Goal: Task Accomplishment & Management: Manage account settings

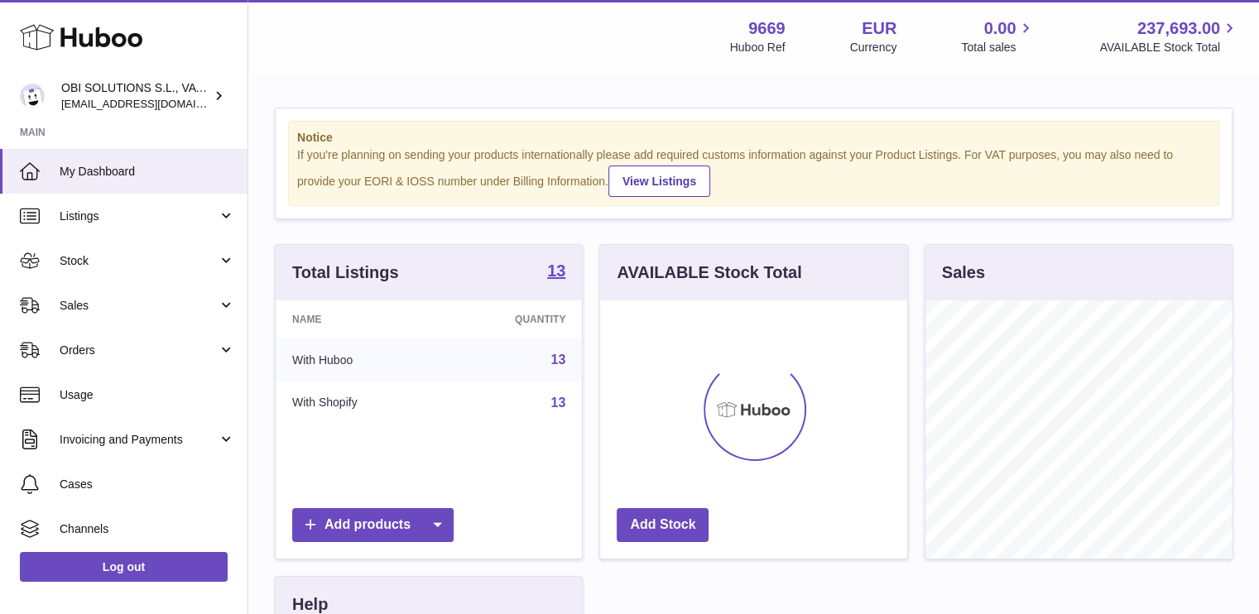
scroll to position [258, 307]
click at [114, 298] on span "Sales" at bounding box center [139, 306] width 158 height 16
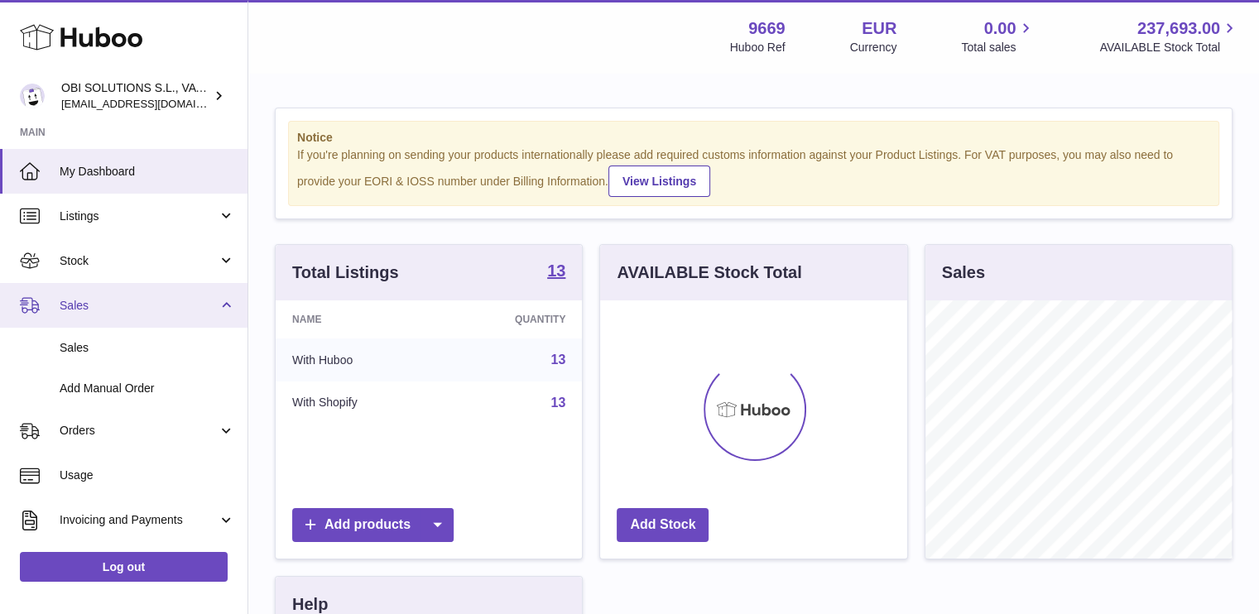
click at [119, 304] on span "Sales" at bounding box center [139, 306] width 158 height 16
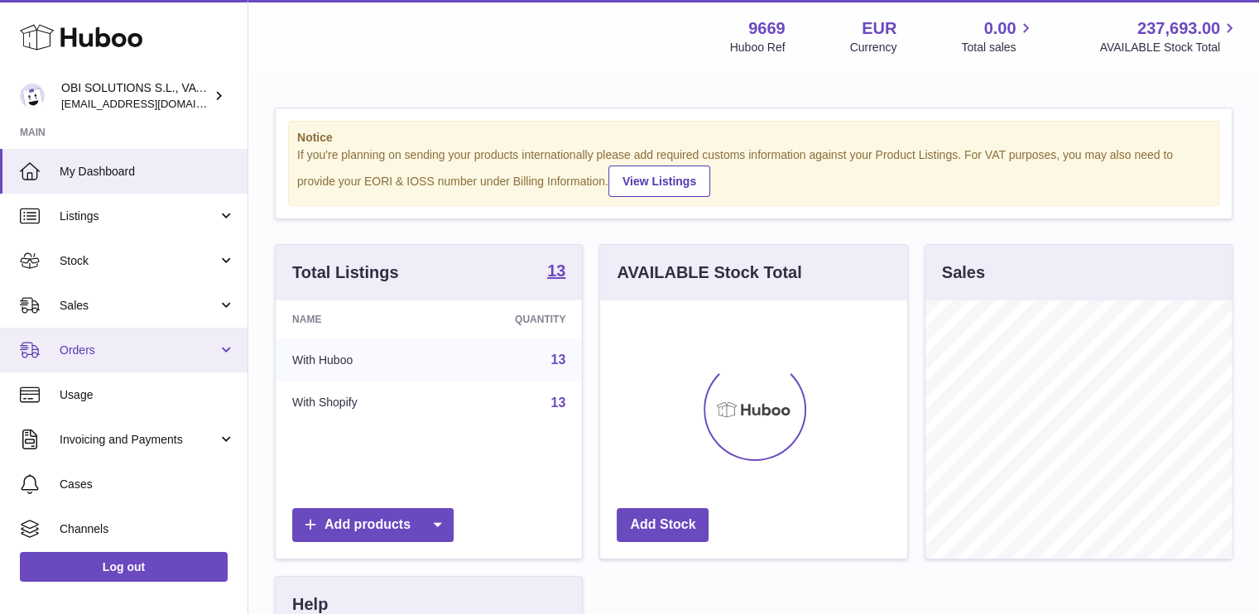
click at [113, 345] on span "Orders" at bounding box center [139, 351] width 158 height 16
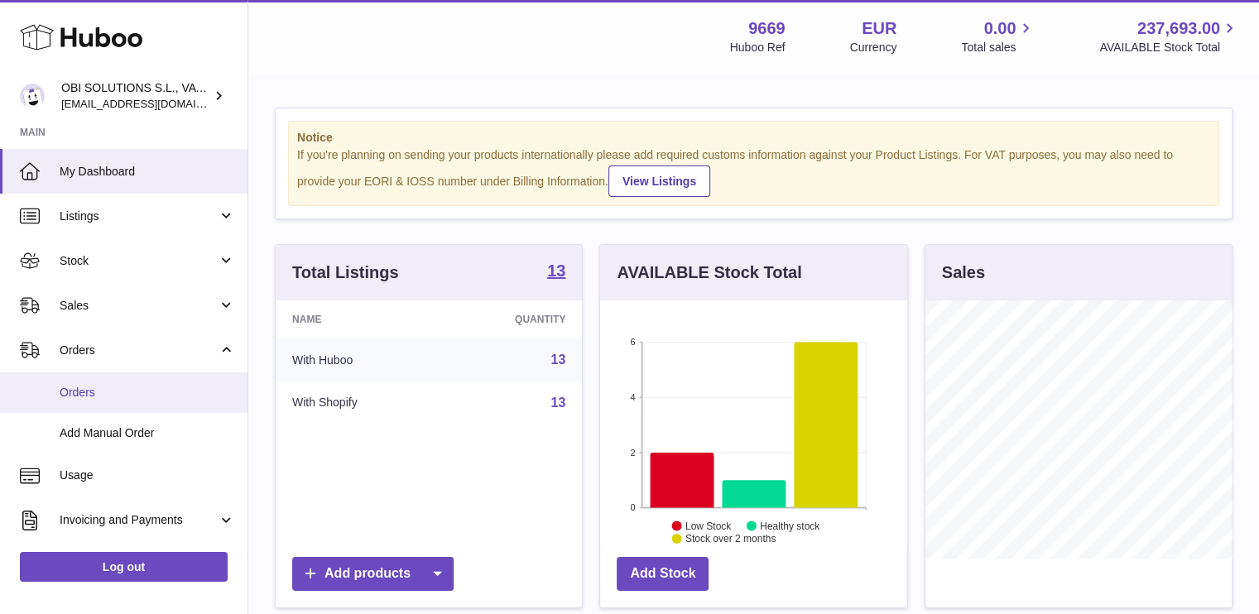
click at [113, 383] on link "Orders" at bounding box center [124, 393] width 248 height 41
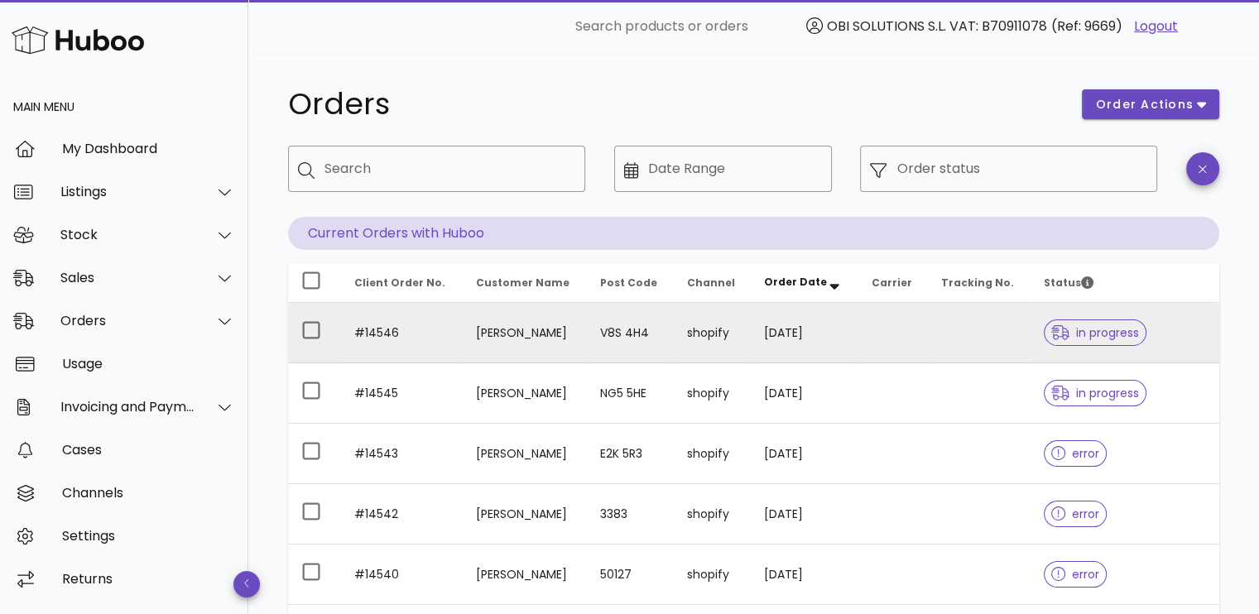
click at [940, 336] on td at bounding box center [979, 333] width 103 height 60
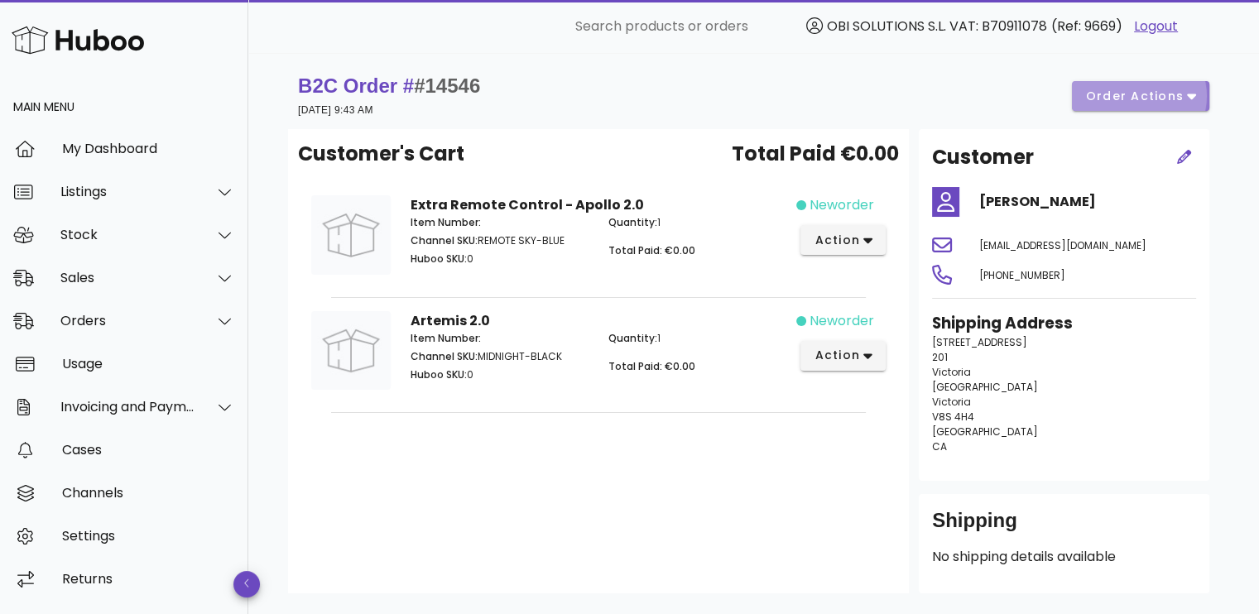
click at [1124, 92] on span "order actions" at bounding box center [1134, 96] width 99 height 17
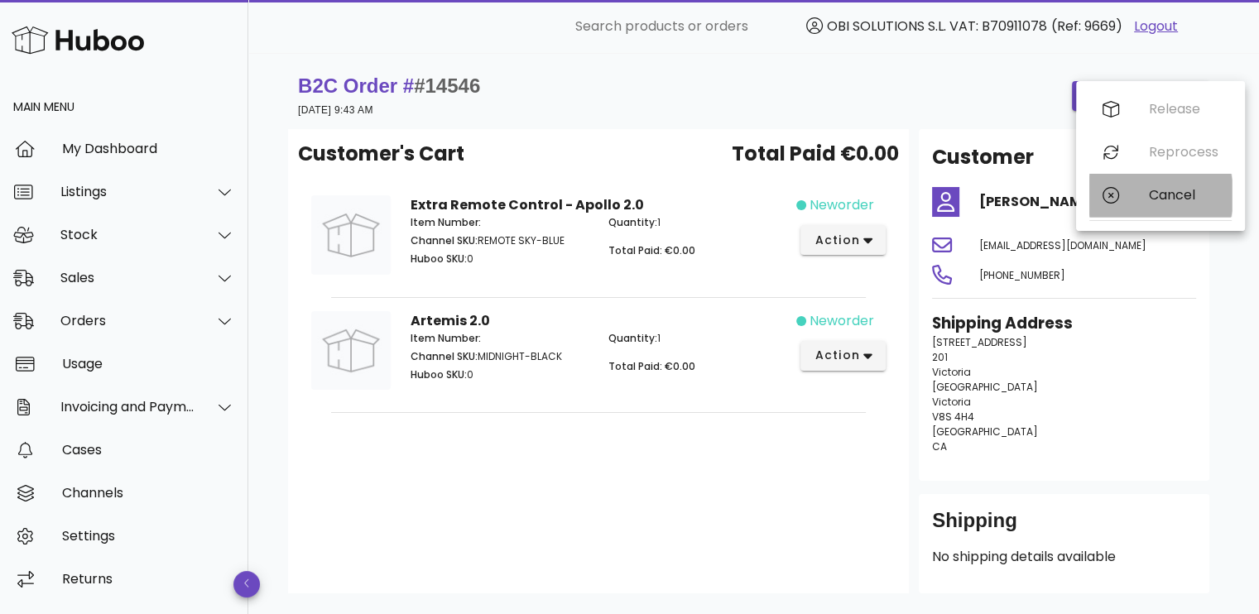
click at [1127, 191] on div "Cancel" at bounding box center [1160, 195] width 142 height 43
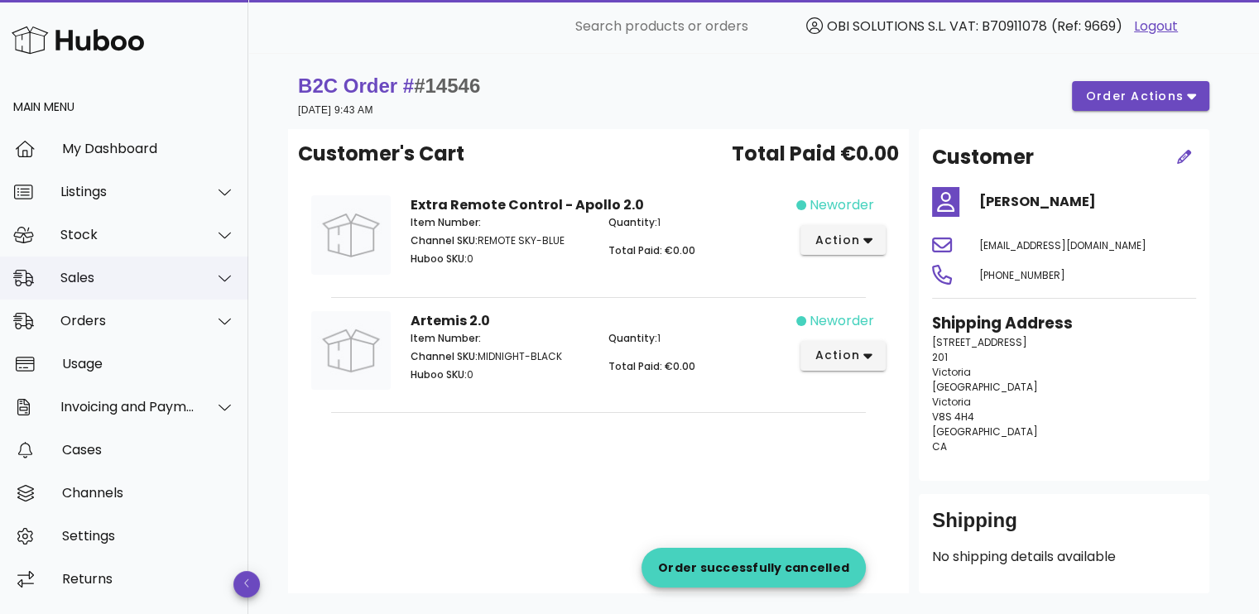
click at [141, 272] on div "Sales" at bounding box center [127, 278] width 135 height 16
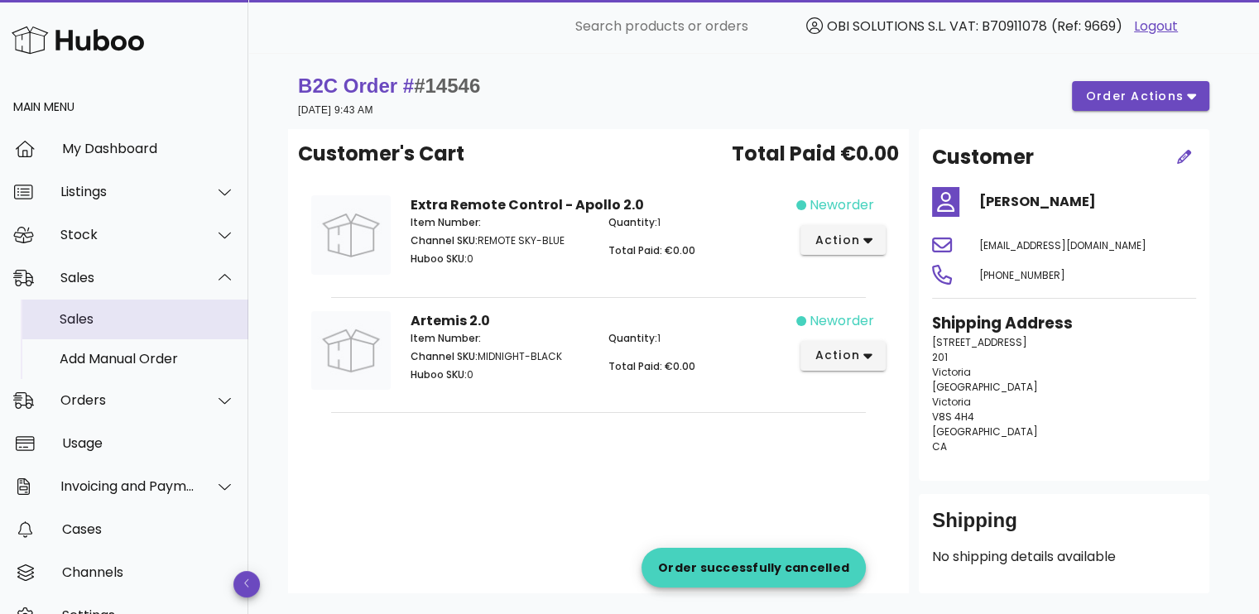
click at [137, 315] on div "Sales" at bounding box center [147, 319] width 175 height 16
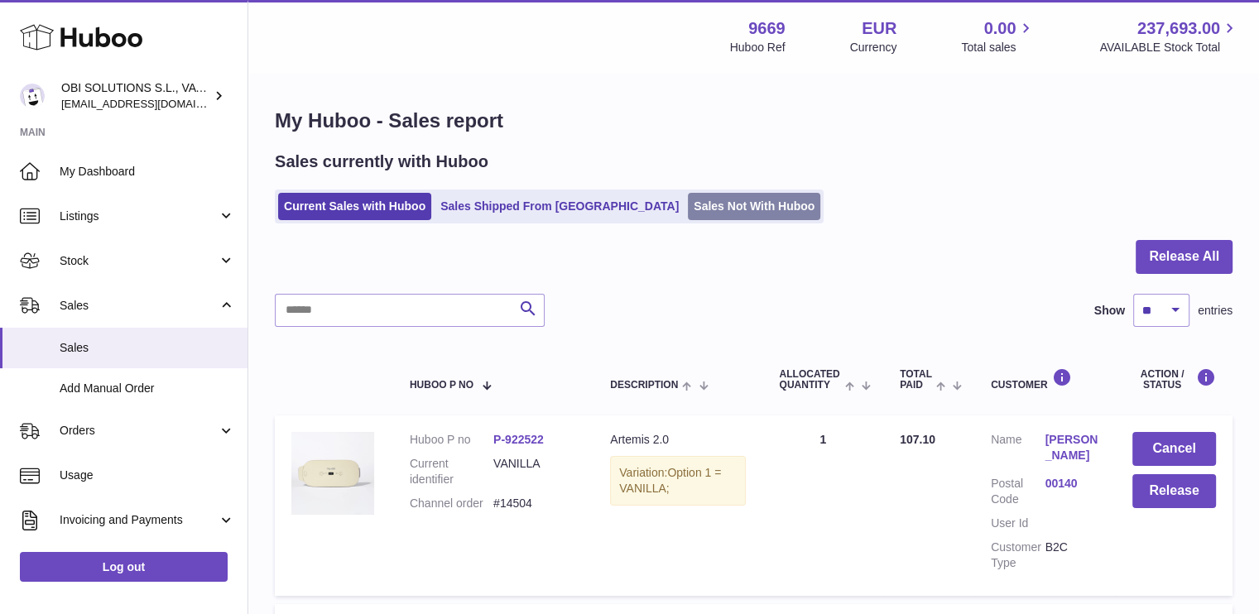
click at [697, 208] on link "Sales Not With Huboo" at bounding box center [754, 206] width 132 height 27
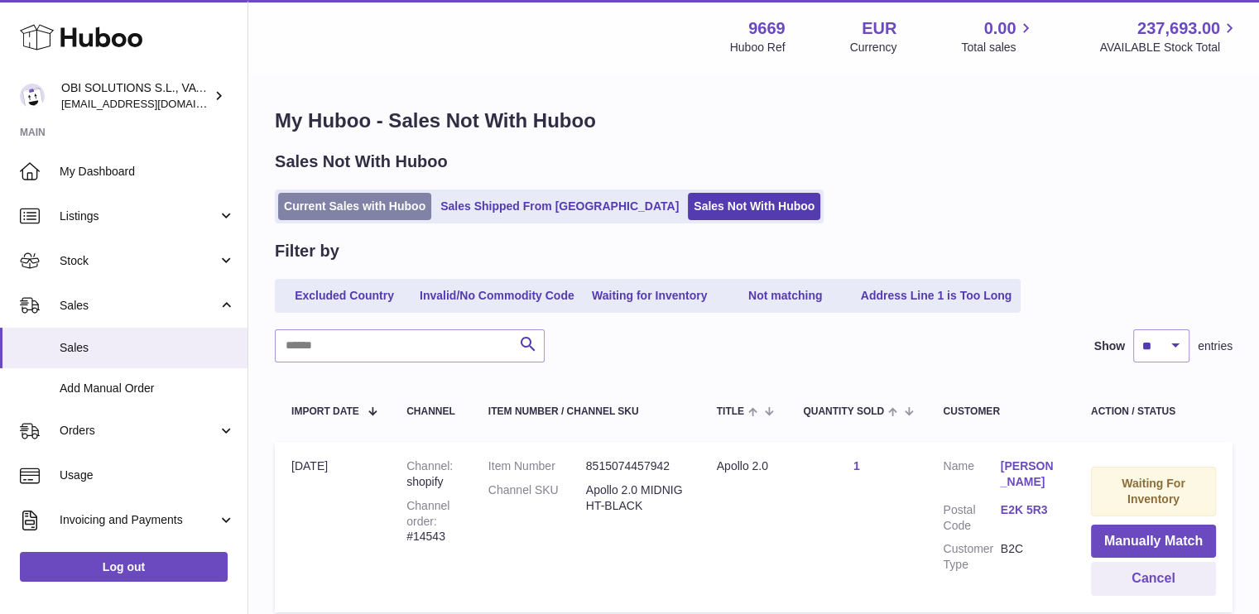
click at [322, 207] on link "Current Sales with Huboo" at bounding box center [354, 206] width 153 height 27
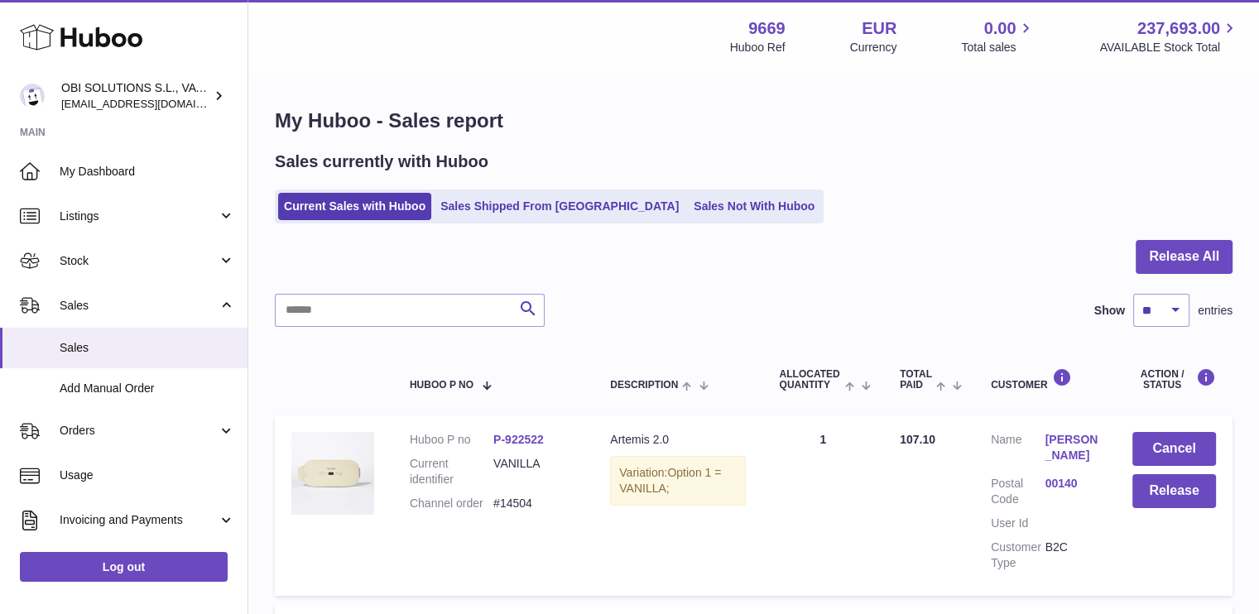
click at [1069, 440] on link "Zara Bakalov" at bounding box center [1072, 447] width 54 height 31
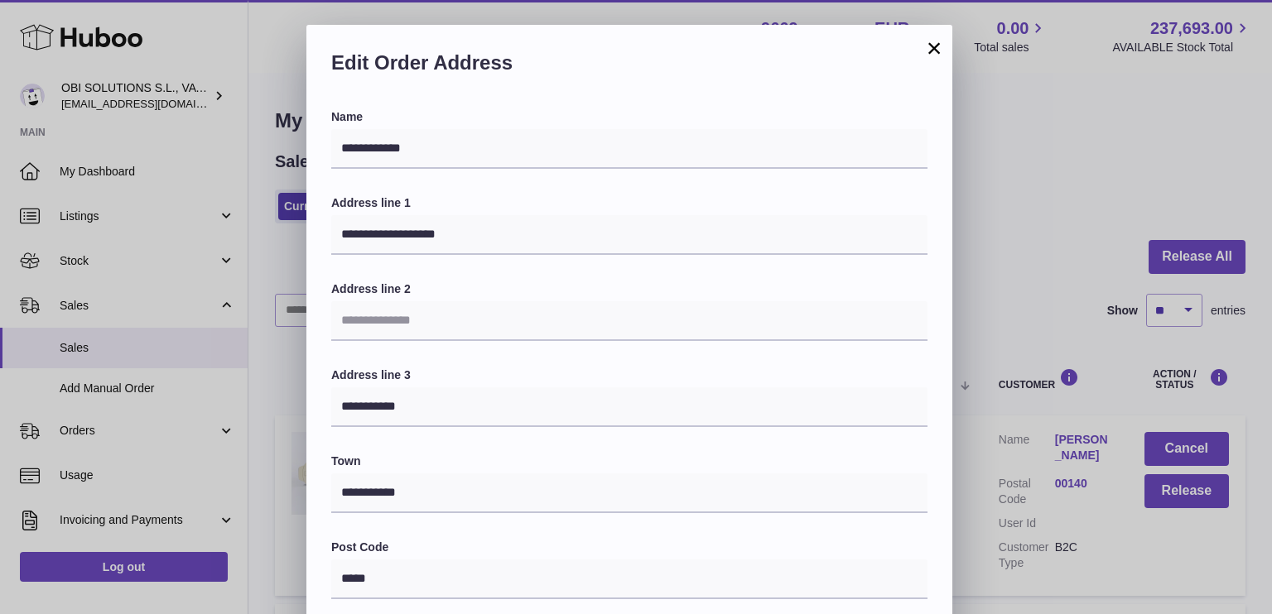
click at [934, 41] on button "×" at bounding box center [934, 48] width 20 height 20
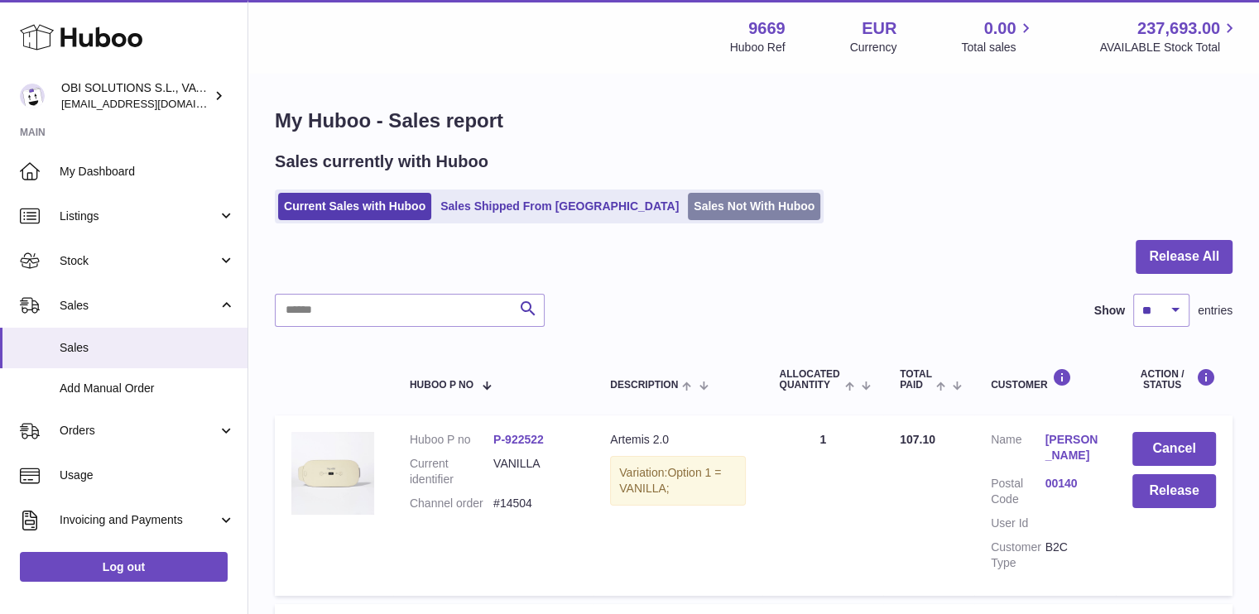
click at [688, 208] on link "Sales Not With Huboo" at bounding box center [754, 206] width 132 height 27
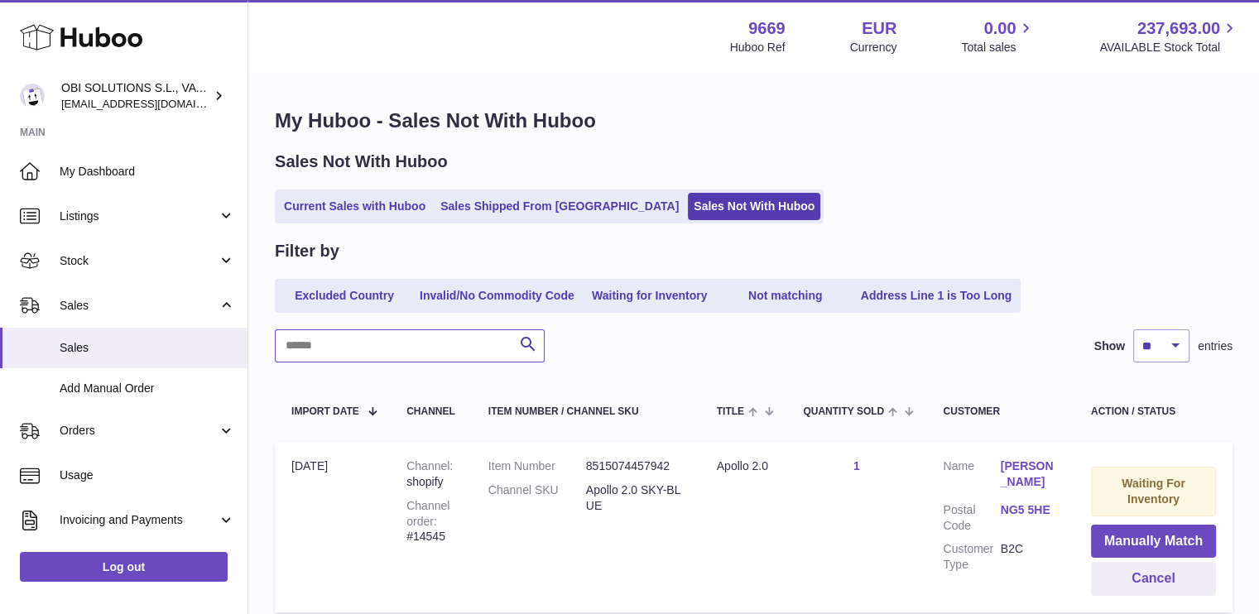
click at [358, 349] on input "text" at bounding box center [410, 345] width 270 height 33
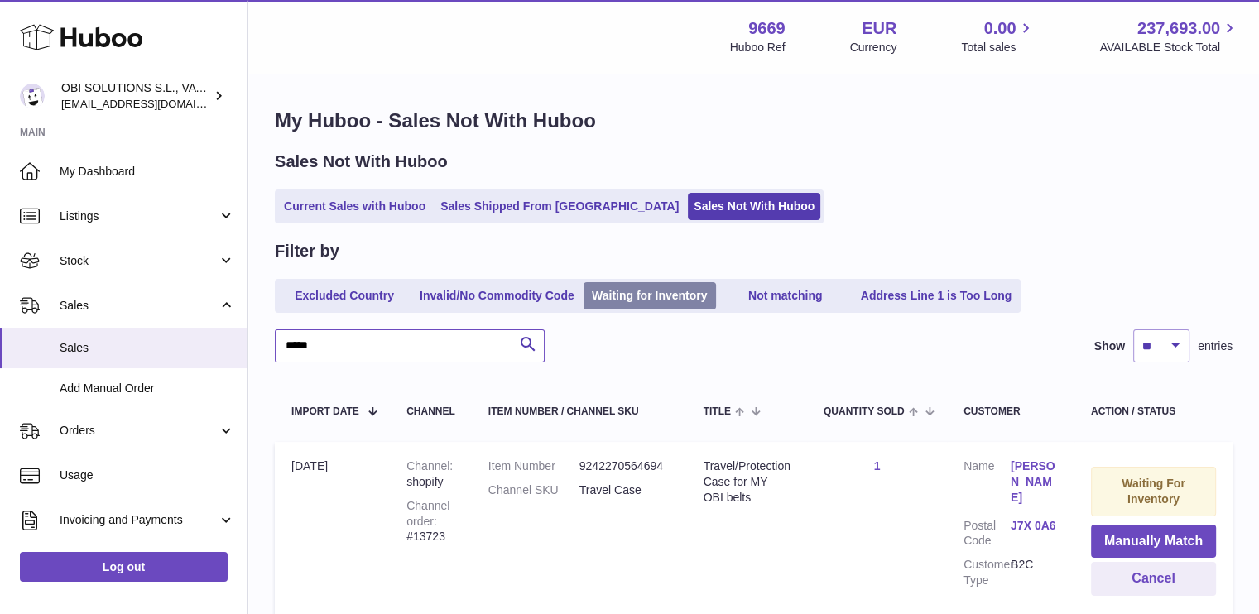
scroll to position [141, 0]
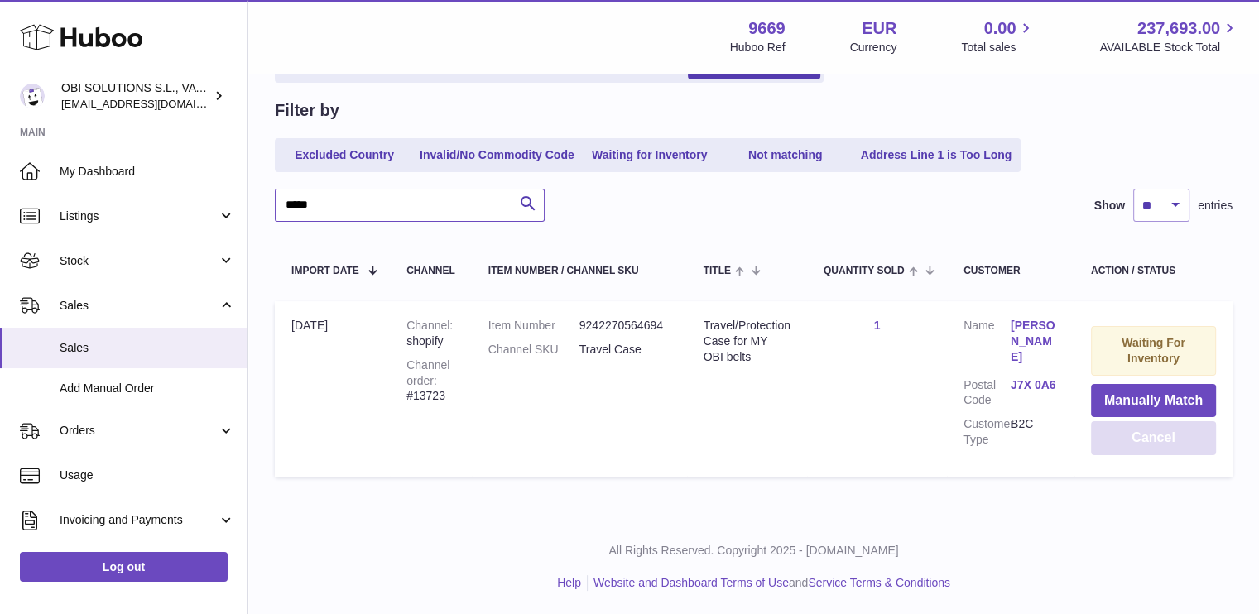
type input "*****"
click at [1161, 436] on button "Cancel" at bounding box center [1153, 438] width 125 height 34
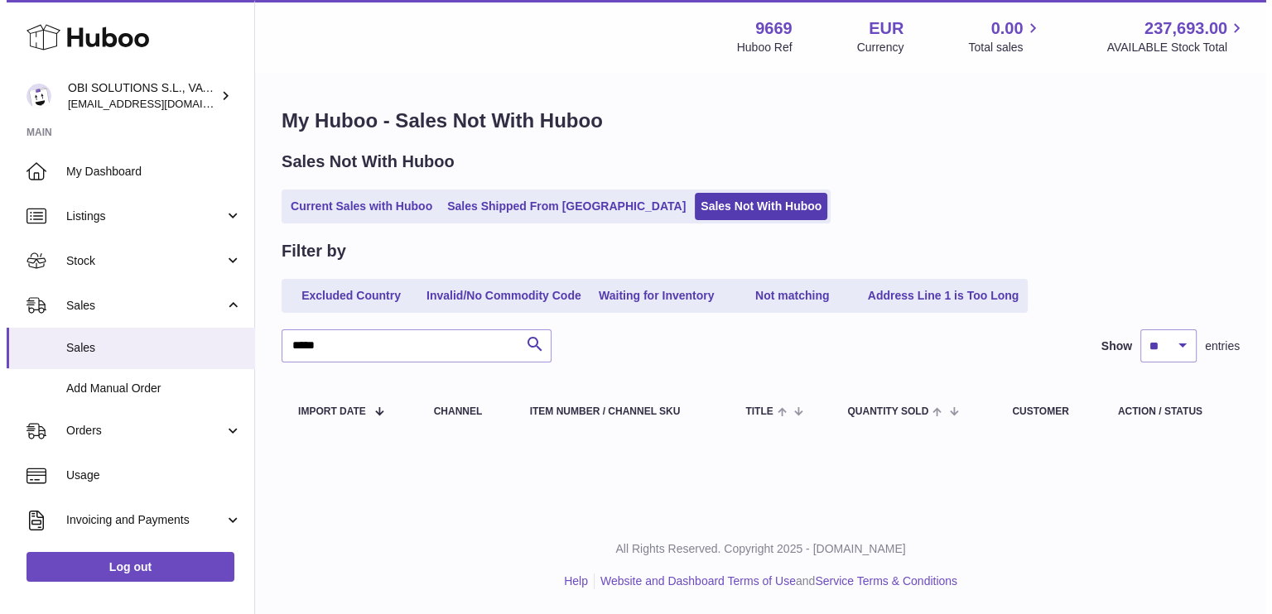
scroll to position [0, 0]
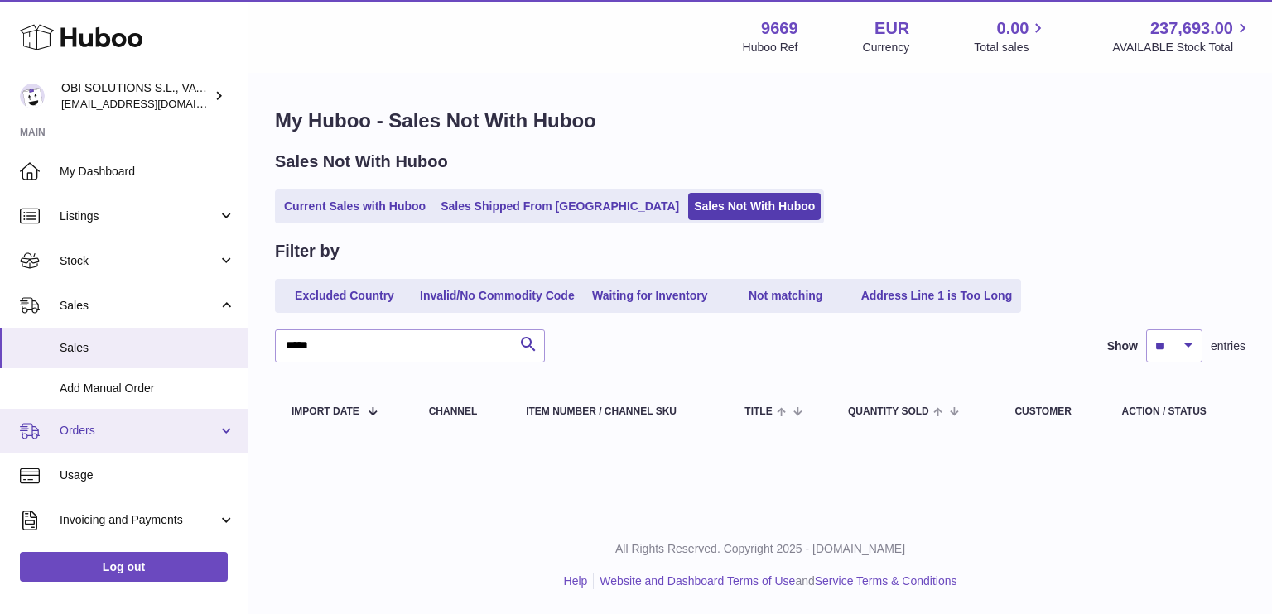
click at [109, 435] on span "Orders" at bounding box center [139, 431] width 158 height 16
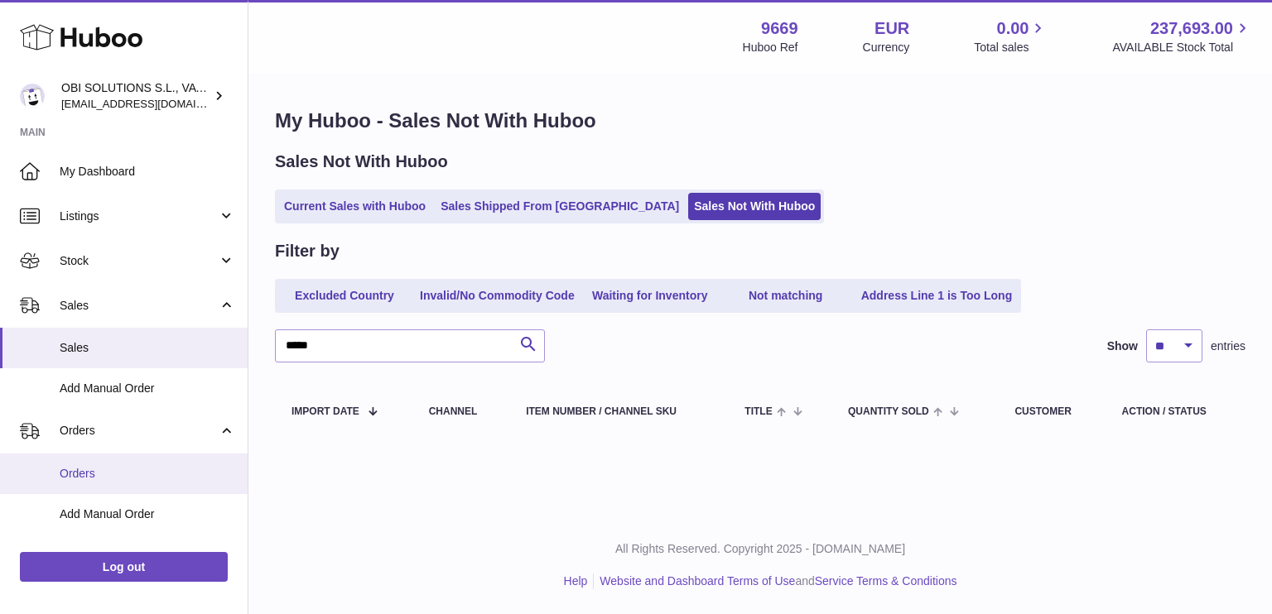
click at [112, 460] on link "Orders" at bounding box center [124, 474] width 248 height 41
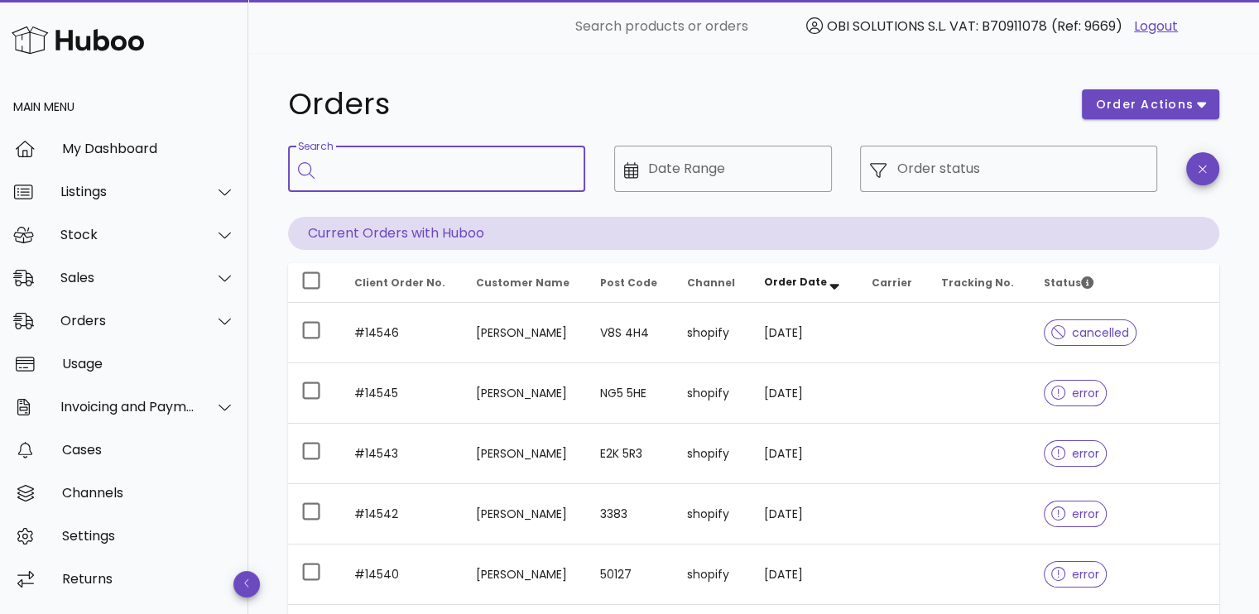
click at [480, 170] on input "Search" at bounding box center [449, 169] width 248 height 26
type input "*****"
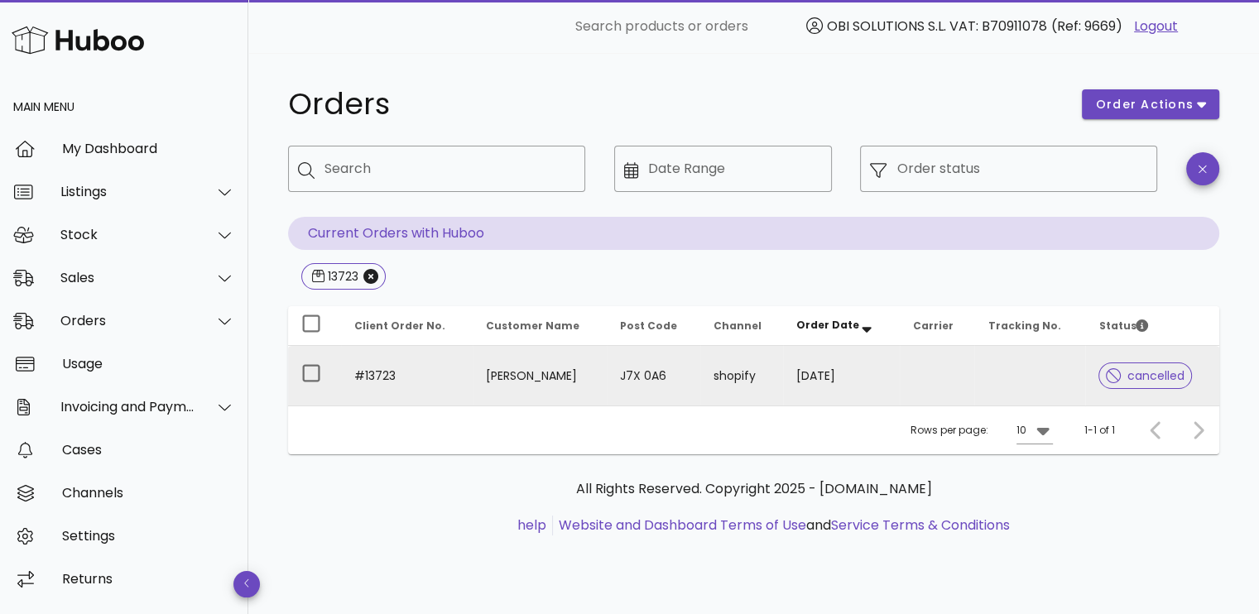
click at [808, 364] on td "25/07/2025" at bounding box center [841, 376] width 117 height 60
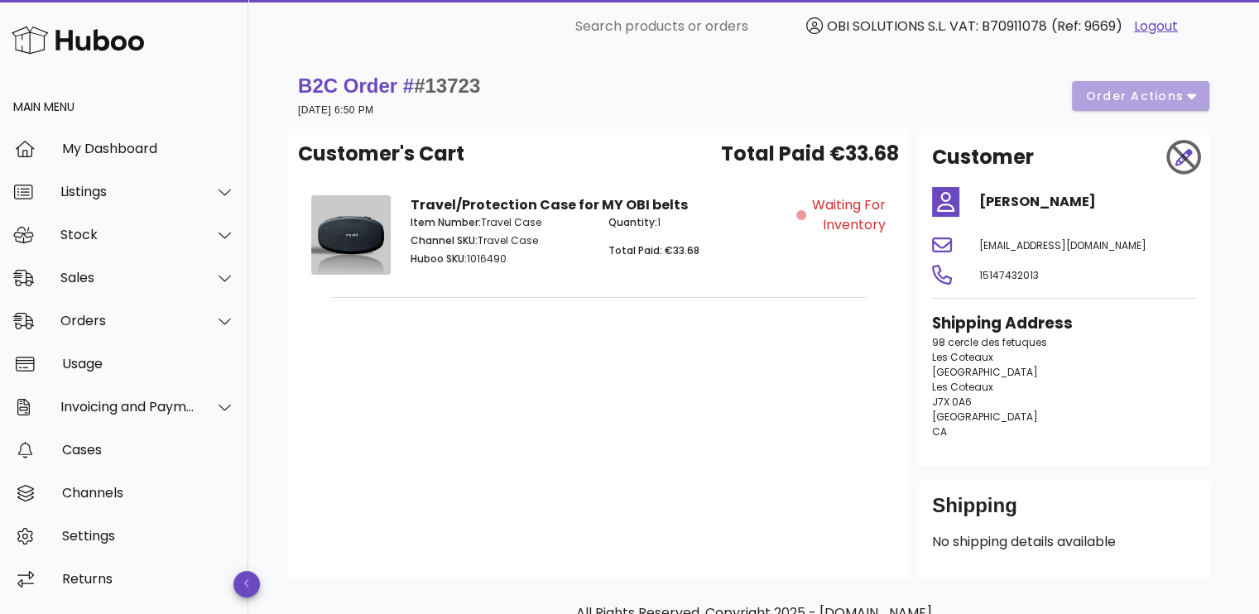
click at [841, 242] on div "Waiting for Inventory" at bounding box center [845, 237] width 99 height 105
click at [150, 272] on div "Sales" at bounding box center [127, 278] width 135 height 16
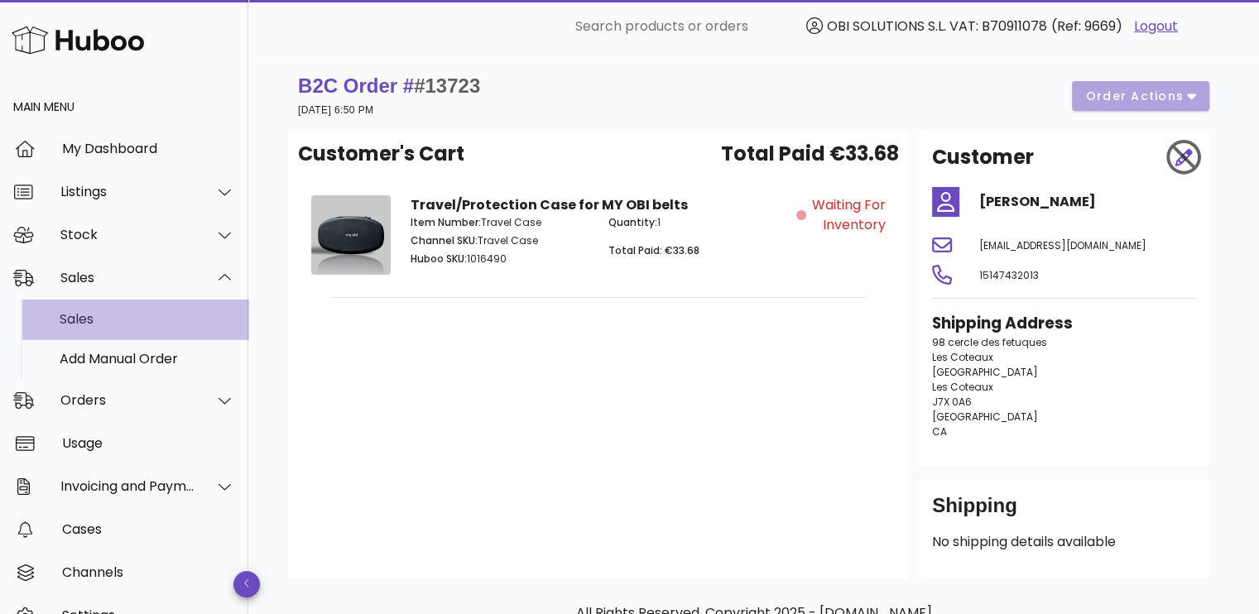
click at [148, 314] on div "Sales" at bounding box center [147, 319] width 175 height 16
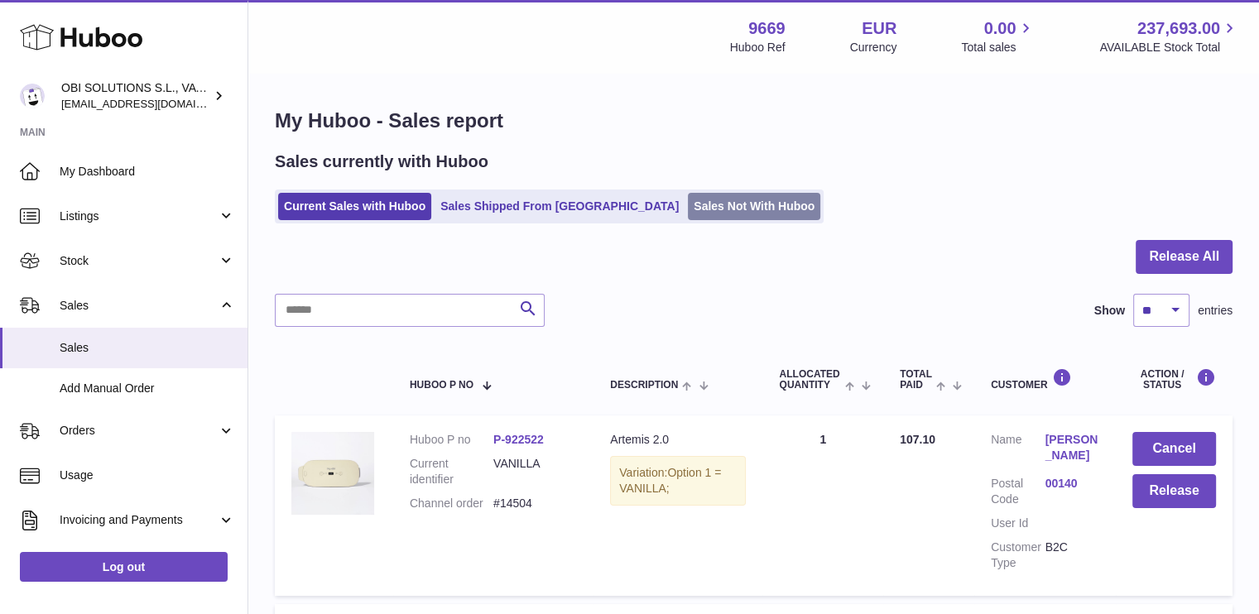
click at [688, 200] on link "Sales Not With Huboo" at bounding box center [754, 206] width 132 height 27
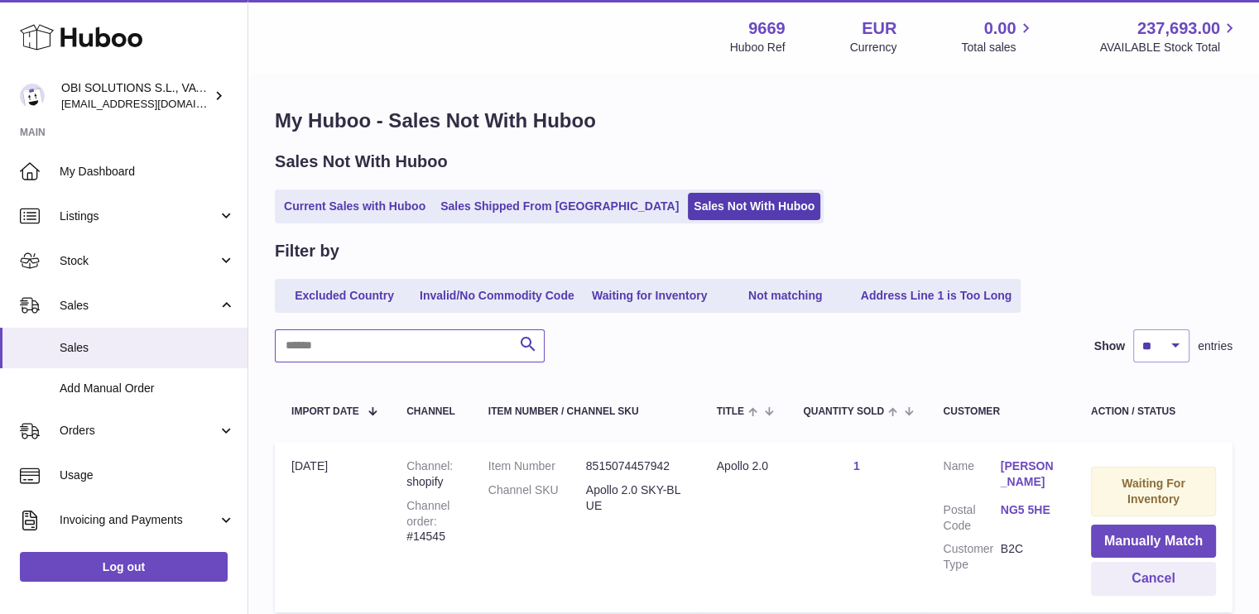
click at [411, 338] on input "text" at bounding box center [410, 345] width 270 height 33
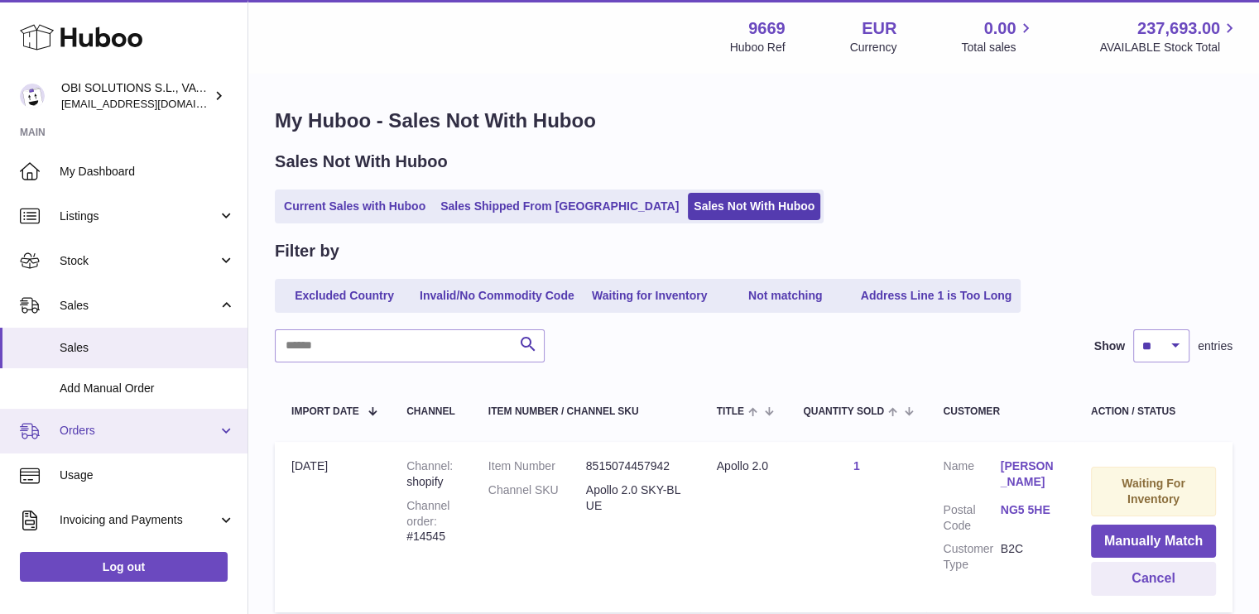
click at [126, 426] on span "Orders" at bounding box center [139, 431] width 158 height 16
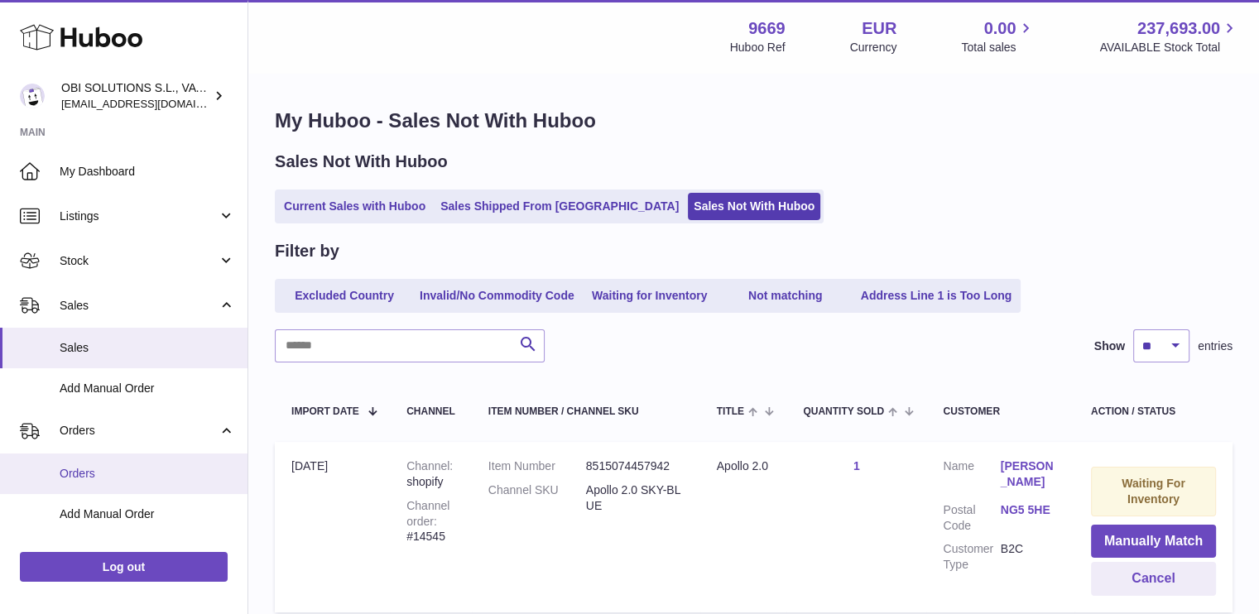
click at [119, 465] on link "Orders" at bounding box center [124, 474] width 248 height 41
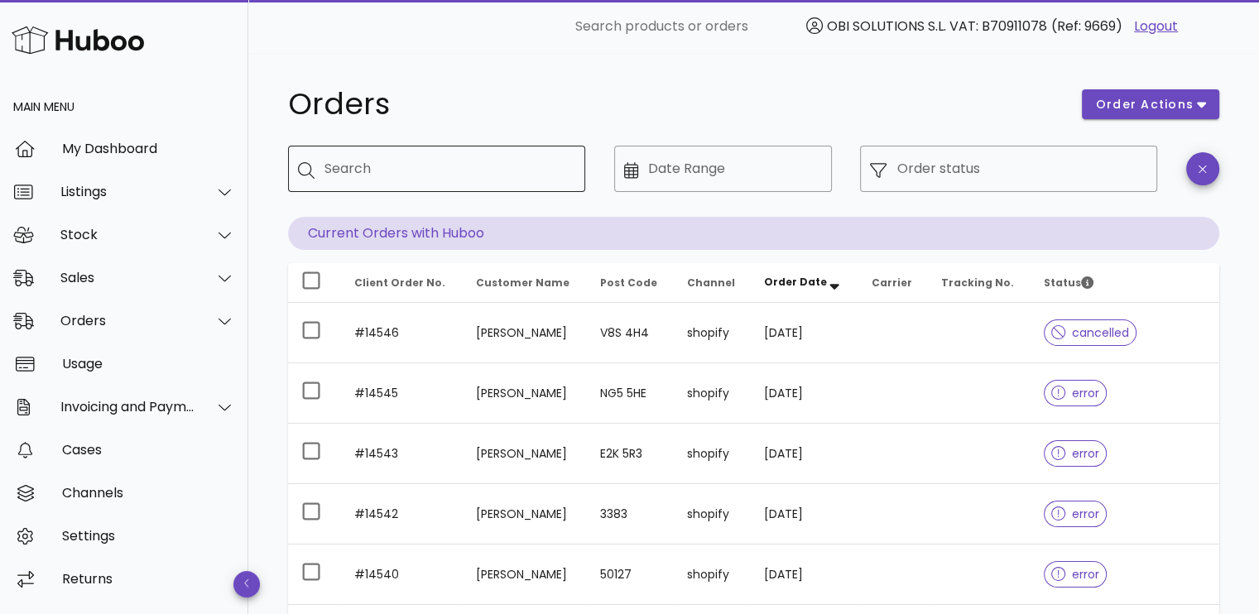
click at [434, 180] on input "Search" at bounding box center [449, 169] width 248 height 26
type input "*****"
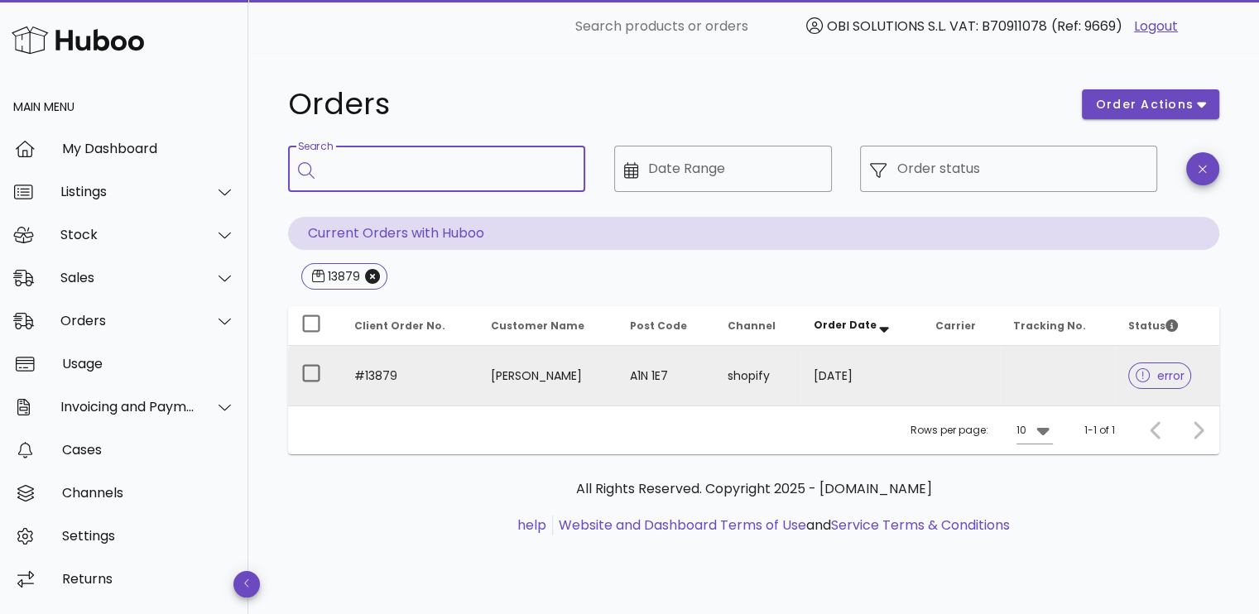
click at [886, 370] on td "06/08/2025" at bounding box center [860, 376] width 121 height 60
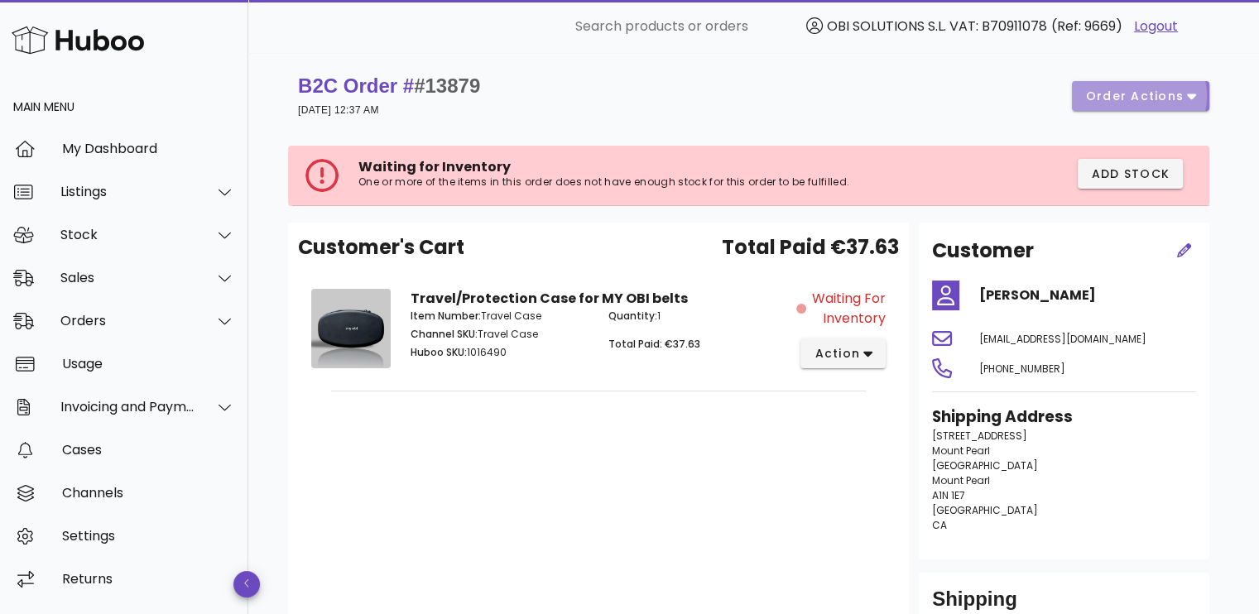
click at [1141, 107] on button "order actions" at bounding box center [1140, 96] width 137 height 30
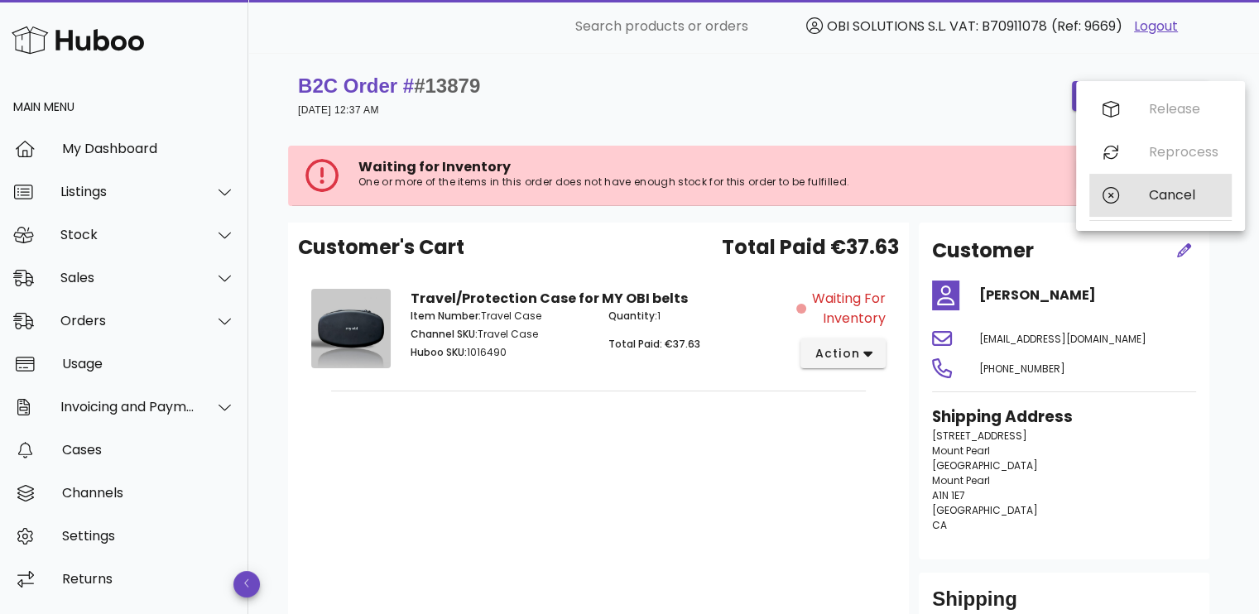
click at [1132, 190] on div "Cancel" at bounding box center [1160, 195] width 142 height 43
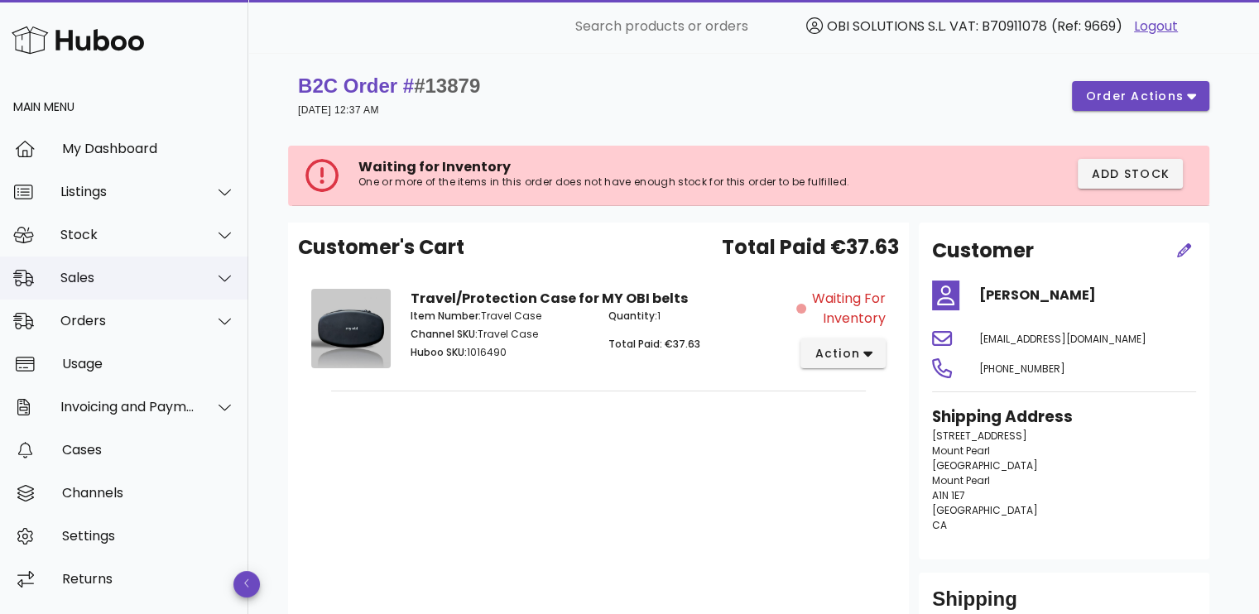
click at [117, 282] on div "Sales" at bounding box center [127, 278] width 135 height 16
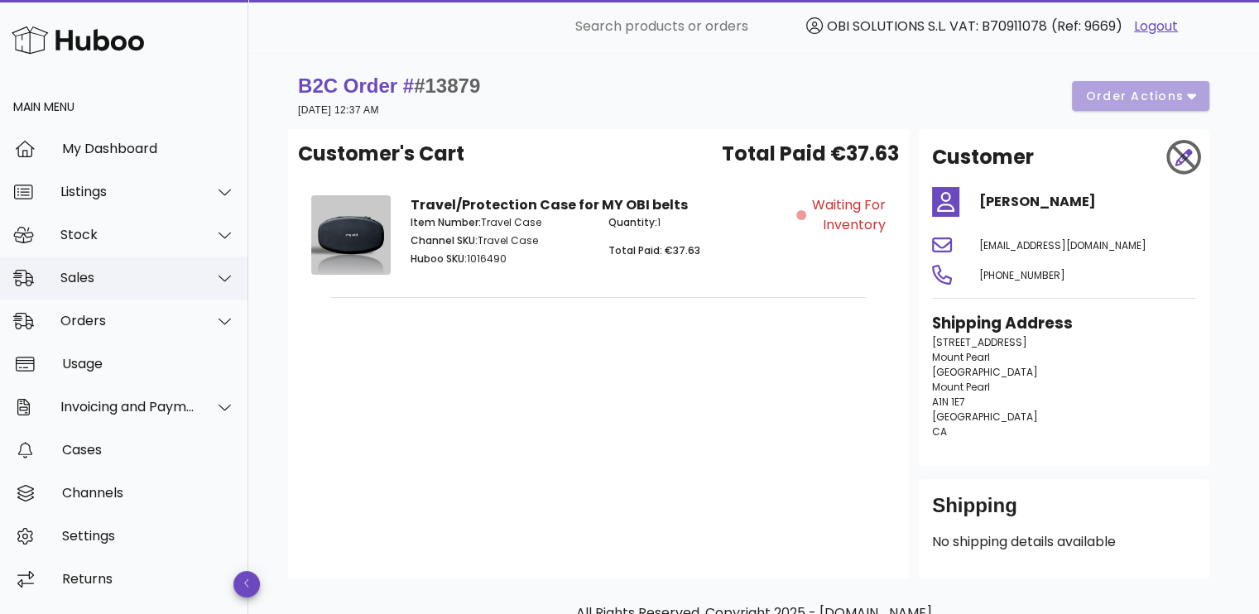
click at [91, 290] on div "Sales" at bounding box center [124, 278] width 248 height 43
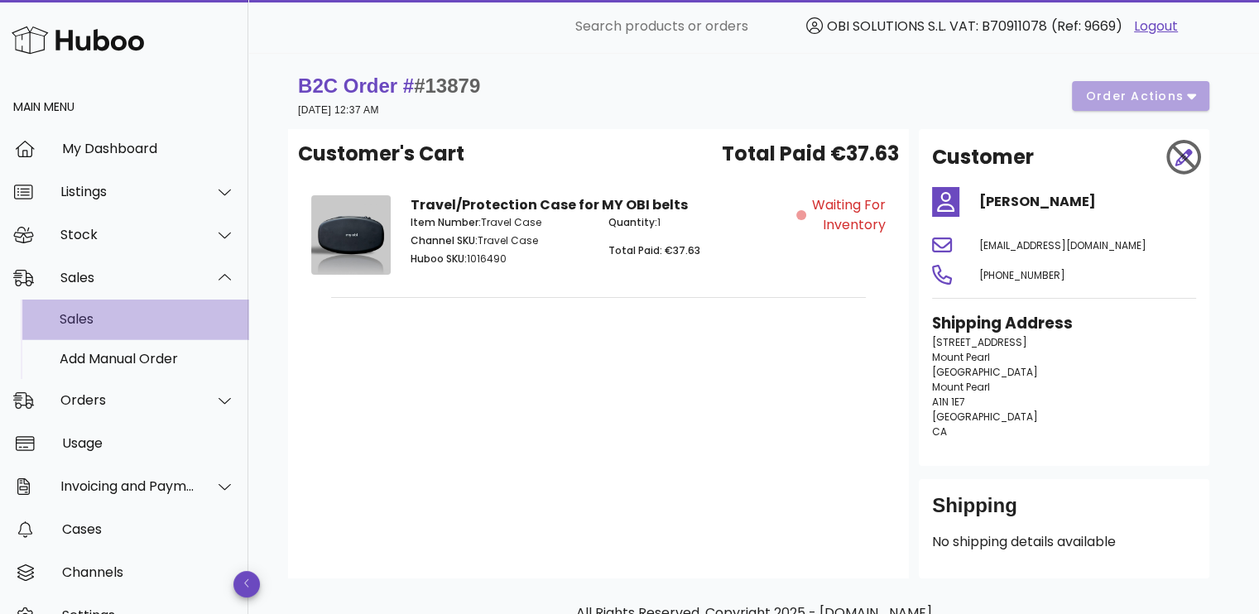
click at [92, 323] on div "Sales" at bounding box center [147, 319] width 175 height 16
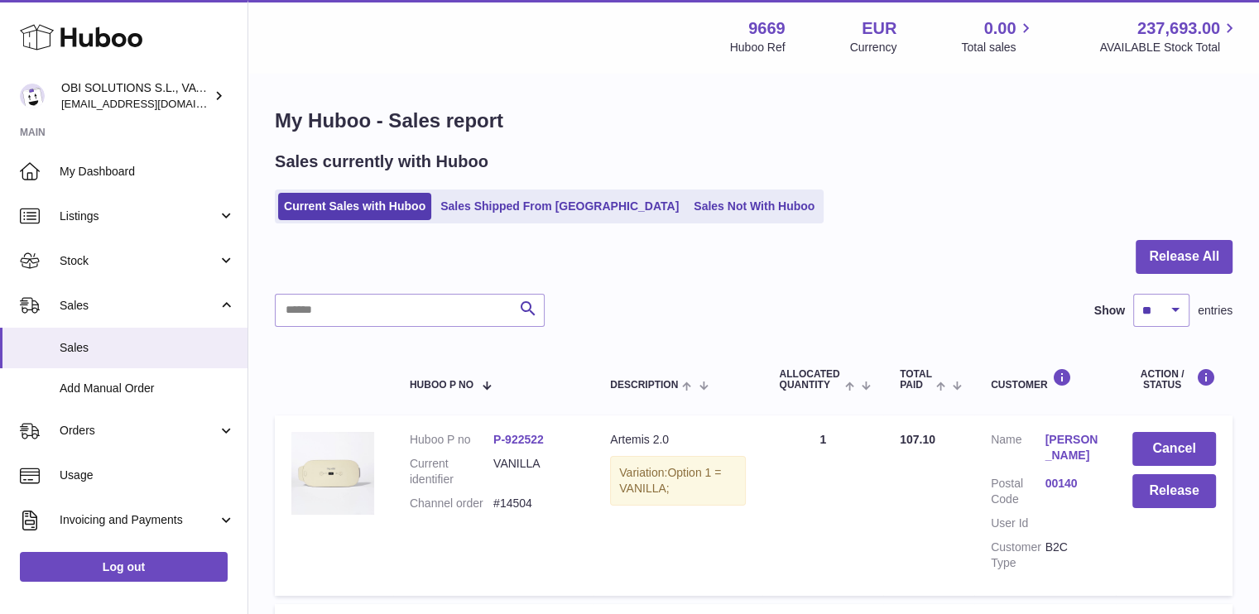
drag, startPoint x: 651, startPoint y: 224, endPoint x: 659, endPoint y: 211, distance: 15.2
click at [688, 211] on link "Sales Not With Huboo" at bounding box center [754, 206] width 132 height 27
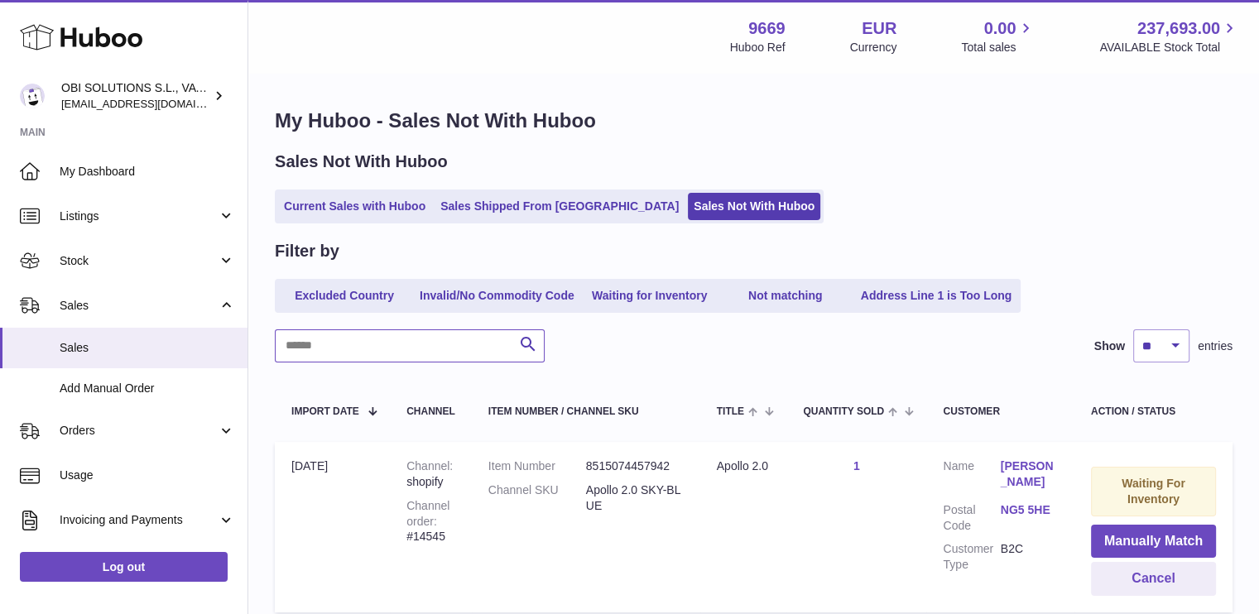
click at [356, 357] on input "text" at bounding box center [410, 345] width 270 height 33
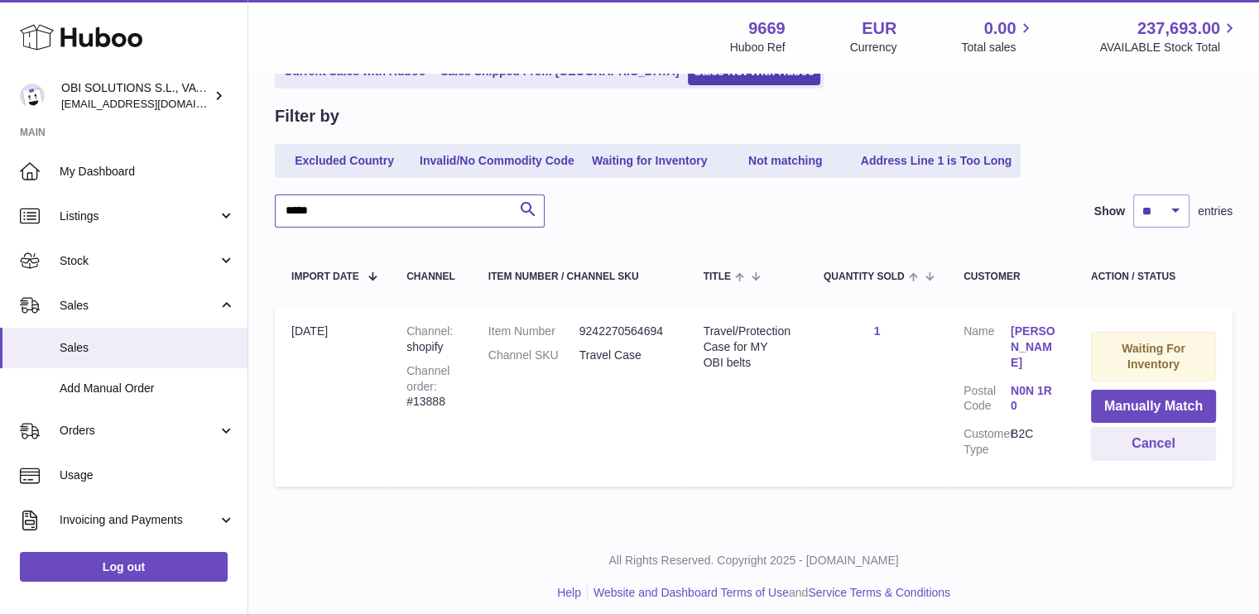
scroll to position [136, 0]
click at [1118, 440] on button "Cancel" at bounding box center [1153, 443] width 125 height 34
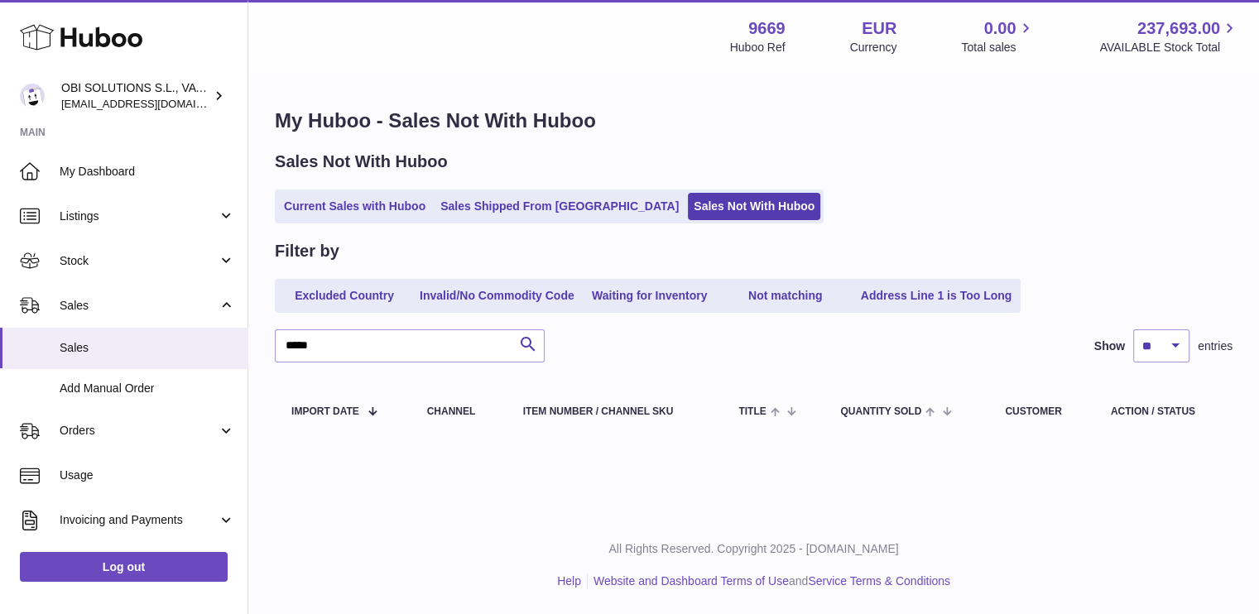
scroll to position [0, 0]
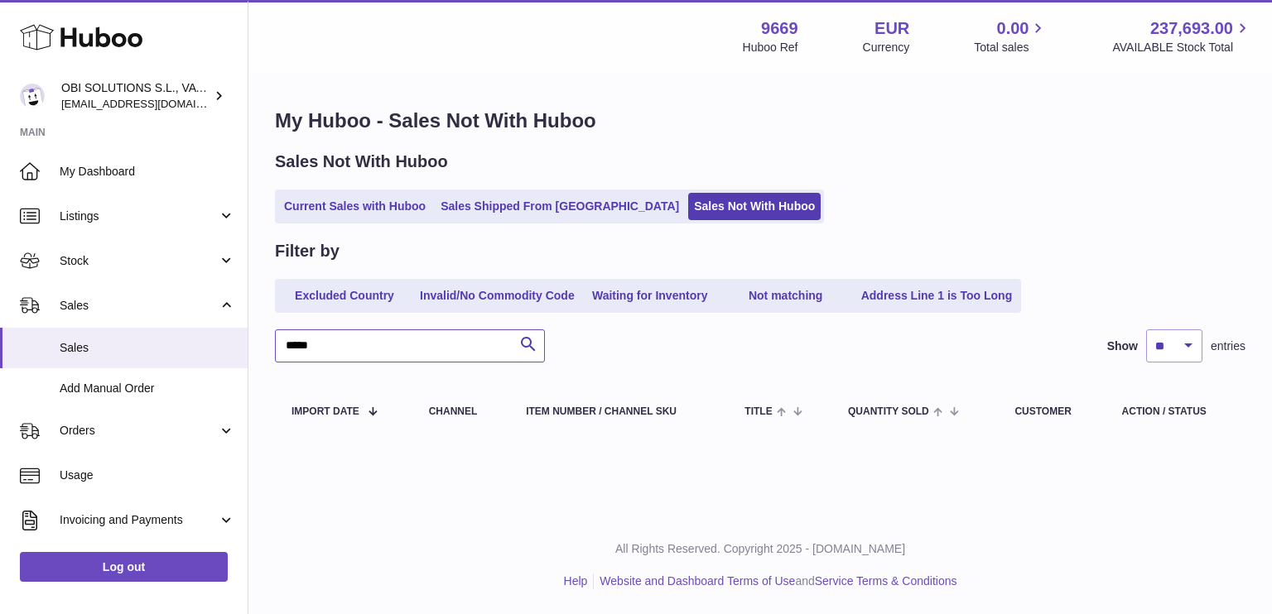
click at [362, 342] on input "*****" at bounding box center [410, 345] width 270 height 33
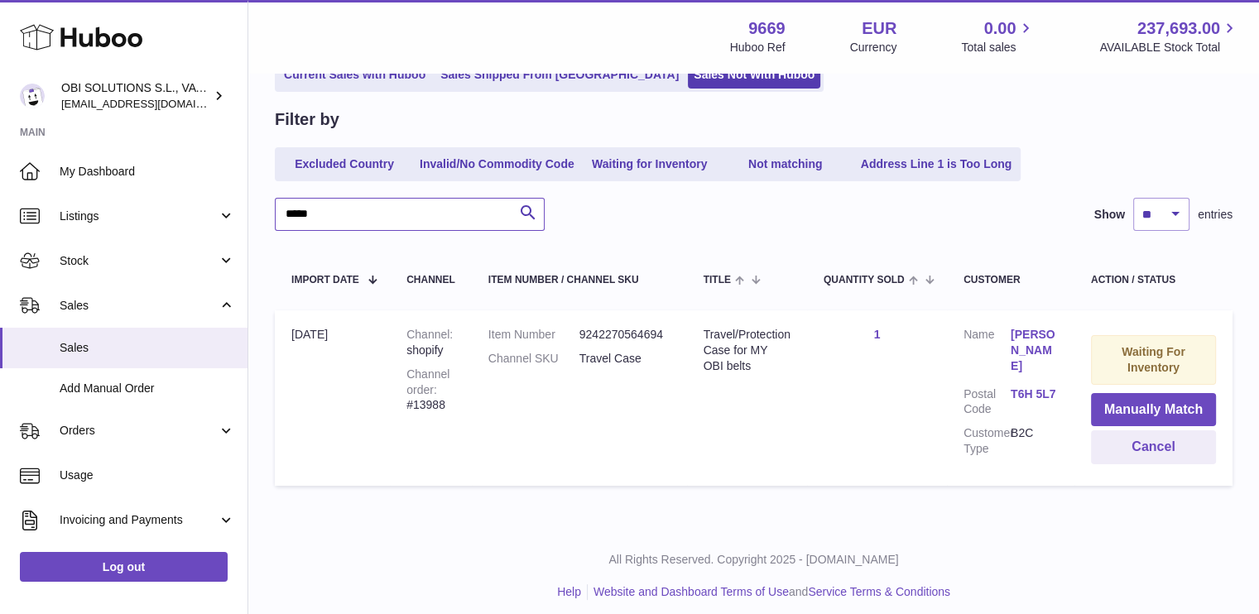
scroll to position [136, 0]
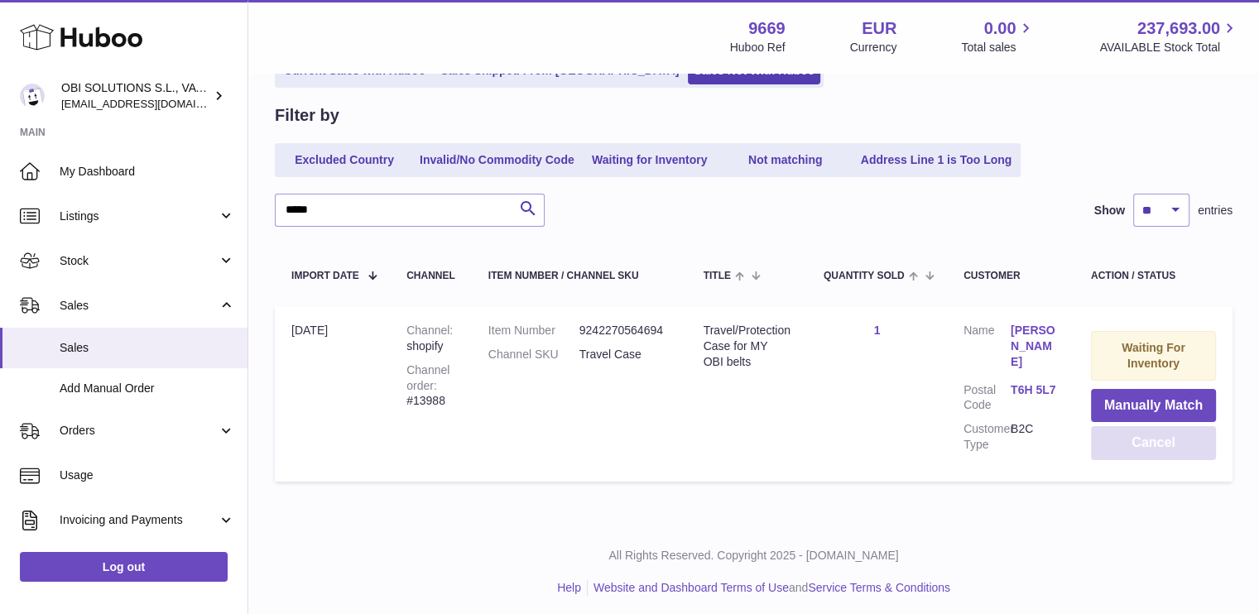
click at [1161, 446] on button "Cancel" at bounding box center [1153, 443] width 125 height 34
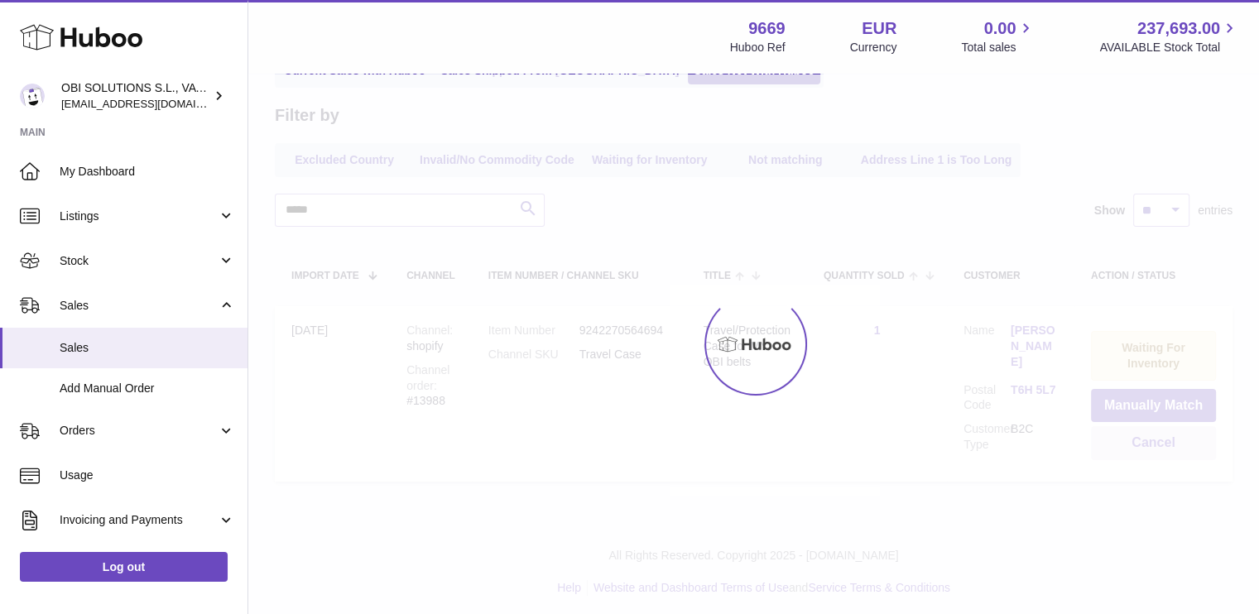
scroll to position [0, 0]
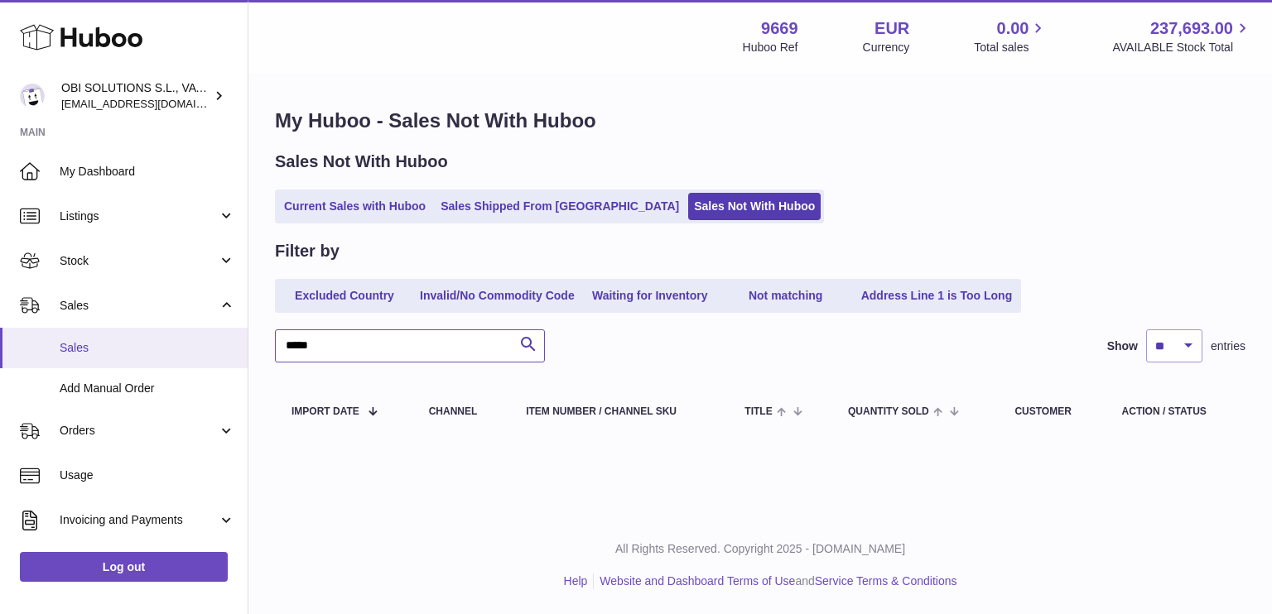
drag, startPoint x: 301, startPoint y: 343, endPoint x: 226, endPoint y: 336, distance: 75.6
click at [231, 339] on div "Huboo OBI SOLUTIONS S.L., VAT: B70911078 hello@myobistore.com Main My Dashboard…" at bounding box center [636, 307] width 1272 height 614
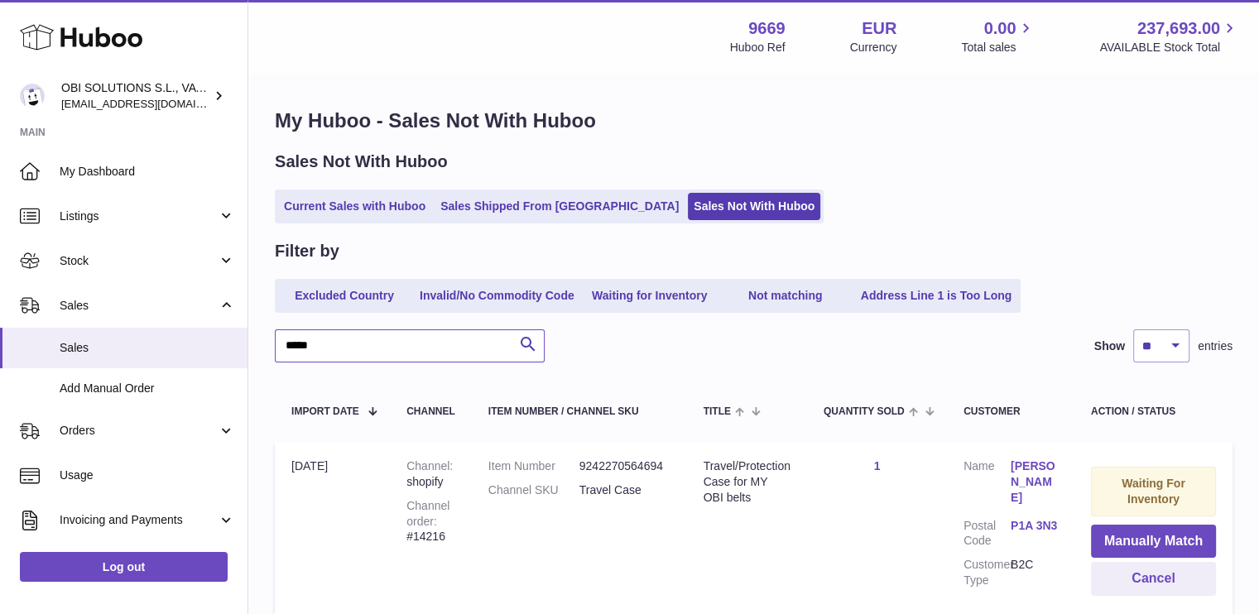
scroll to position [136, 0]
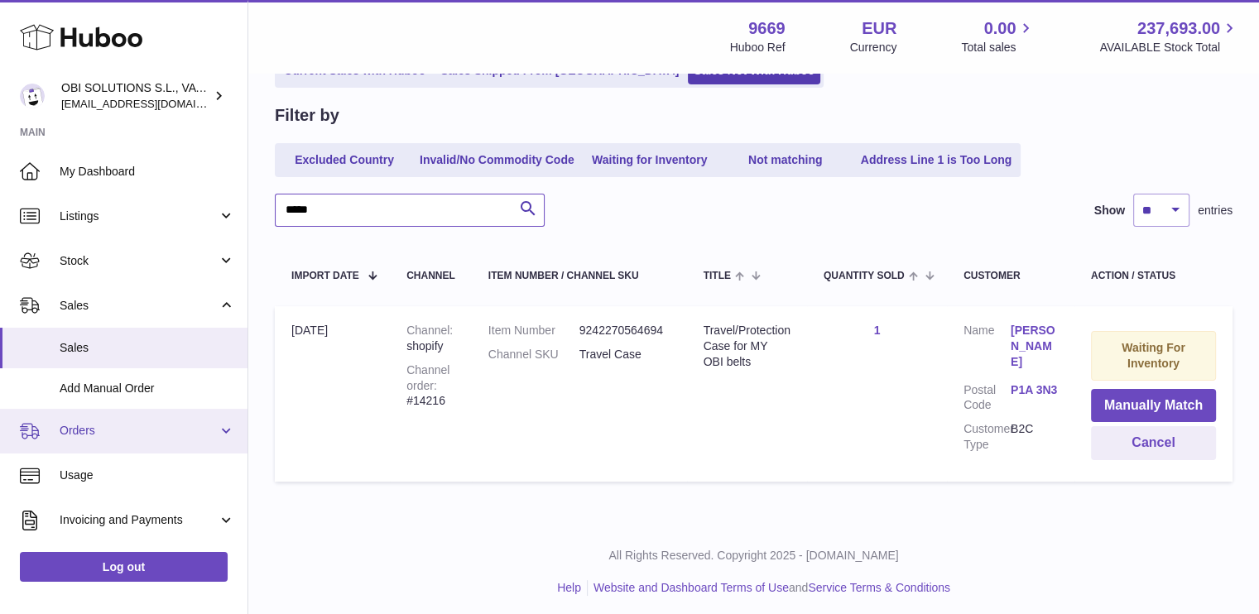
type input "*****"
click at [75, 418] on link "Orders" at bounding box center [124, 431] width 248 height 45
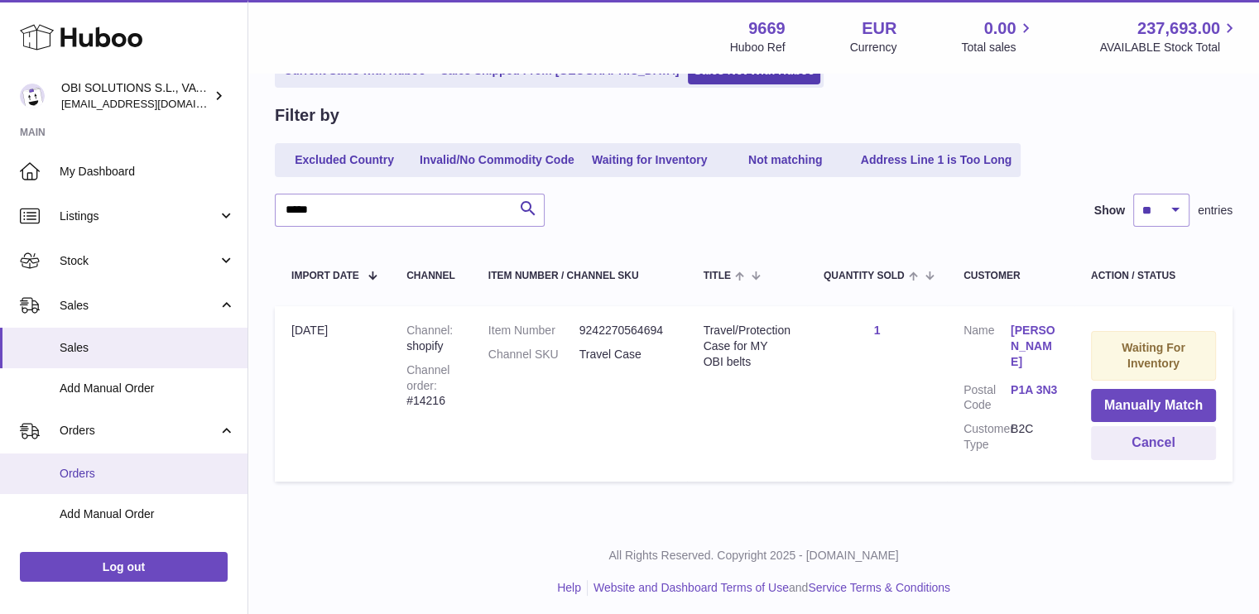
click at [107, 469] on span "Orders" at bounding box center [147, 474] width 175 height 16
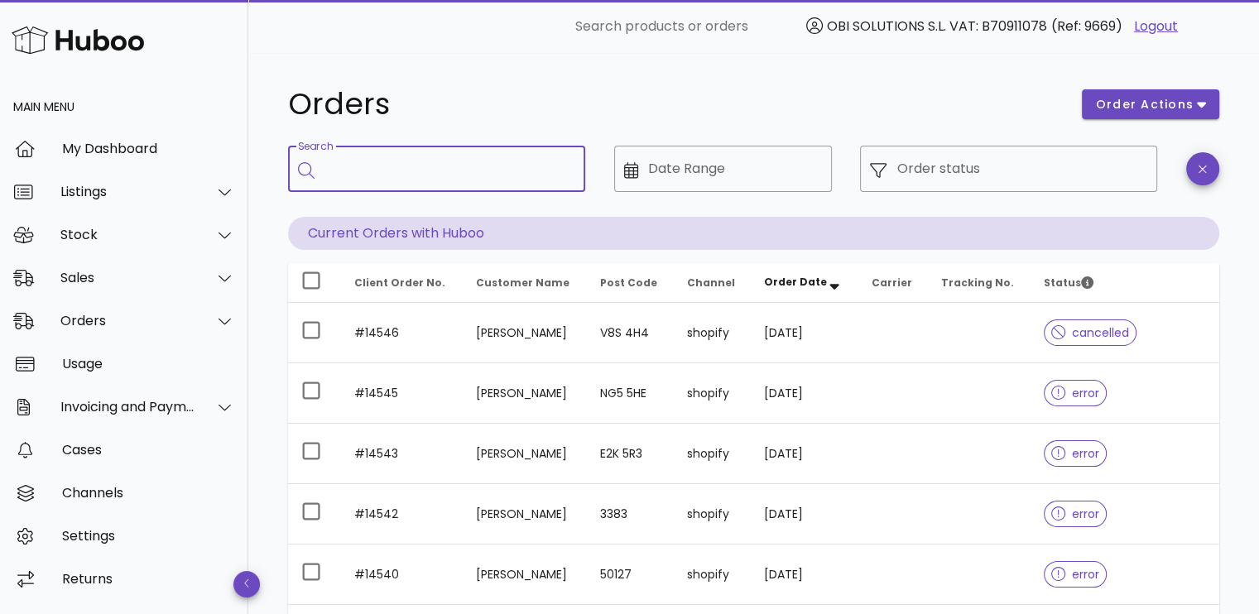
click at [424, 168] on input "Search" at bounding box center [449, 169] width 248 height 26
type input "*****"
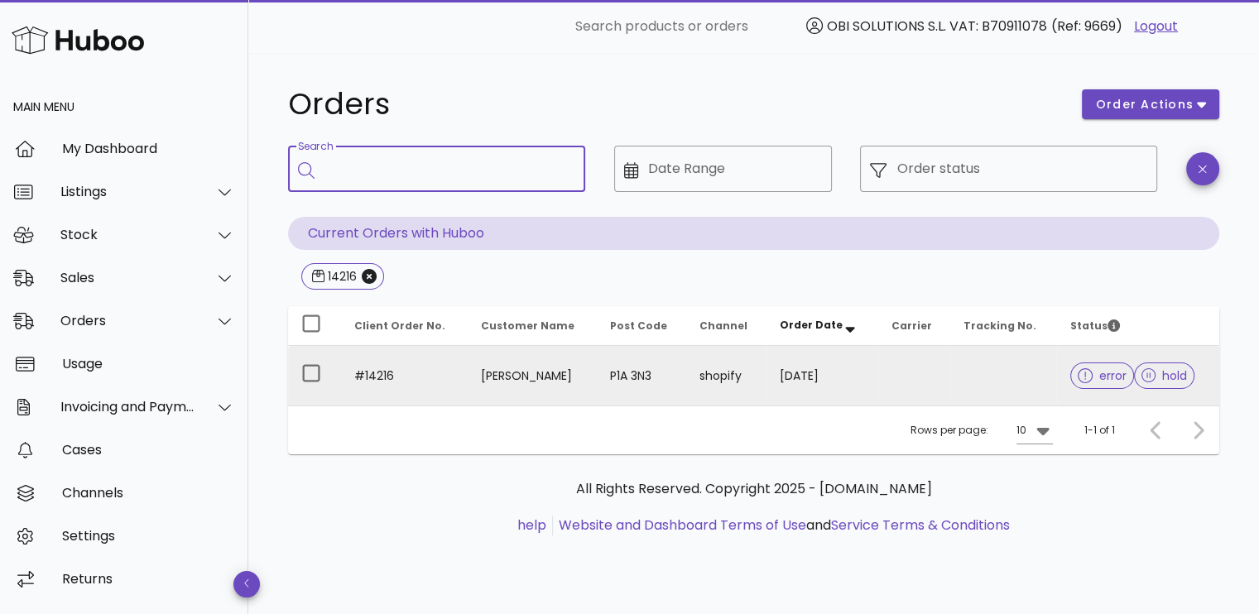
click at [834, 375] on td "03/09/2025" at bounding box center [823, 376] width 112 height 60
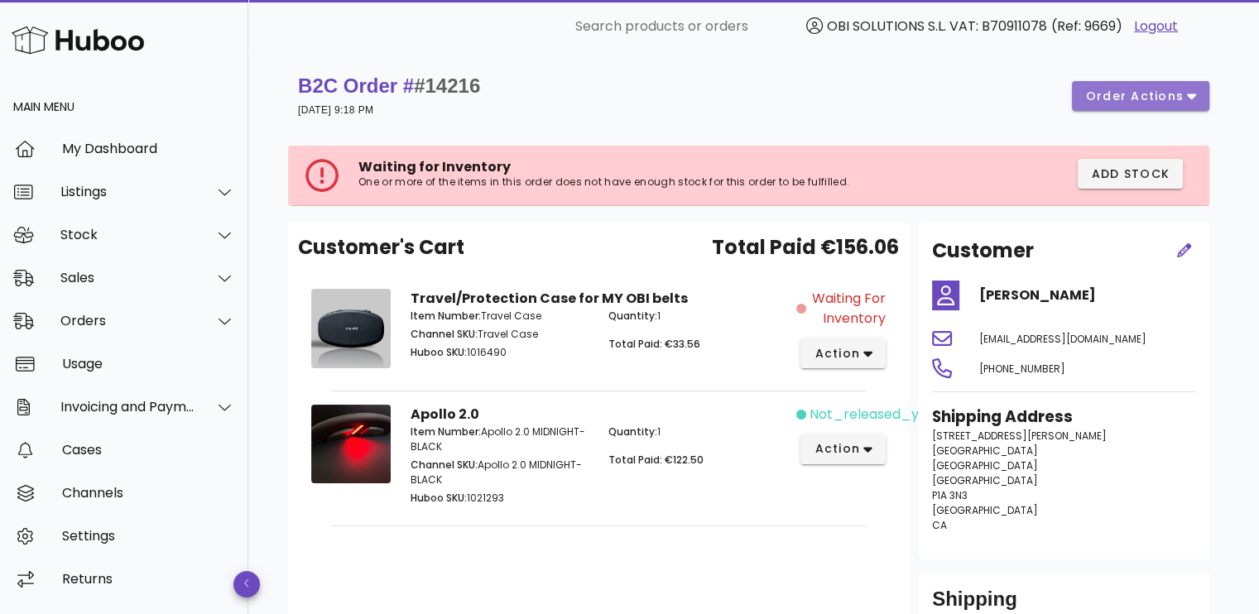
click at [1147, 89] on span "order actions" at bounding box center [1134, 96] width 99 height 17
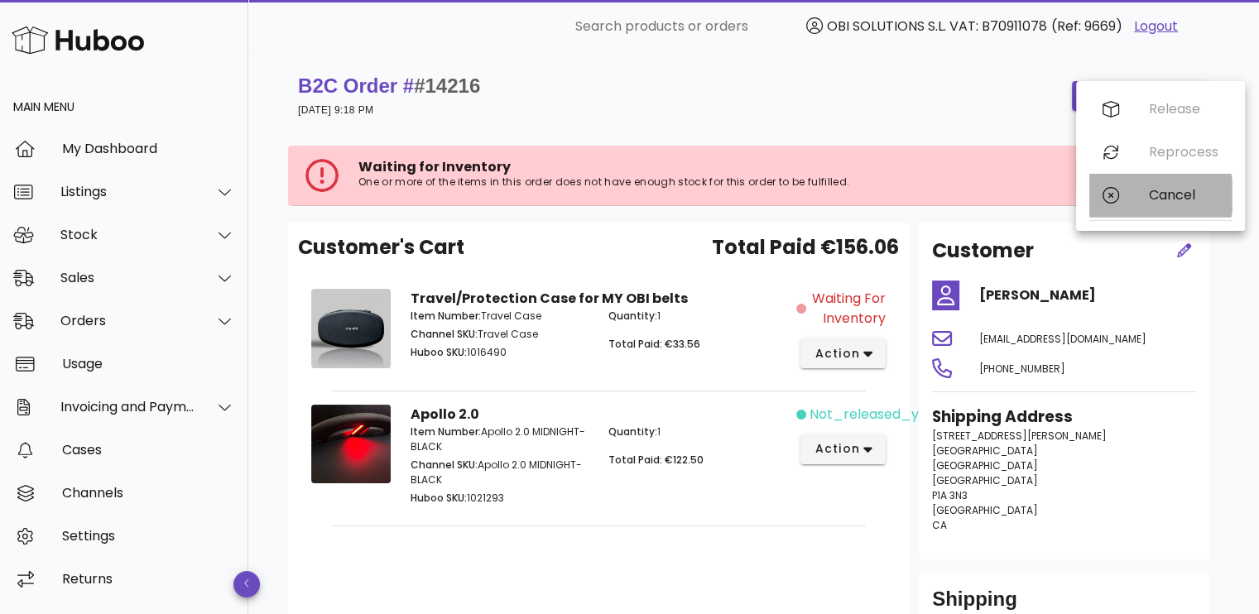
click at [1136, 195] on div "Cancel" at bounding box center [1160, 195] width 142 height 43
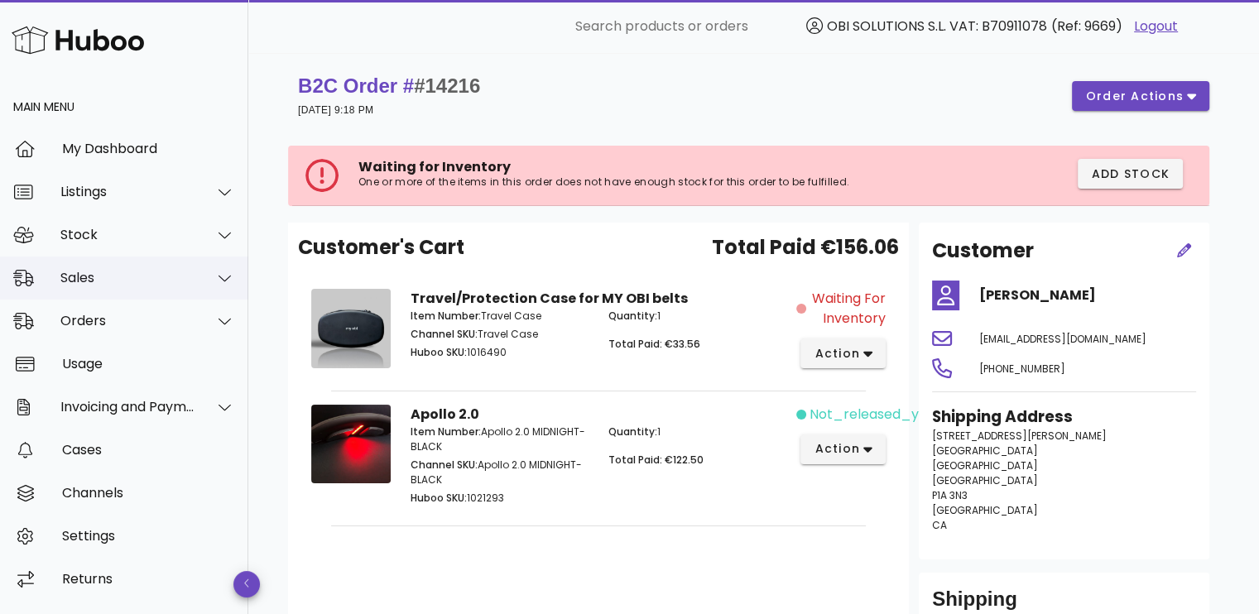
click at [134, 275] on div "Sales" at bounding box center [127, 278] width 135 height 16
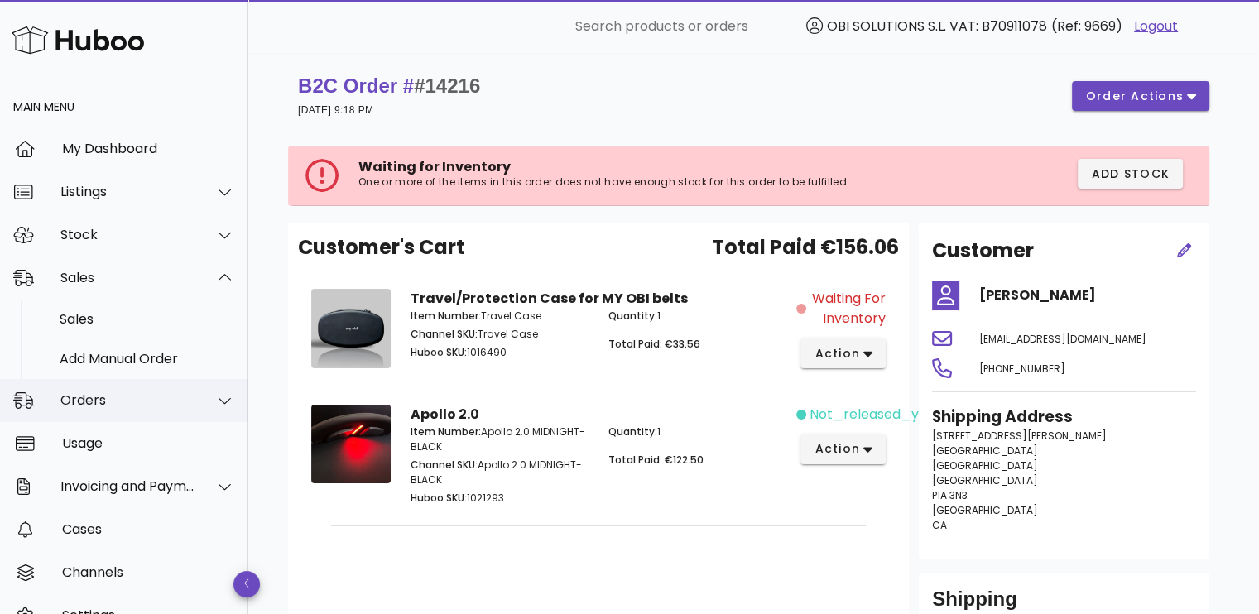
click at [103, 394] on div "Orders" at bounding box center [127, 400] width 135 height 16
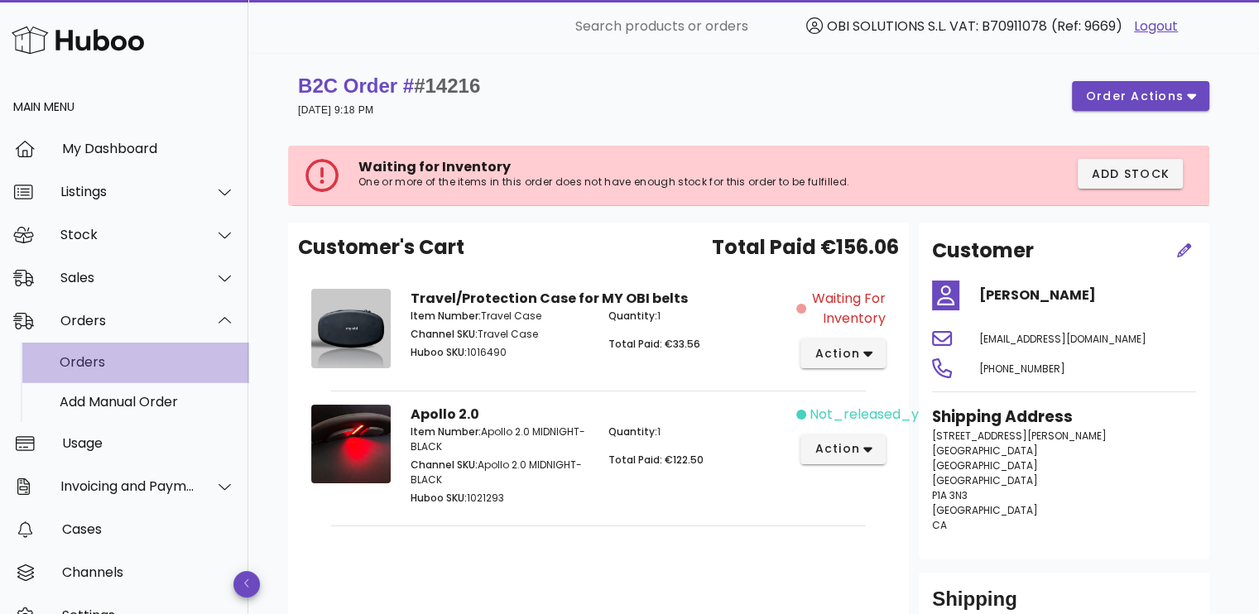
click at [94, 356] on div "Orders" at bounding box center [147, 362] width 175 height 16
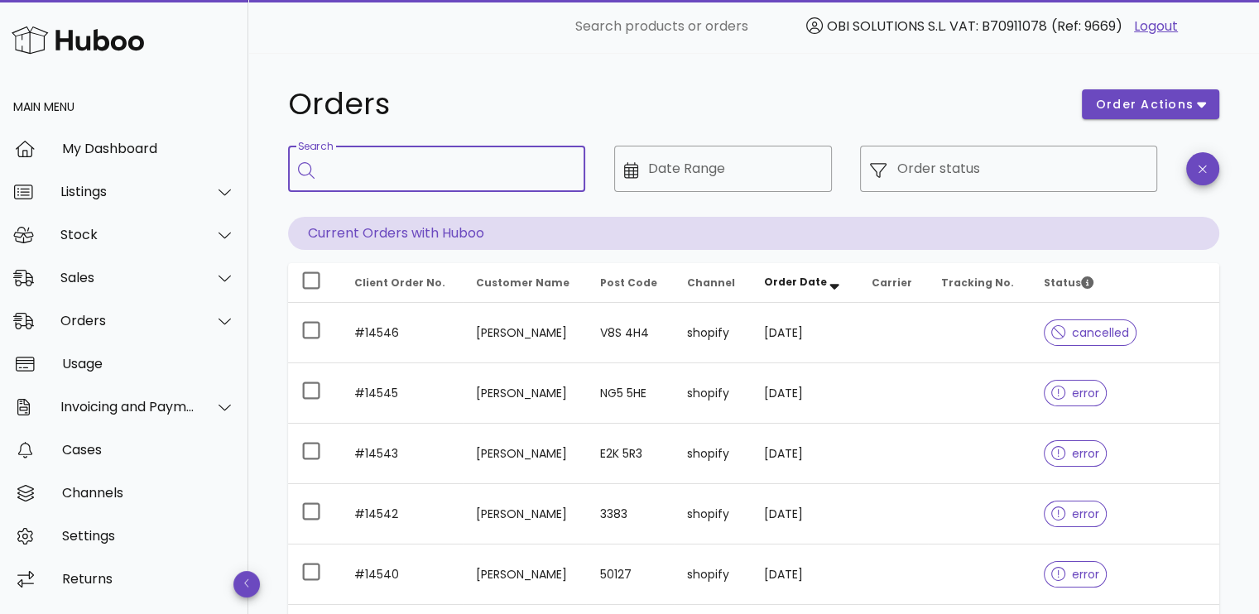
click at [389, 176] on input "Search" at bounding box center [449, 169] width 248 height 26
type input "*****"
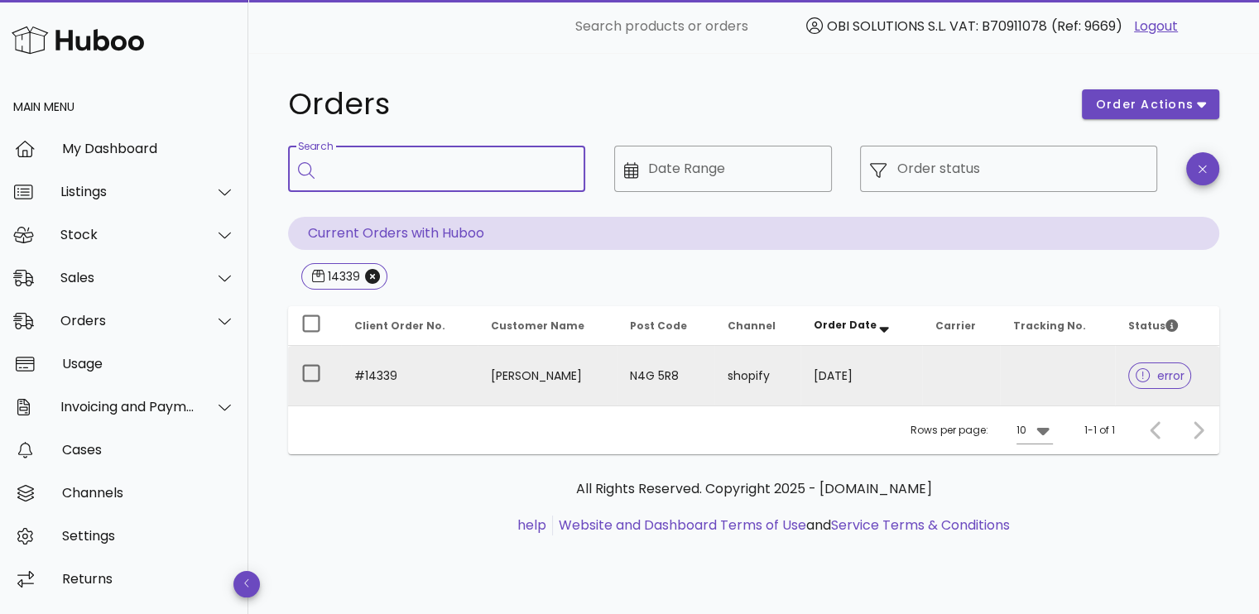
click at [853, 389] on td "[DATE]" at bounding box center [860, 376] width 121 height 60
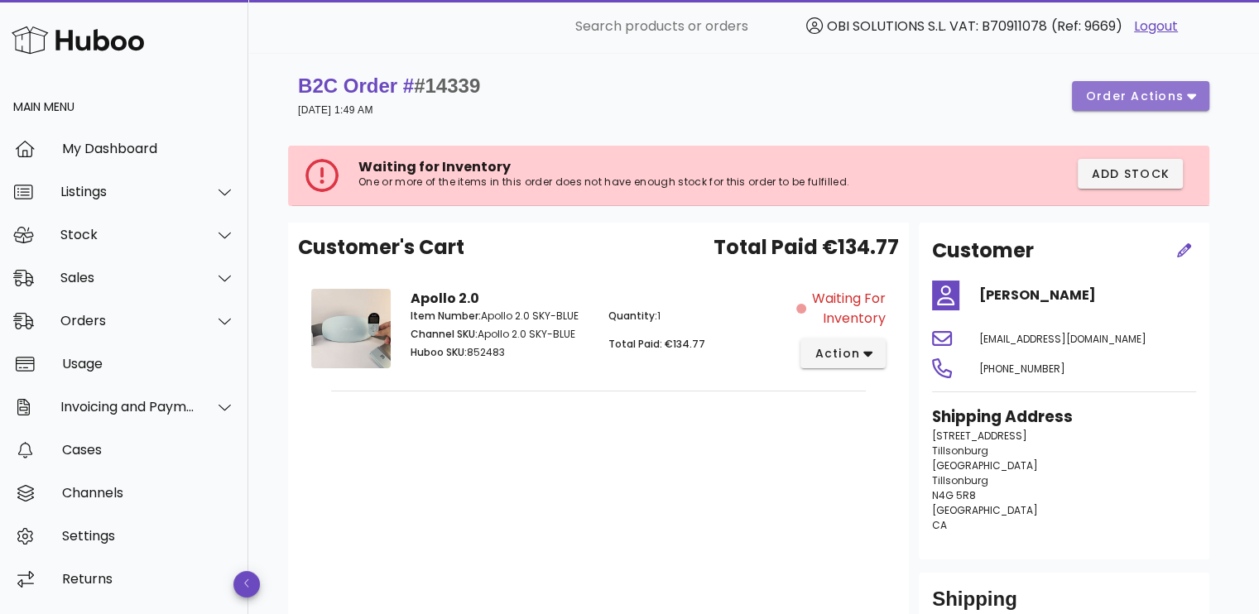
click at [1166, 82] on button "order actions" at bounding box center [1140, 96] width 137 height 30
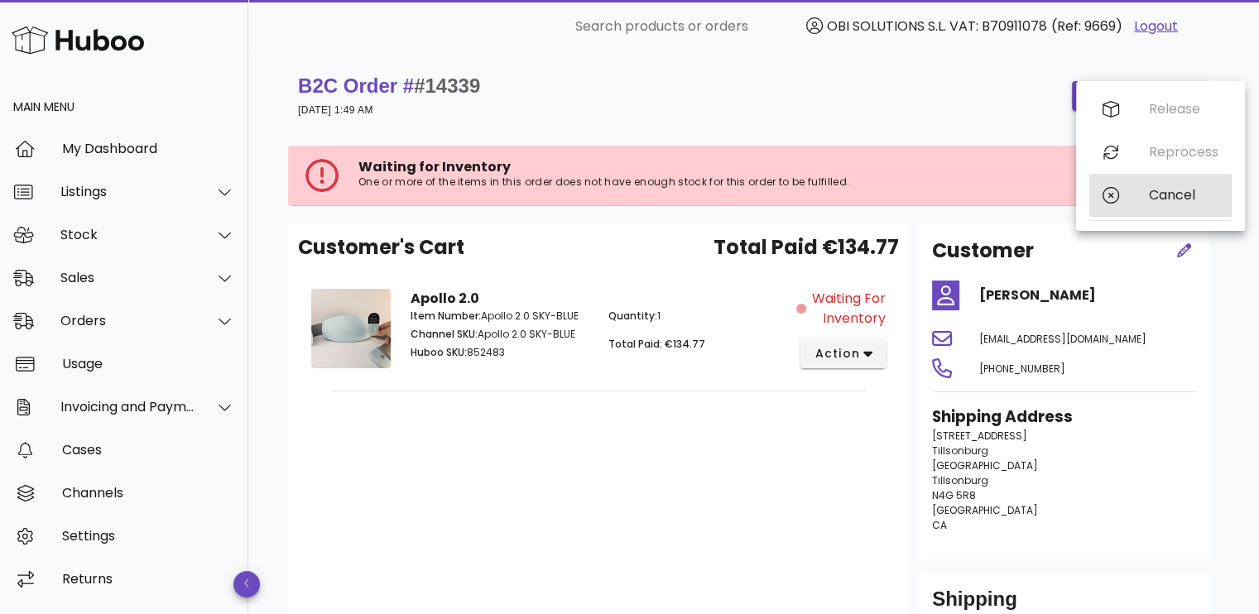
click at [1128, 198] on div "Cancel" at bounding box center [1160, 195] width 142 height 43
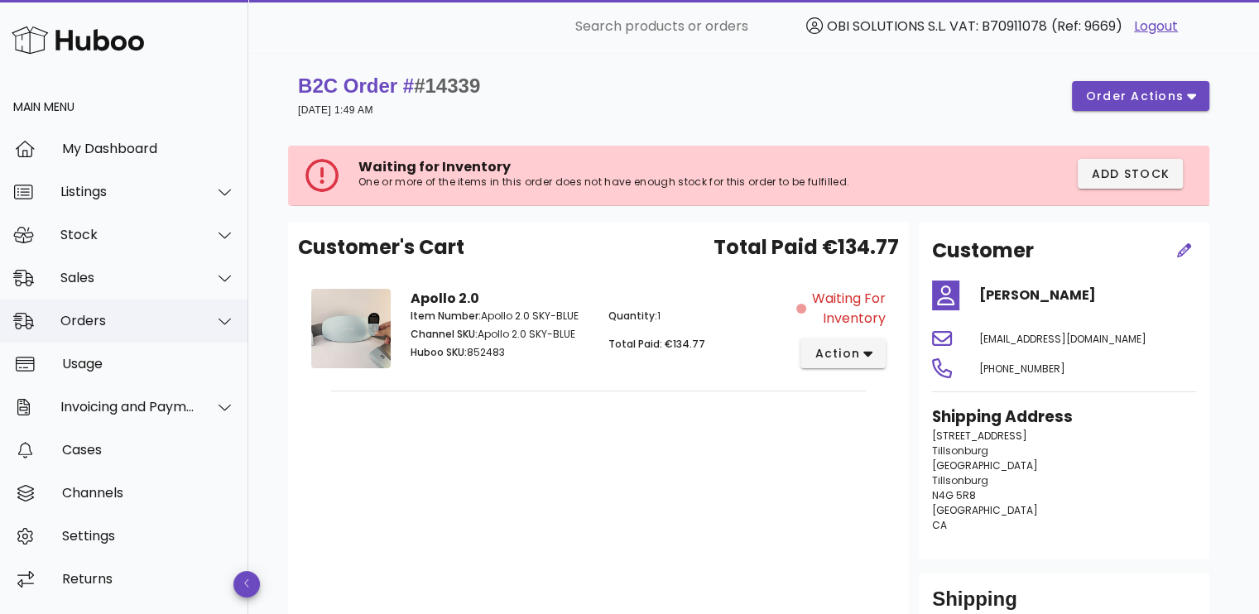
click at [136, 321] on div "Orders" at bounding box center [127, 321] width 135 height 16
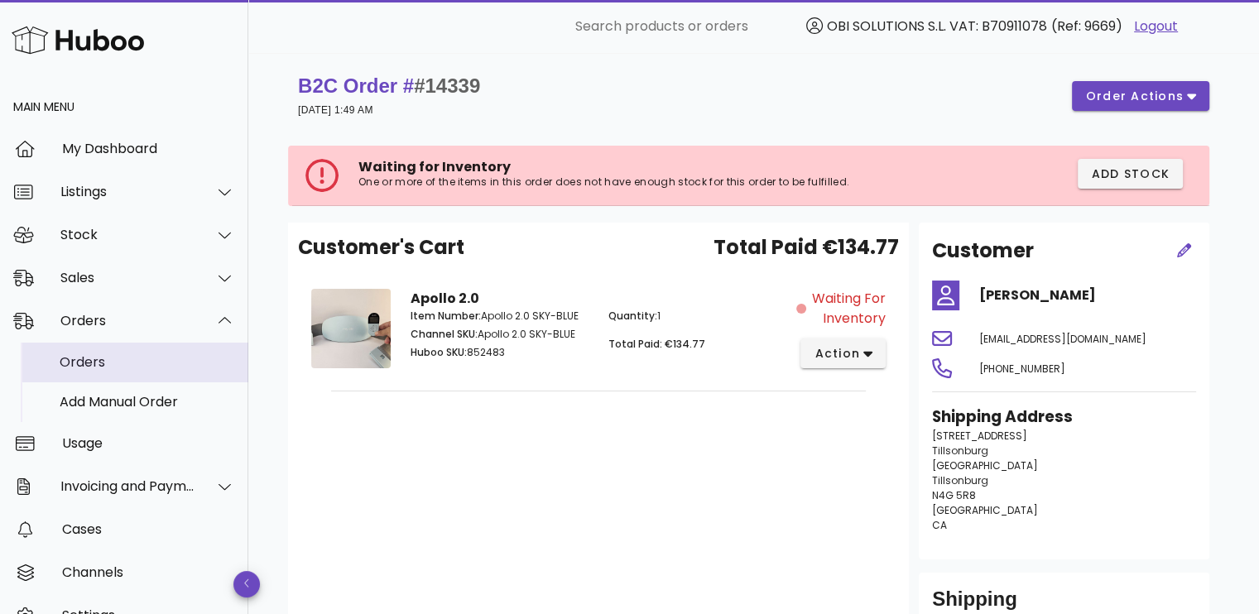
click at [133, 351] on div "Orders" at bounding box center [147, 362] width 175 height 36
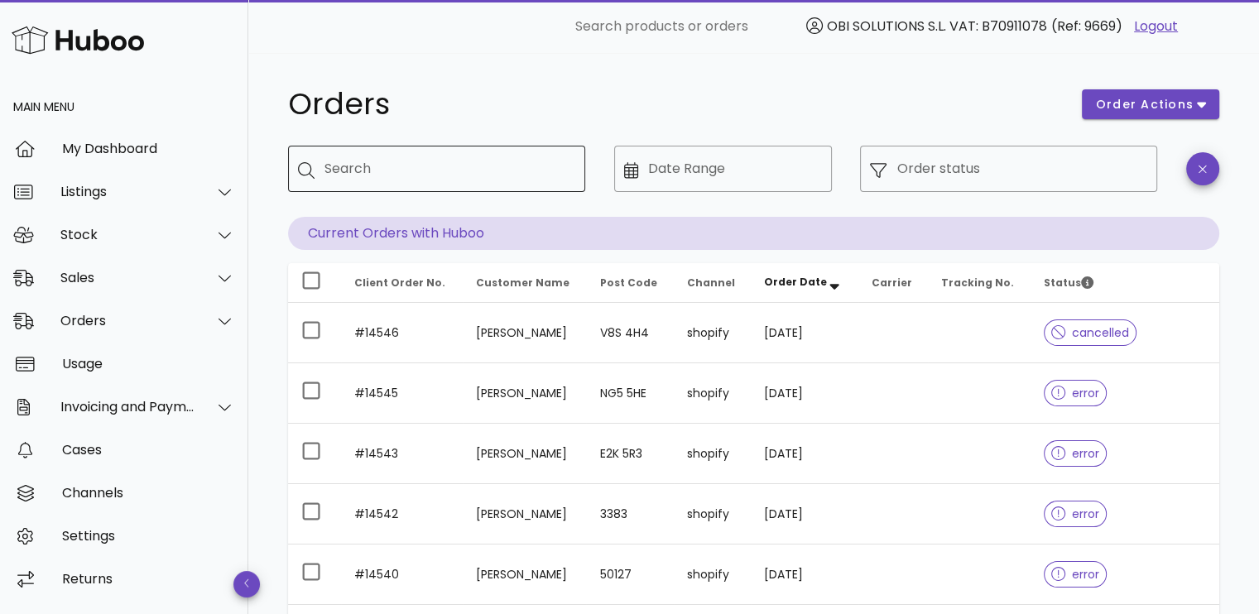
click at [379, 183] on div "Search" at bounding box center [449, 169] width 248 height 46
type input "*****"
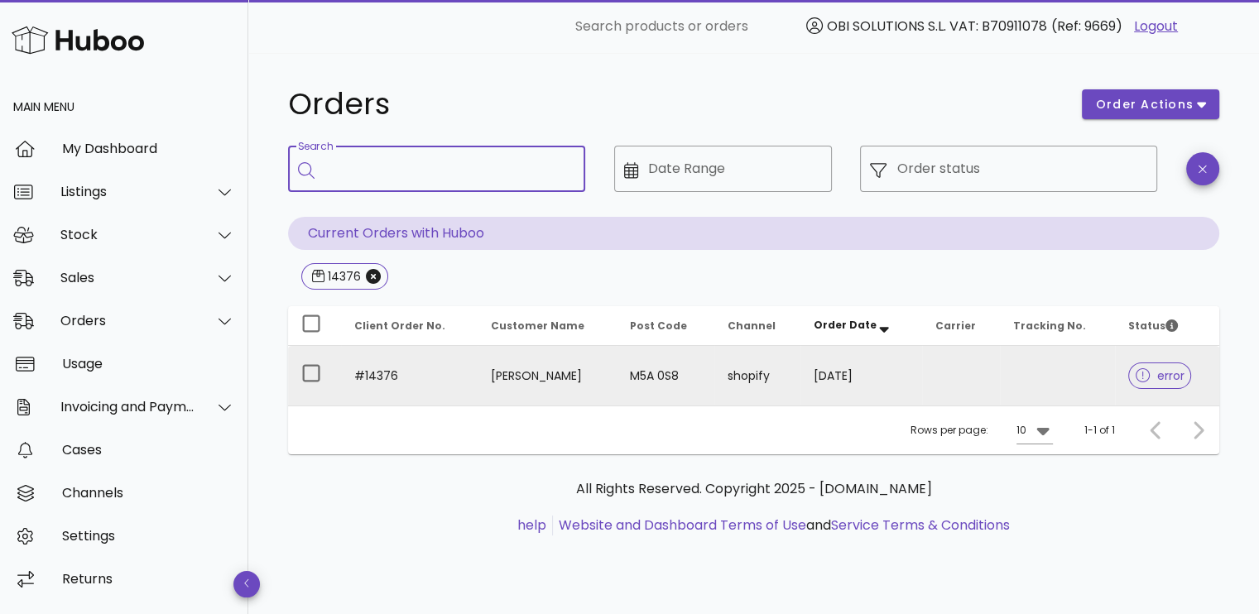
click at [879, 370] on td "[DATE]" at bounding box center [860, 376] width 121 height 60
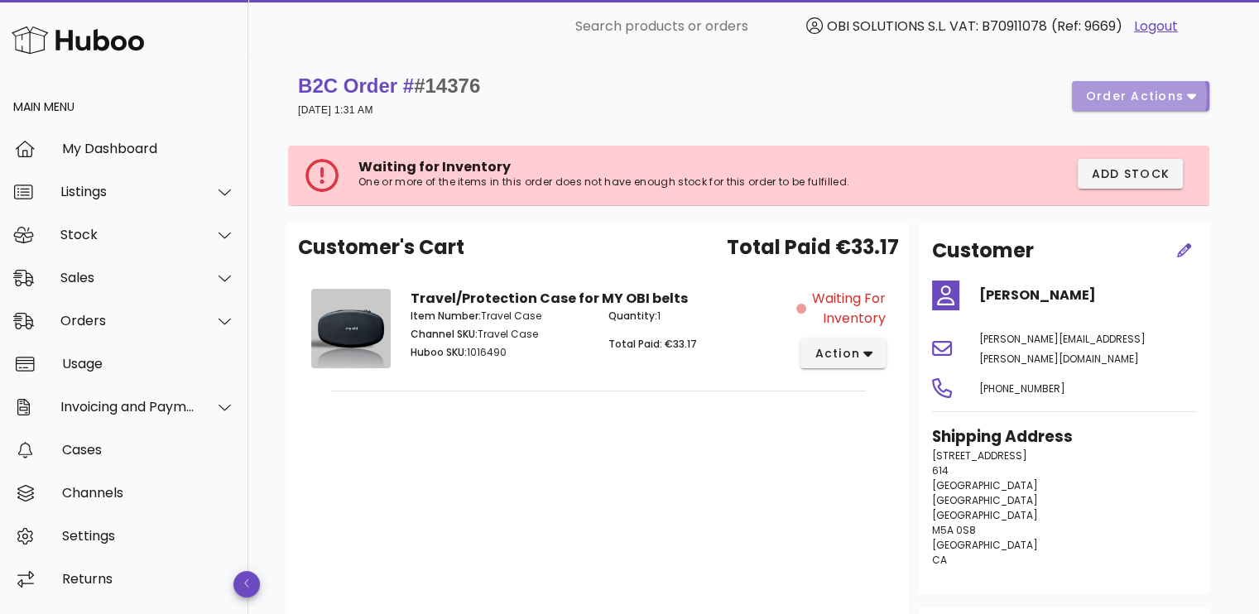
click at [1112, 85] on button "order actions" at bounding box center [1140, 96] width 137 height 30
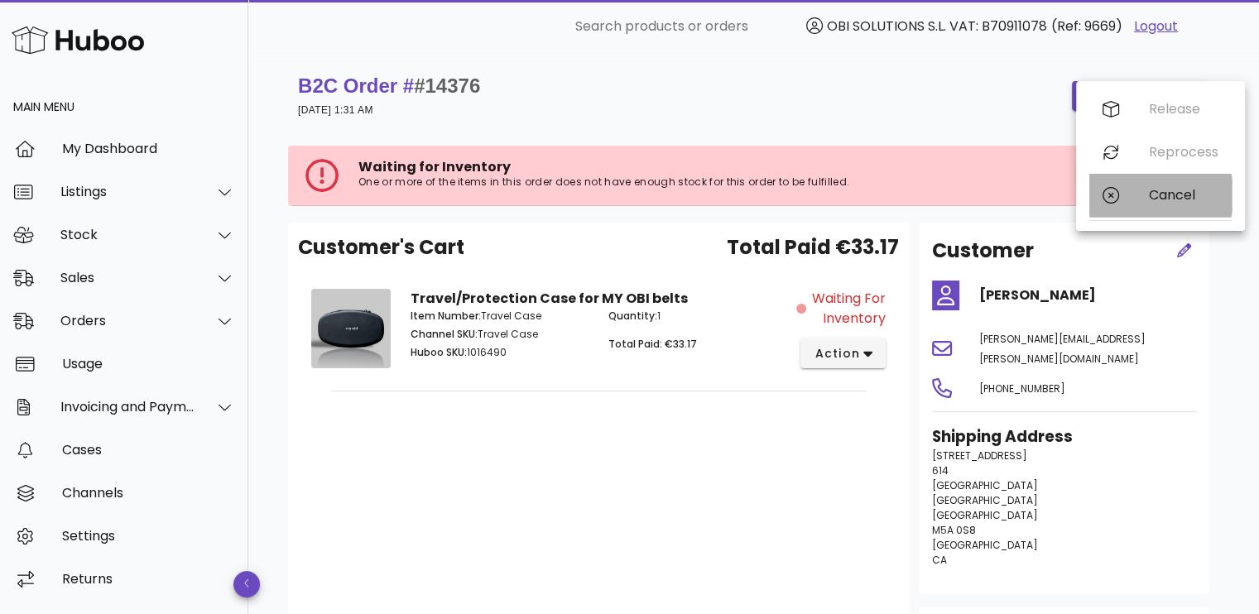
click at [1103, 185] on div "Cancel" at bounding box center [1160, 195] width 142 height 43
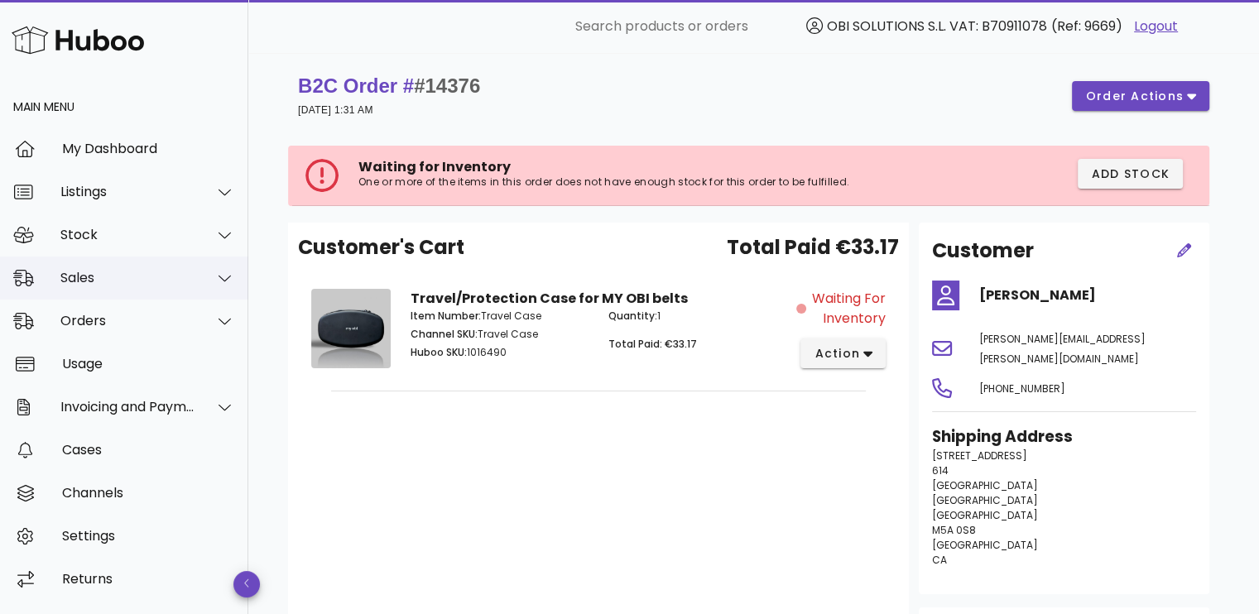
click at [103, 293] on div "Sales" at bounding box center [124, 278] width 248 height 43
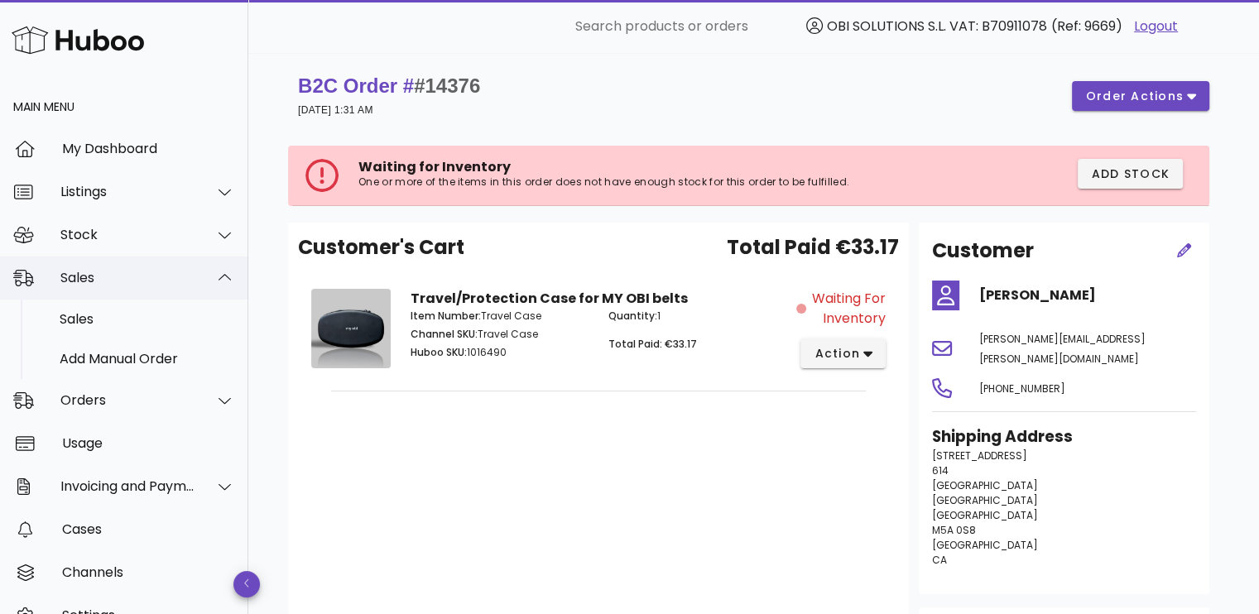
click at [103, 293] on div "Sales" at bounding box center [124, 278] width 248 height 43
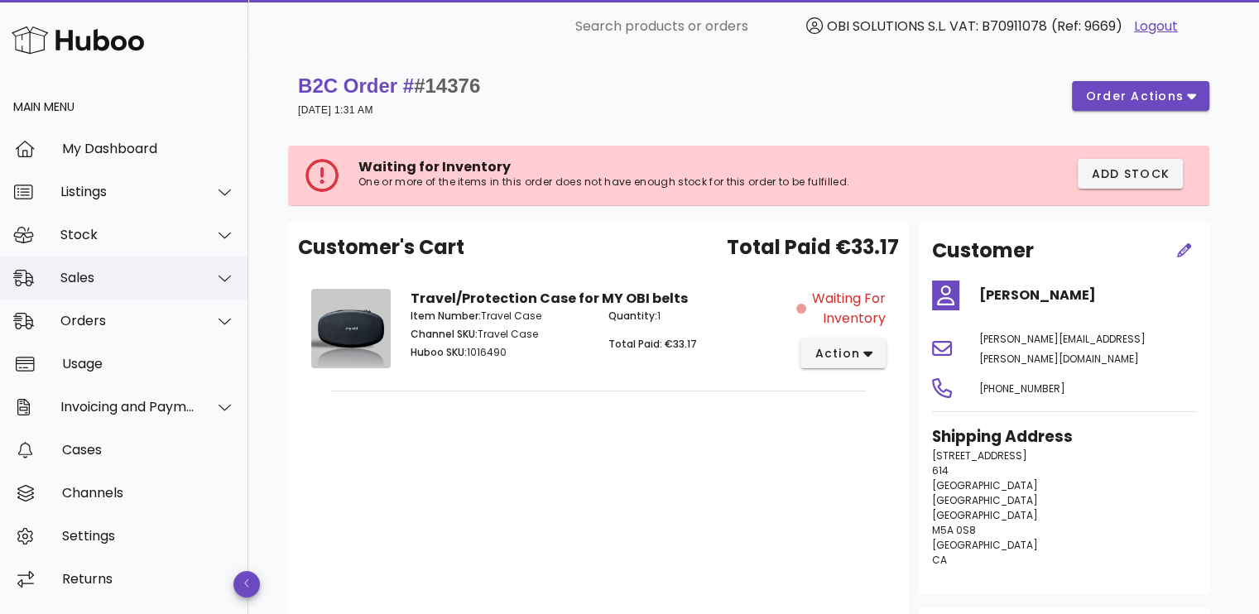
click at [101, 287] on div "Sales" at bounding box center [124, 278] width 248 height 43
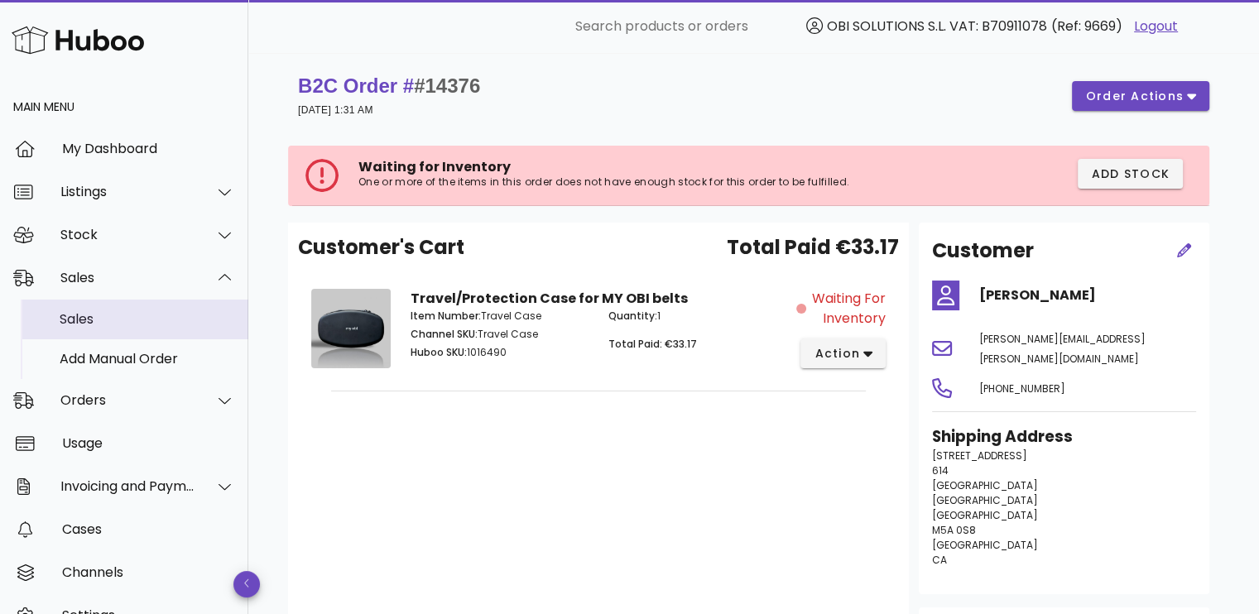
click at [101, 314] on div "Sales" at bounding box center [147, 319] width 175 height 16
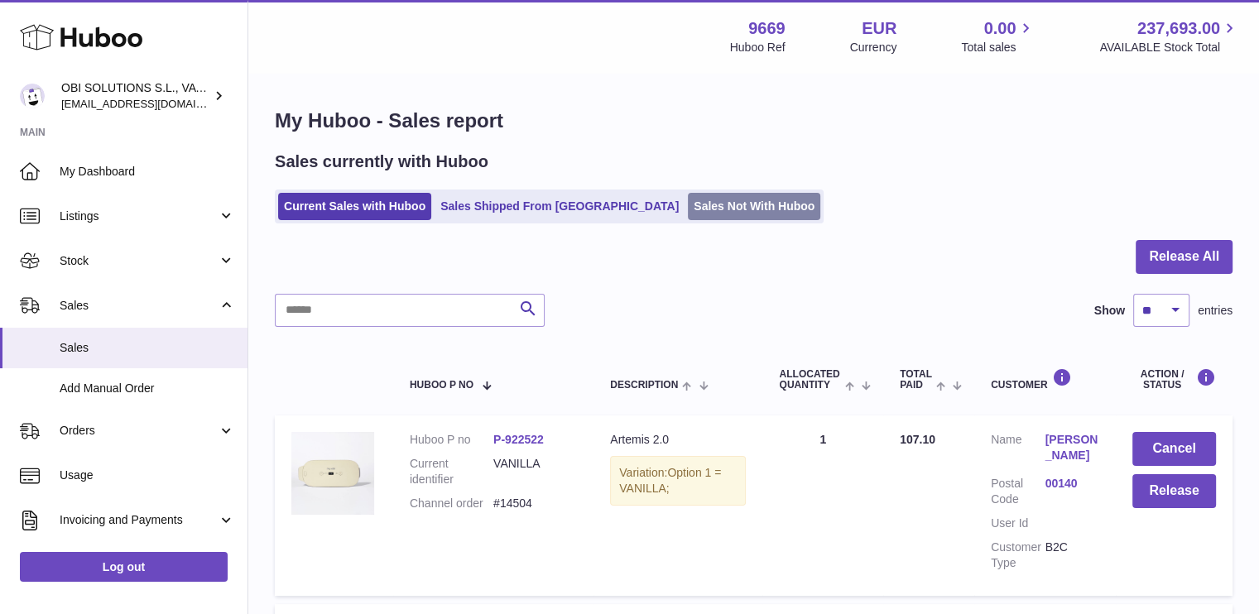
click at [688, 198] on link "Sales Not With Huboo" at bounding box center [754, 206] width 132 height 27
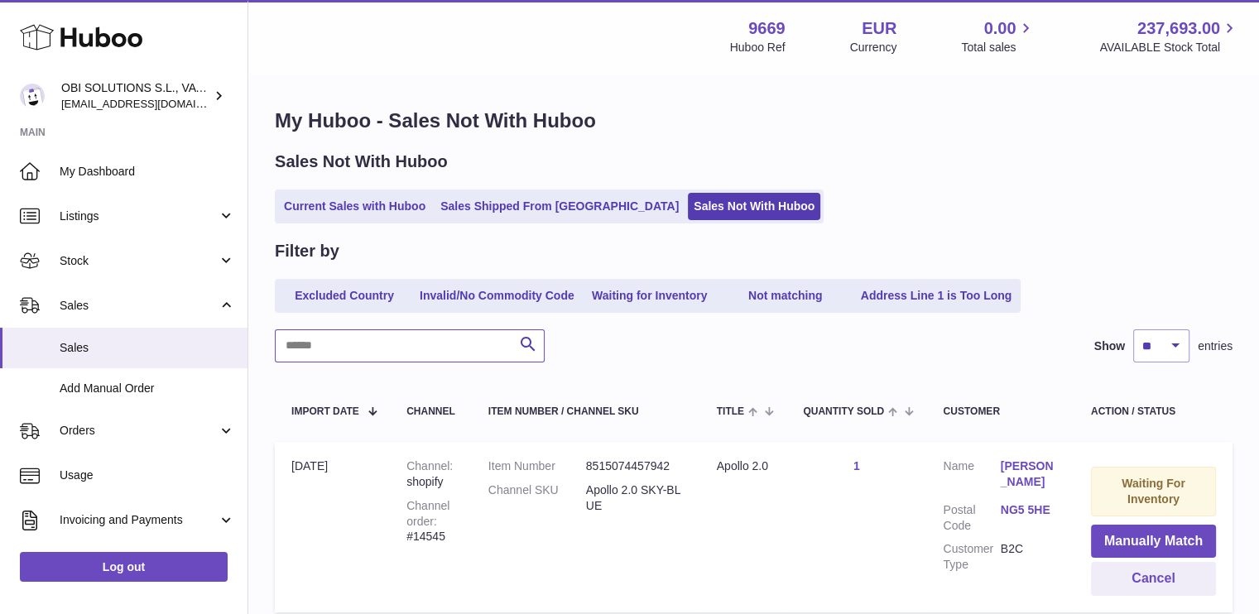
click at [361, 348] on input "text" at bounding box center [410, 345] width 270 height 33
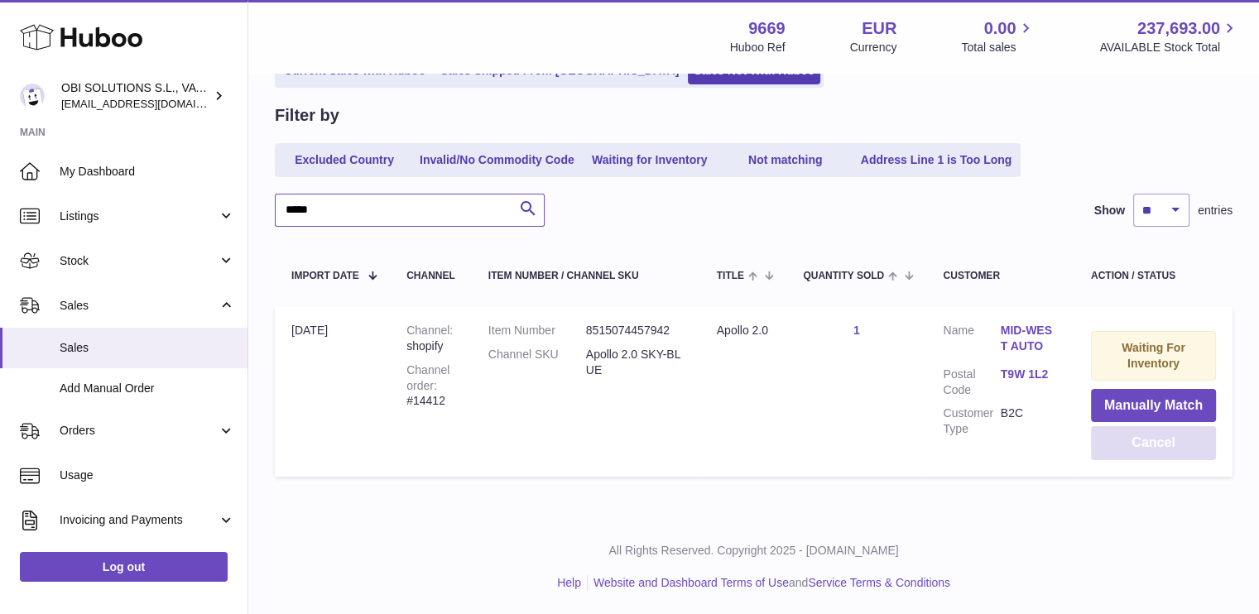
type input "*****"
click at [1176, 434] on button "Cancel" at bounding box center [1153, 443] width 125 height 34
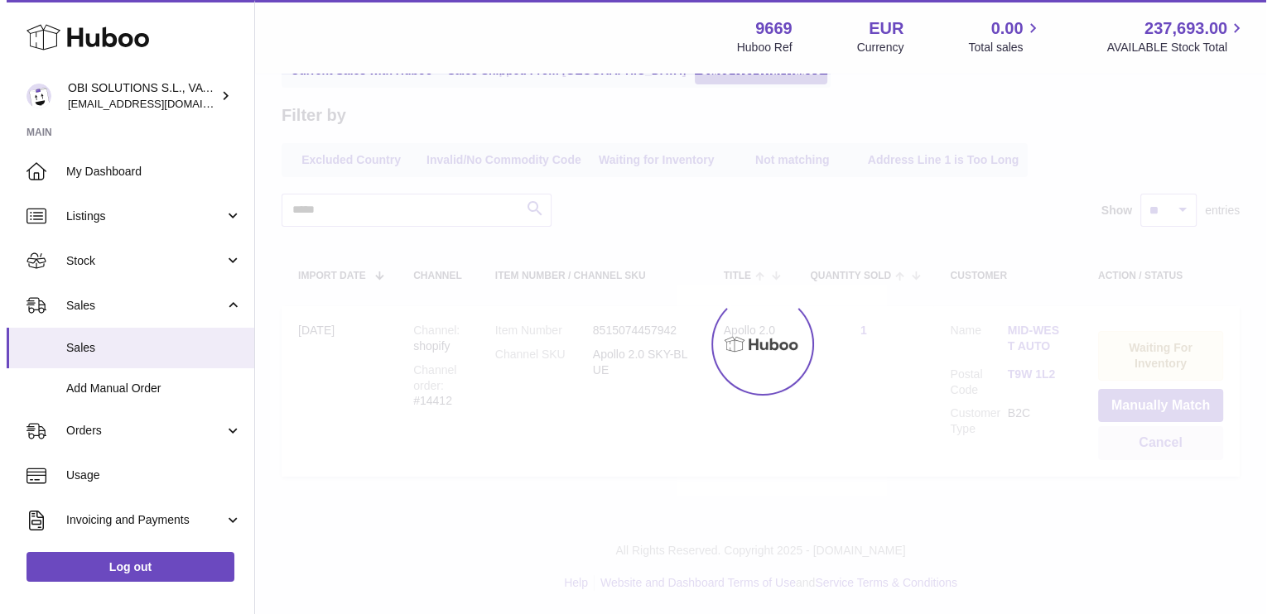
scroll to position [0, 0]
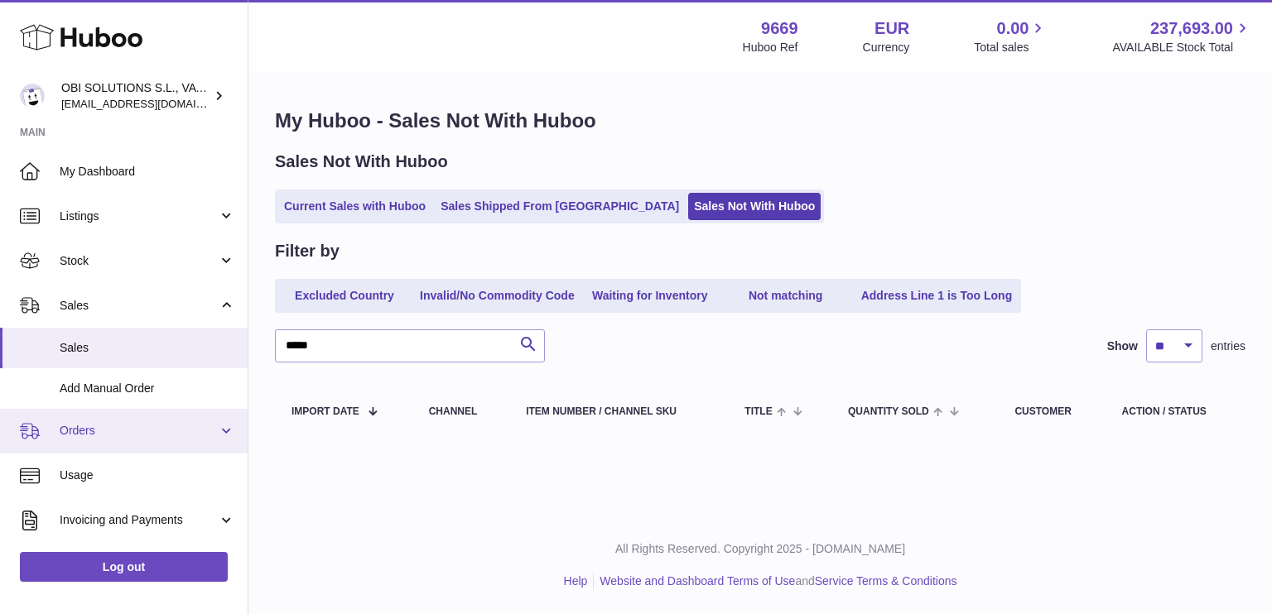
click at [142, 430] on span "Orders" at bounding box center [139, 431] width 158 height 16
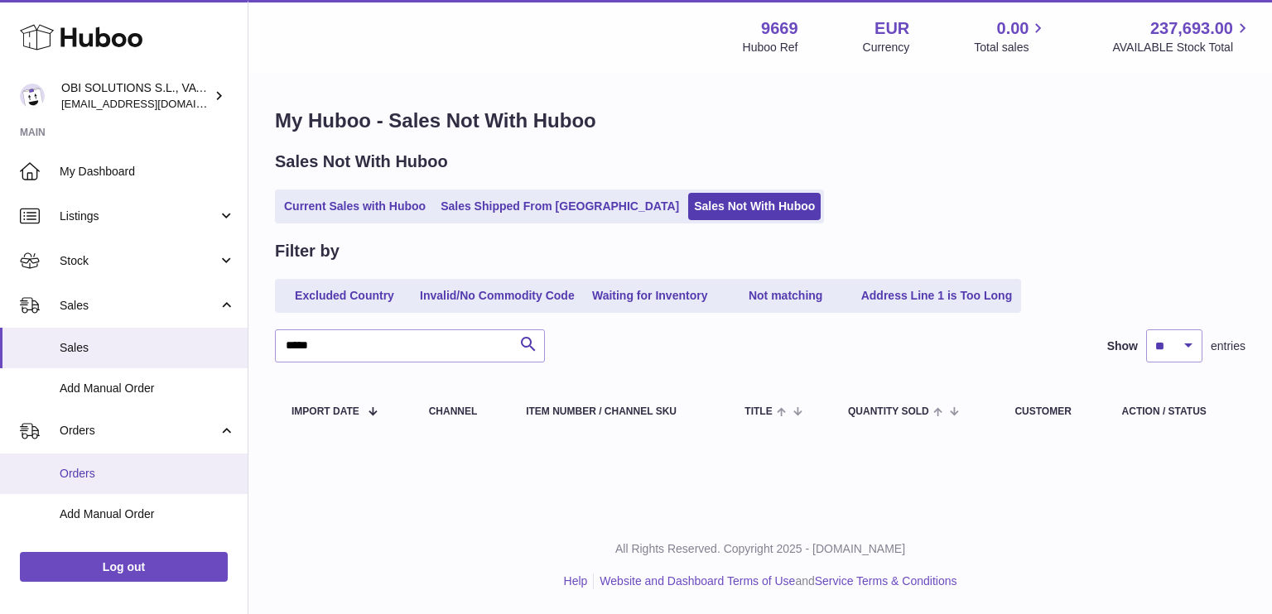
click at [134, 468] on span "Orders" at bounding box center [147, 474] width 175 height 16
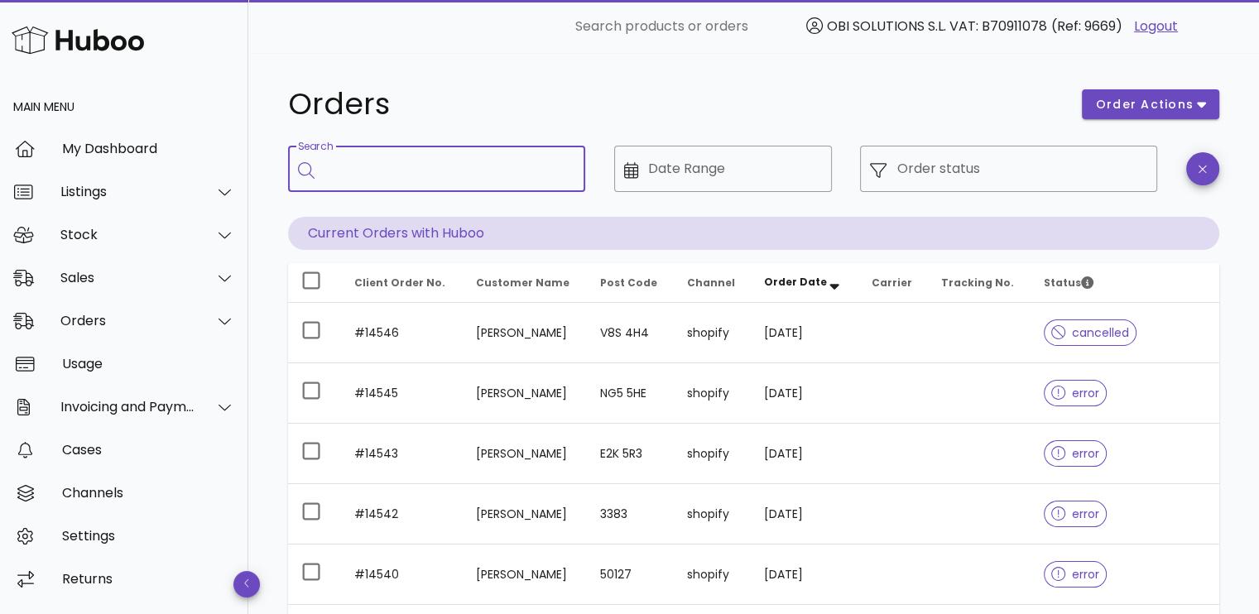
click at [475, 175] on input "Search" at bounding box center [449, 169] width 248 height 26
type input "*****"
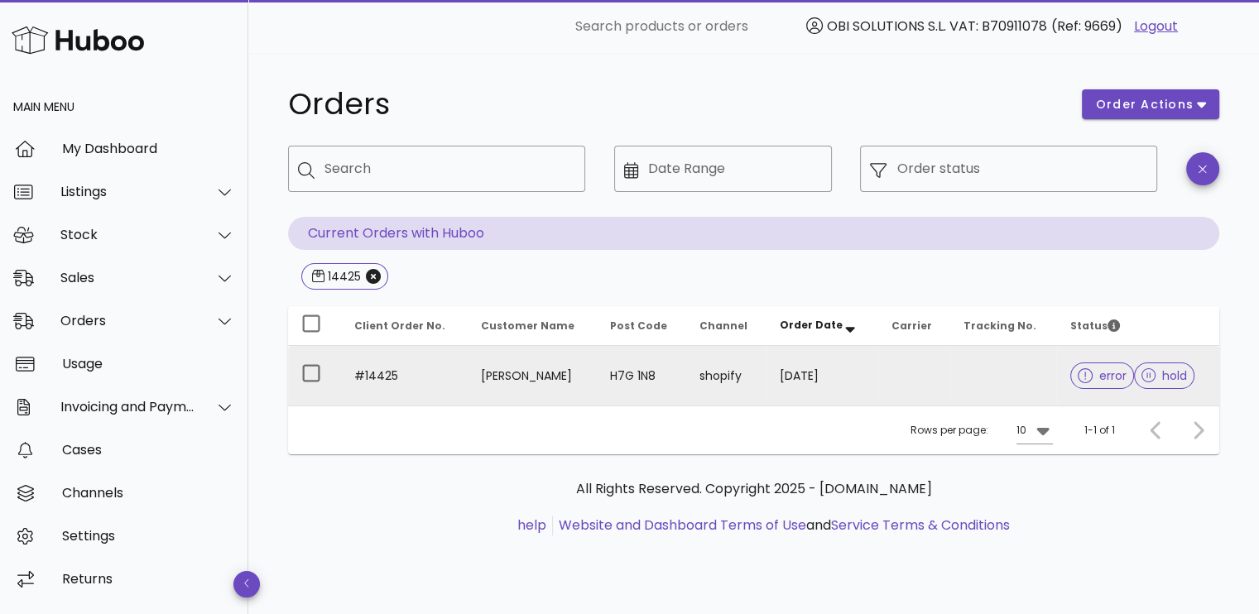
click at [840, 384] on td "22/09/2025" at bounding box center [823, 376] width 112 height 60
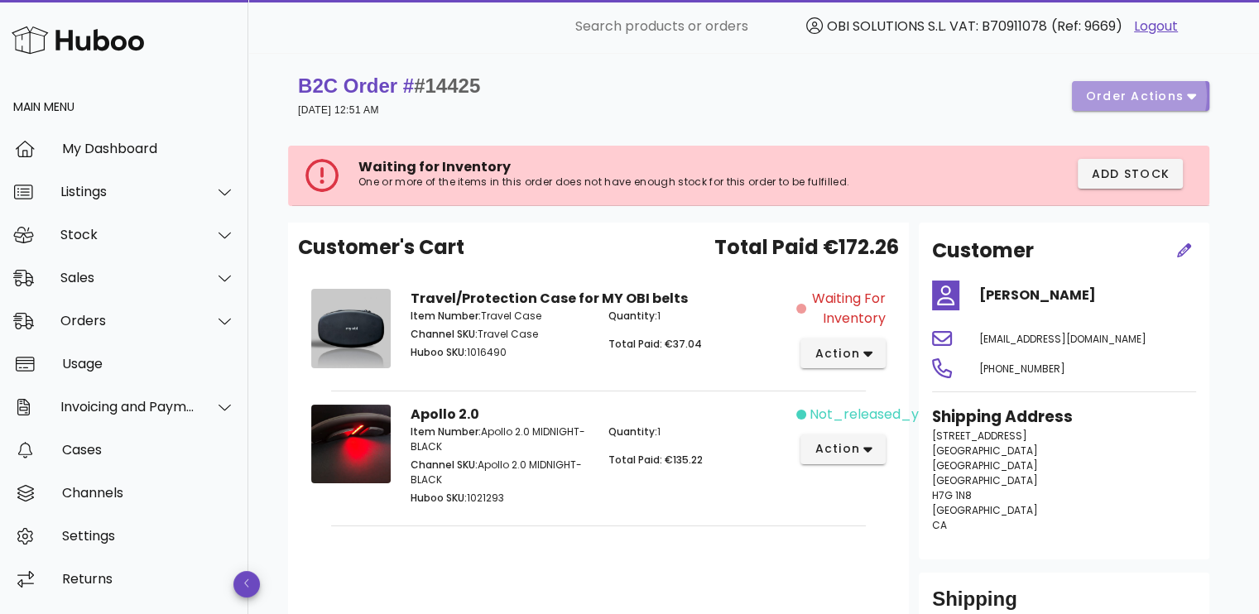
click at [1149, 107] on button "order actions" at bounding box center [1140, 96] width 137 height 30
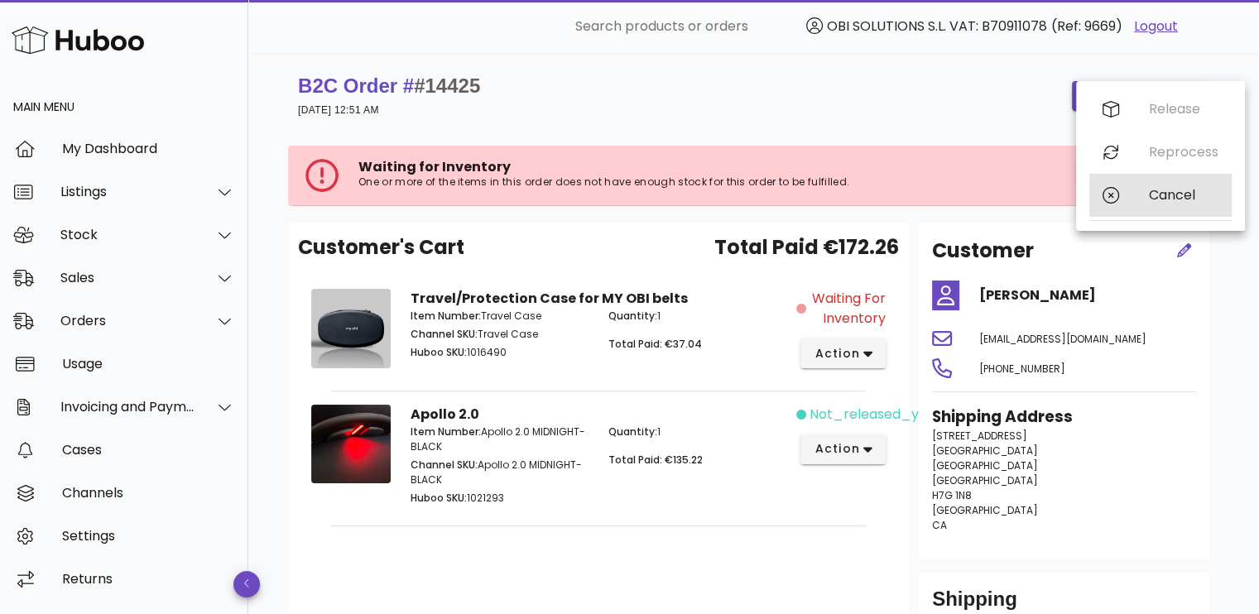
click at [1112, 204] on div "Cancel" at bounding box center [1160, 195] width 142 height 43
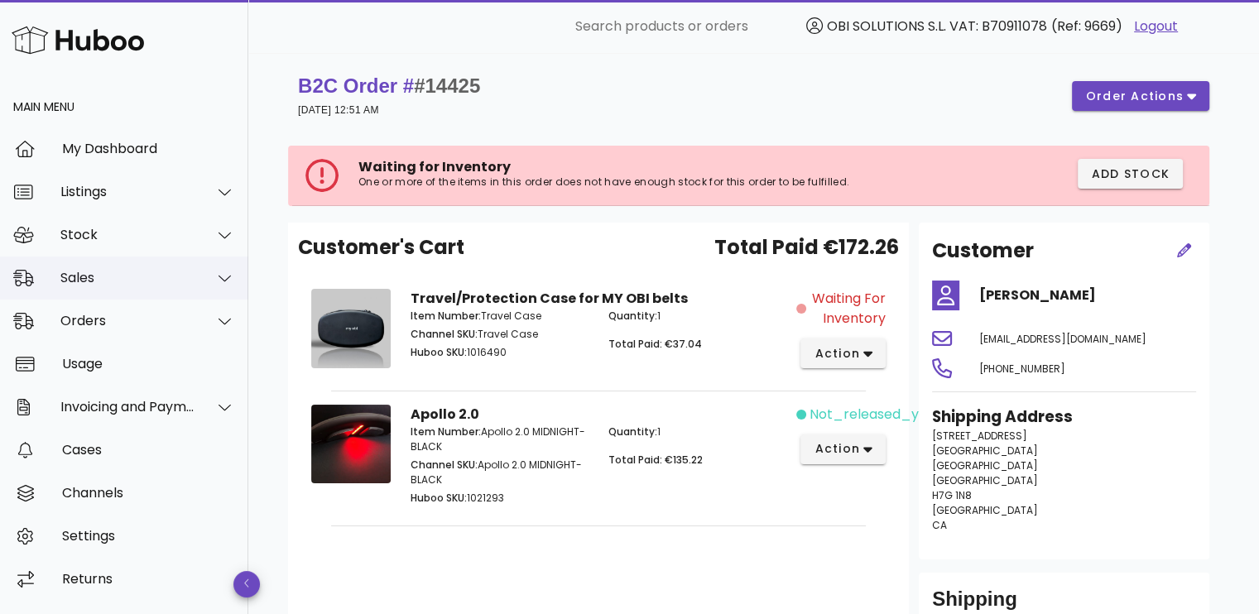
click at [133, 266] on div "Sales" at bounding box center [124, 278] width 248 height 43
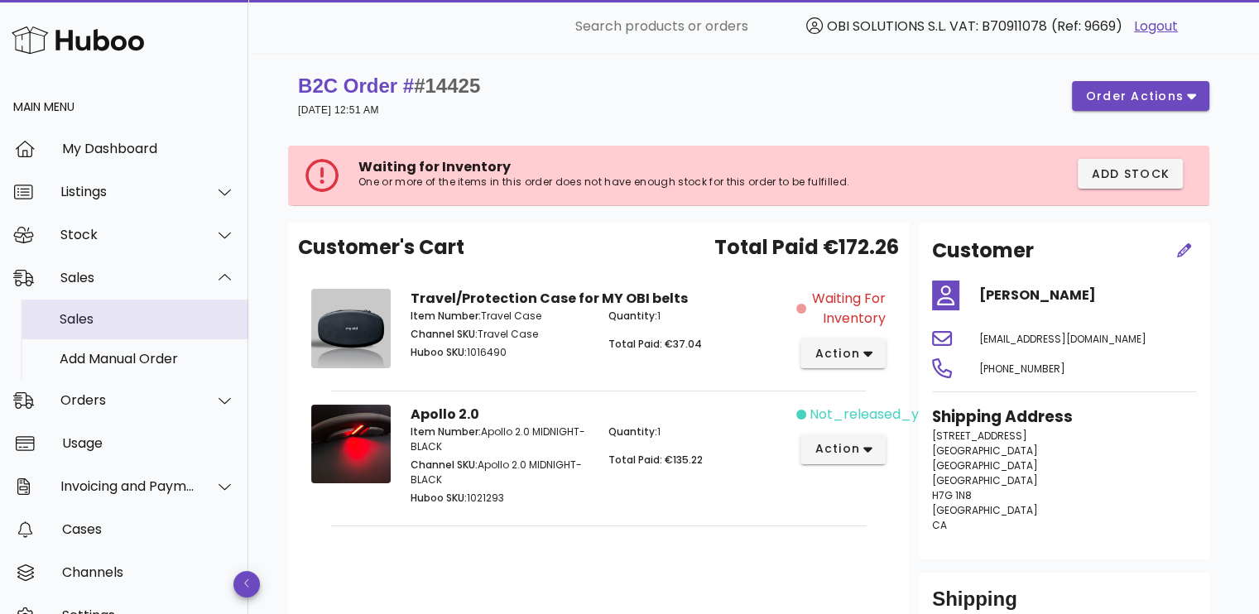
click at [129, 313] on div "Sales" at bounding box center [147, 319] width 175 height 16
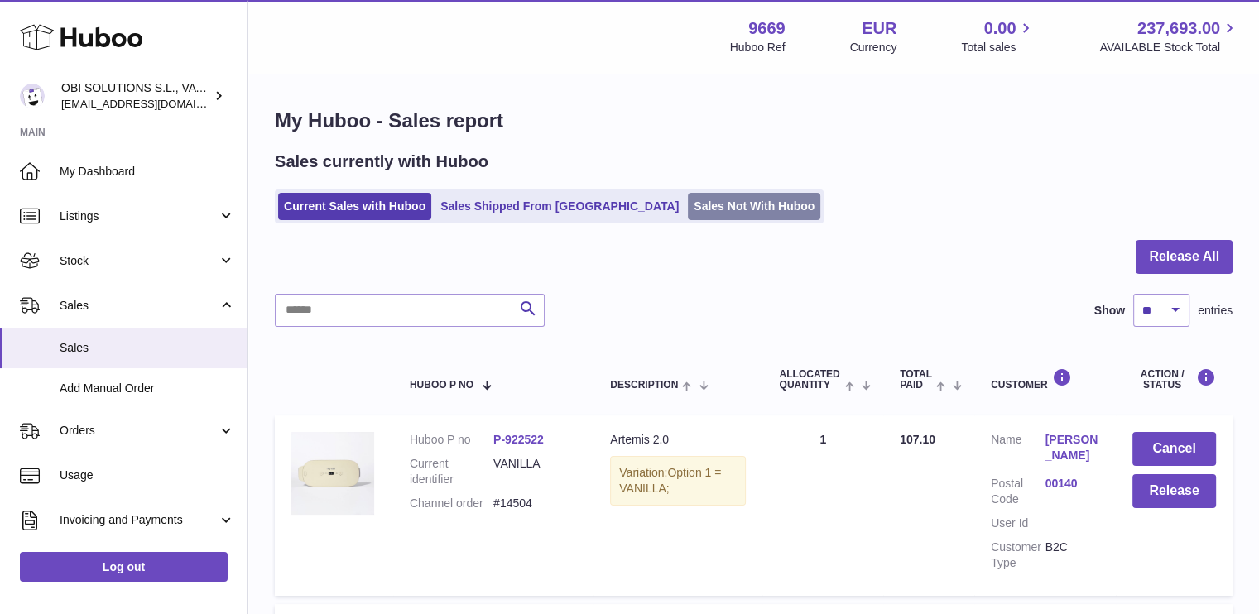
click at [702, 209] on link "Sales Not With Huboo" at bounding box center [754, 206] width 132 height 27
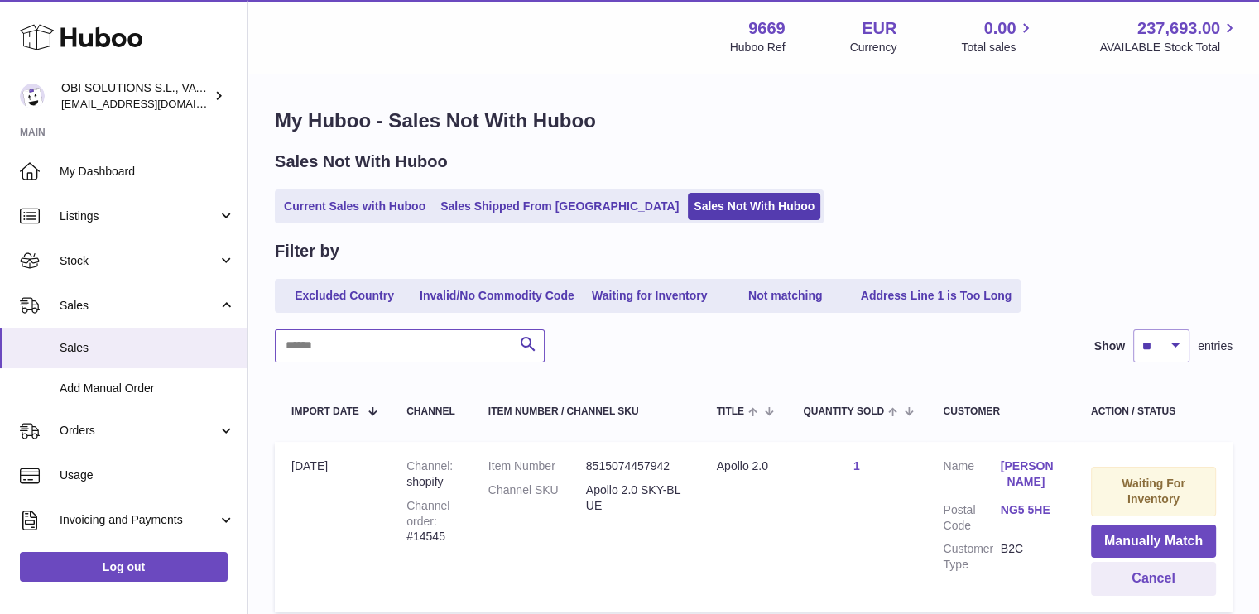
click at [375, 344] on input "text" at bounding box center [410, 345] width 270 height 33
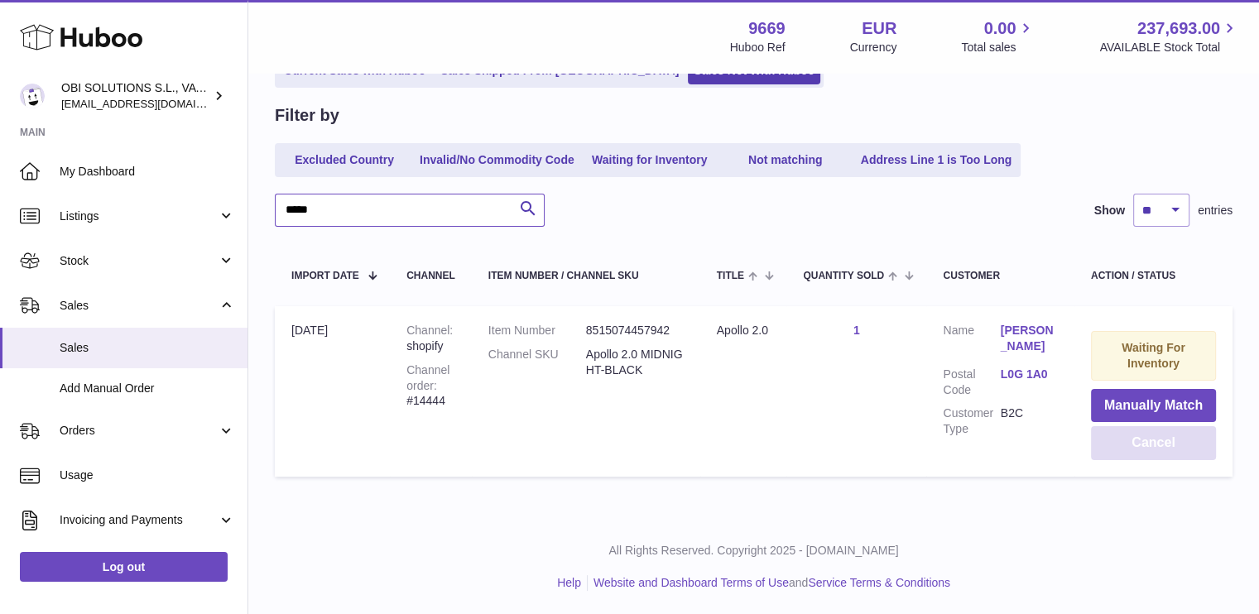
type input "*****"
click at [1141, 448] on button "Cancel" at bounding box center [1153, 443] width 125 height 34
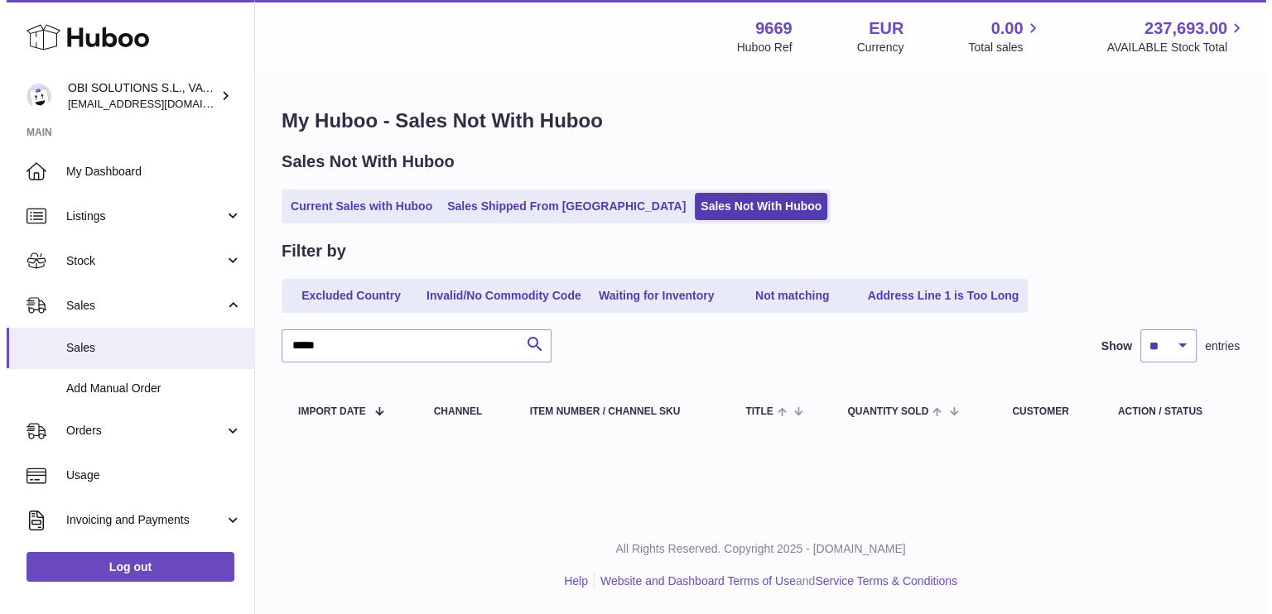
scroll to position [0, 0]
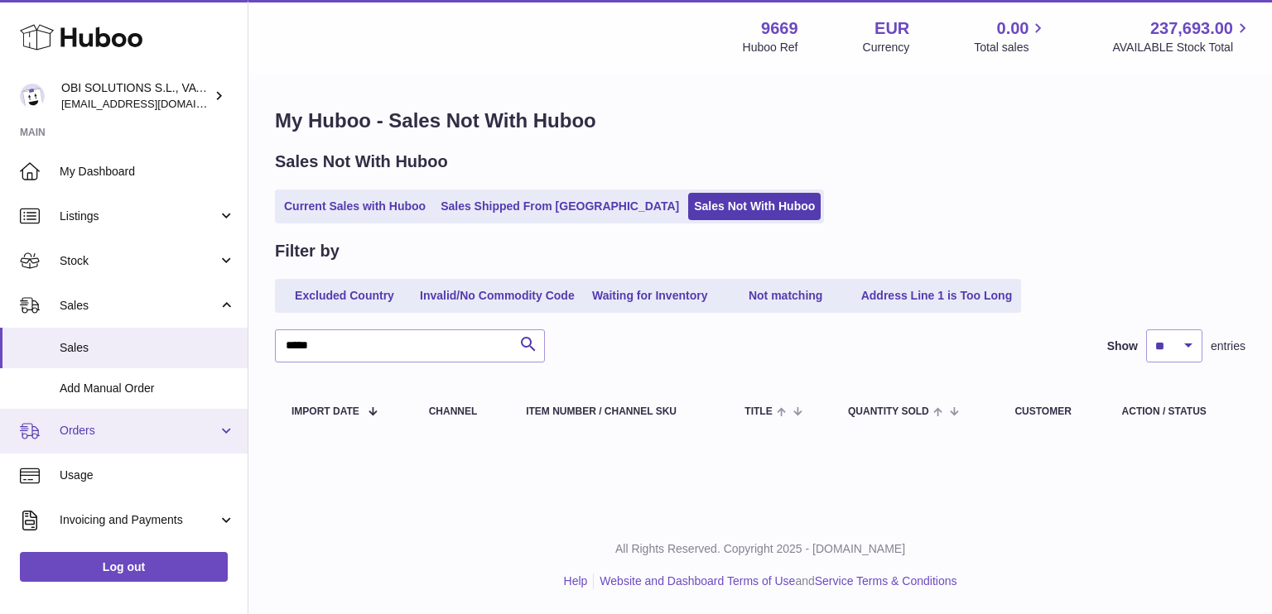
click at [126, 437] on span "Orders" at bounding box center [139, 431] width 158 height 16
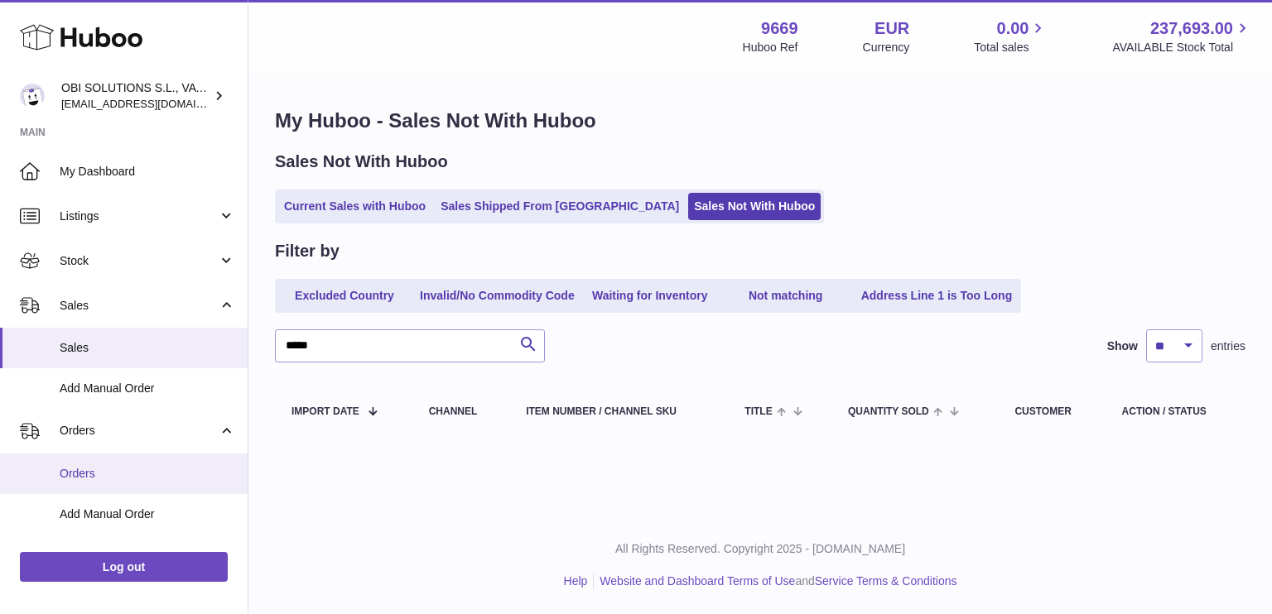
click at [132, 460] on link "Orders" at bounding box center [124, 474] width 248 height 41
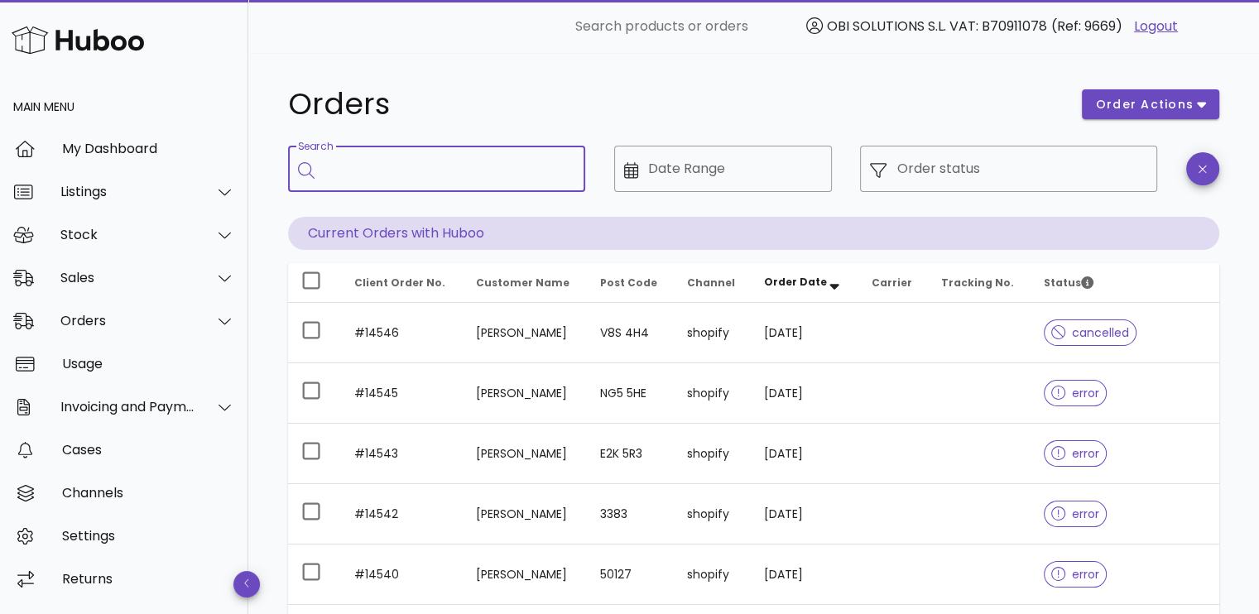
click at [419, 158] on input "Search" at bounding box center [449, 169] width 248 height 26
type input "*****"
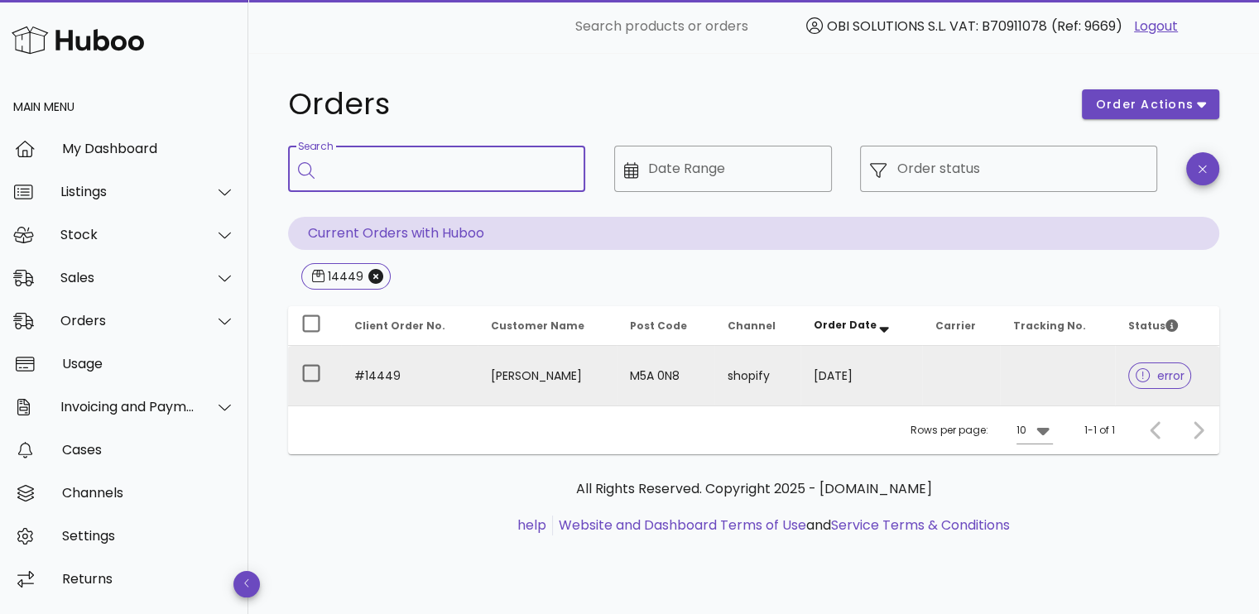
click at [911, 369] on td "25/09/2025" at bounding box center [860, 376] width 121 height 60
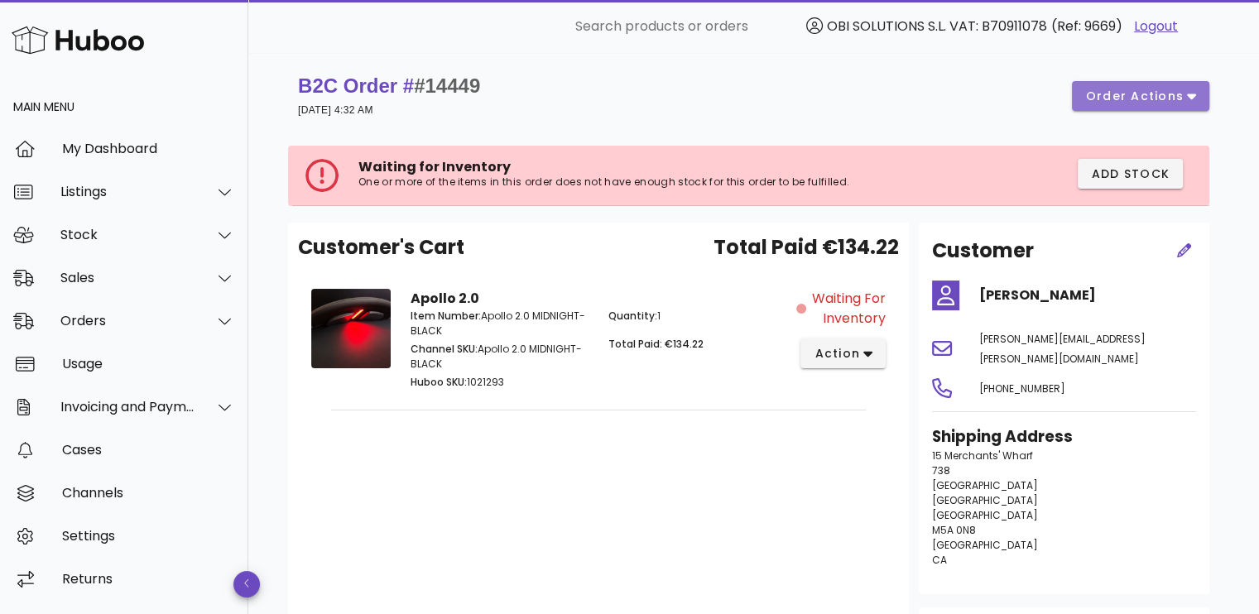
click at [1156, 89] on span "order actions" at bounding box center [1134, 96] width 99 height 17
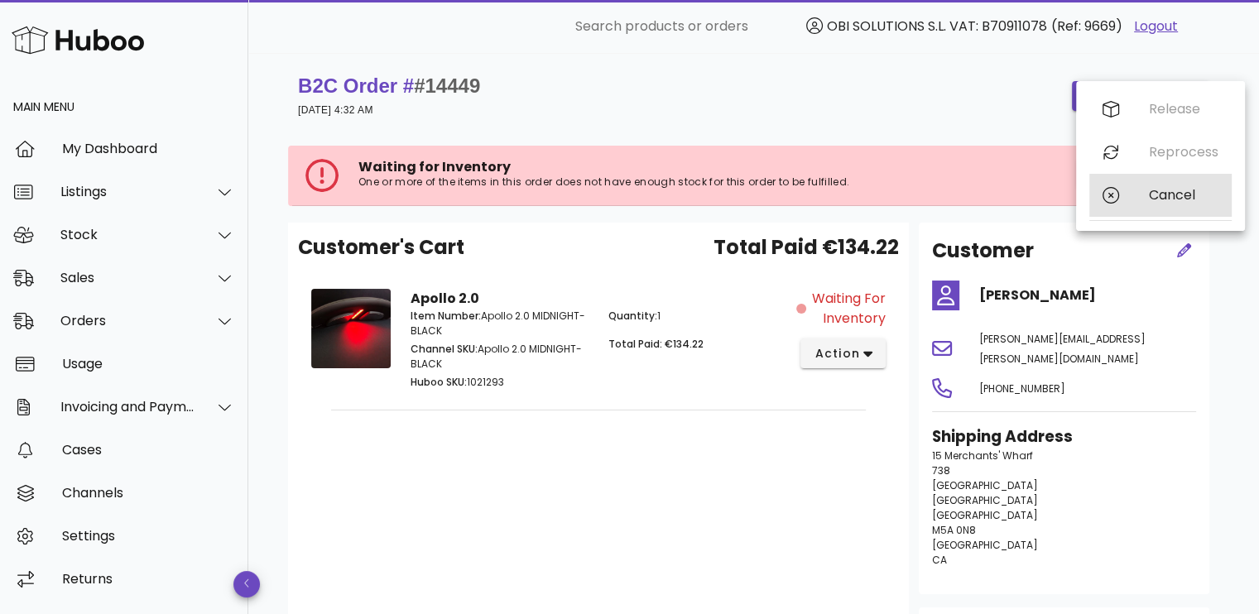
click at [1118, 197] on icon at bounding box center [1111, 195] width 17 height 17
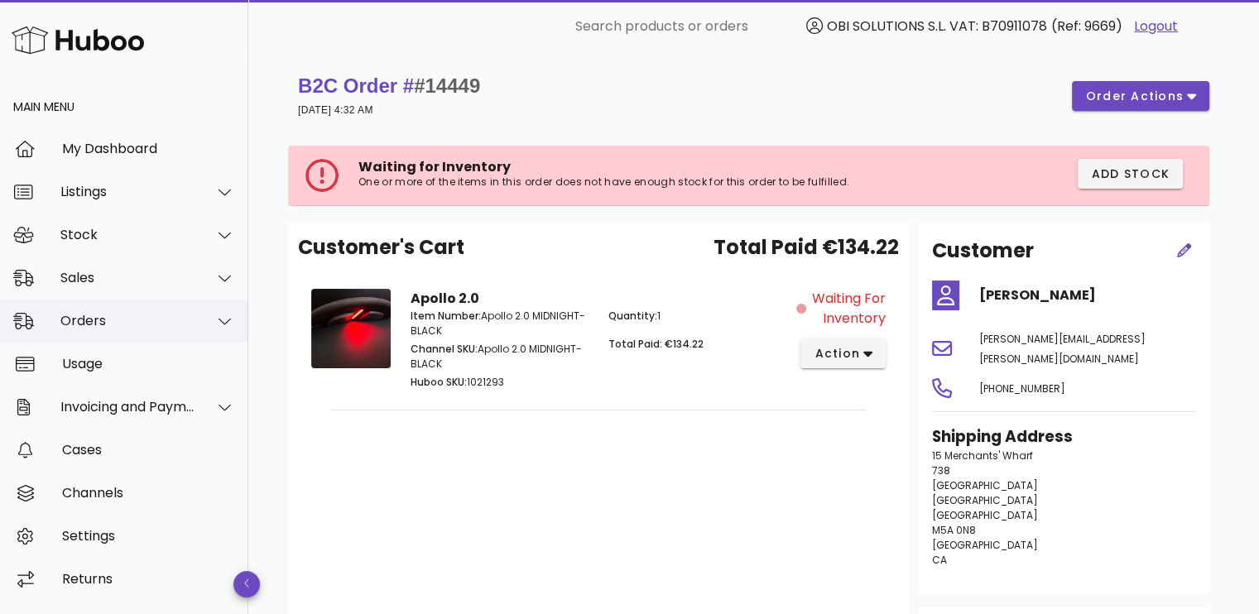
click at [139, 322] on div "Orders" at bounding box center [127, 321] width 135 height 16
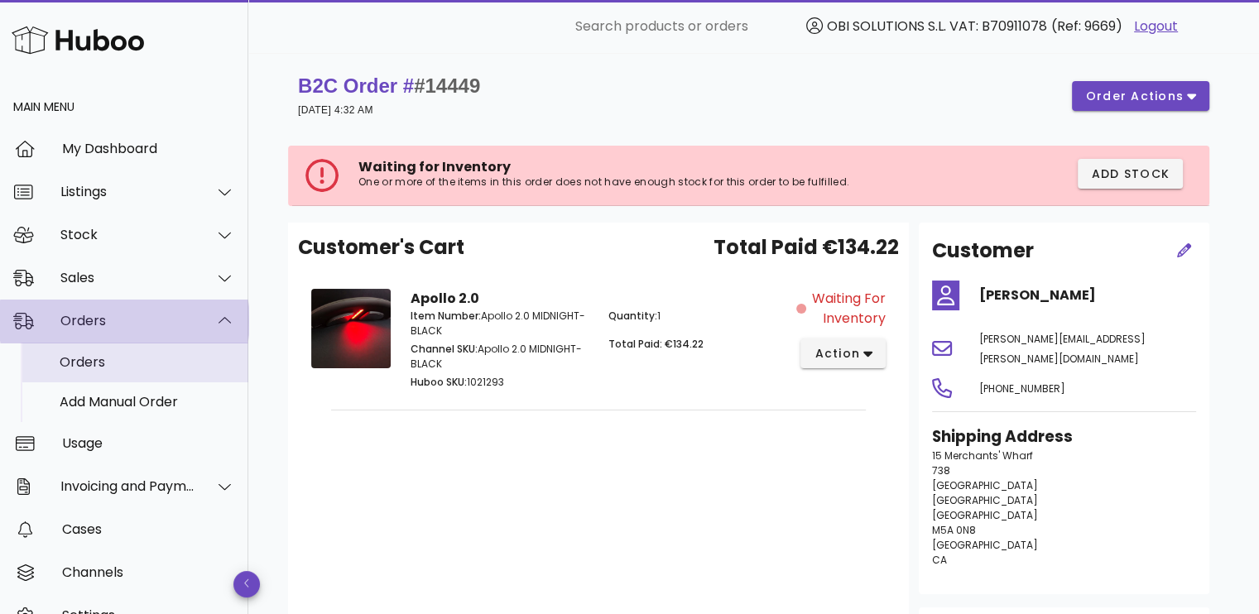
drag, startPoint x: 142, startPoint y: 339, endPoint x: 145, endPoint y: 363, distance: 24.1
click at [145, 363] on div "Orders" at bounding box center [147, 362] width 175 height 16
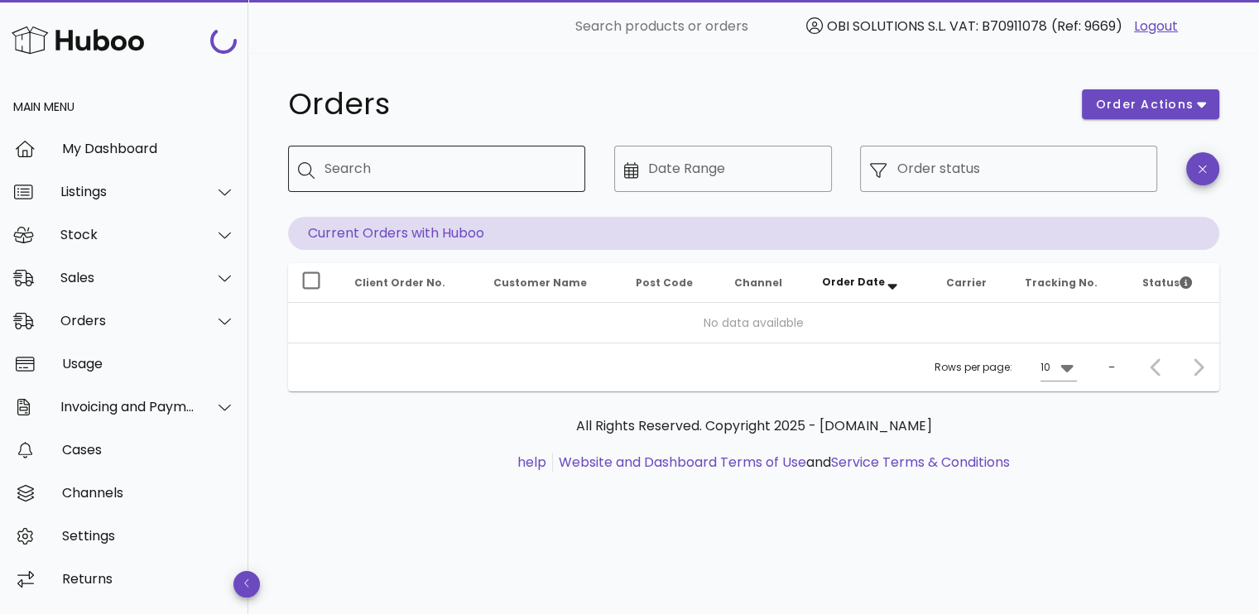
click at [463, 161] on input "Search" at bounding box center [449, 169] width 248 height 26
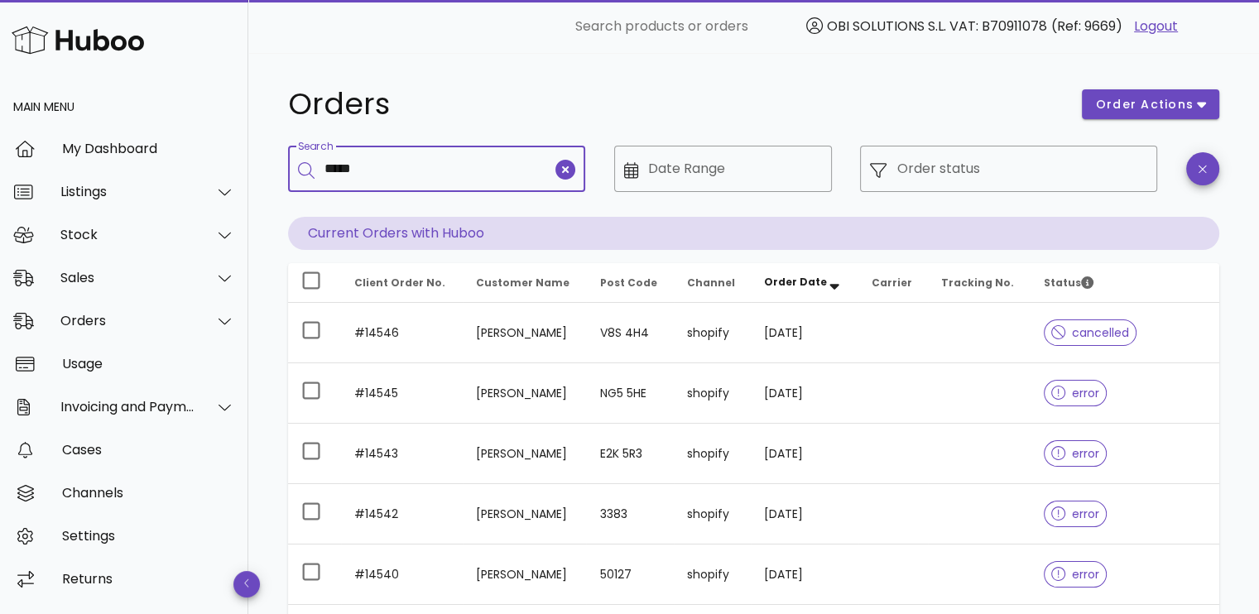
type input "*****"
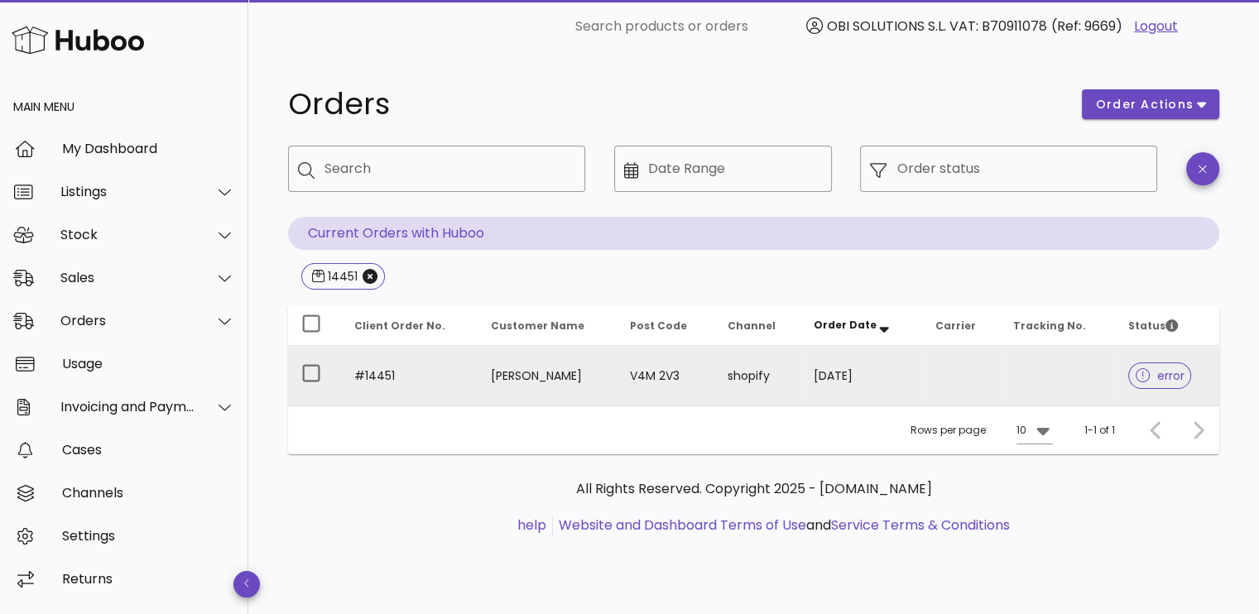
click at [780, 368] on td "shopify" at bounding box center [757, 376] width 87 height 60
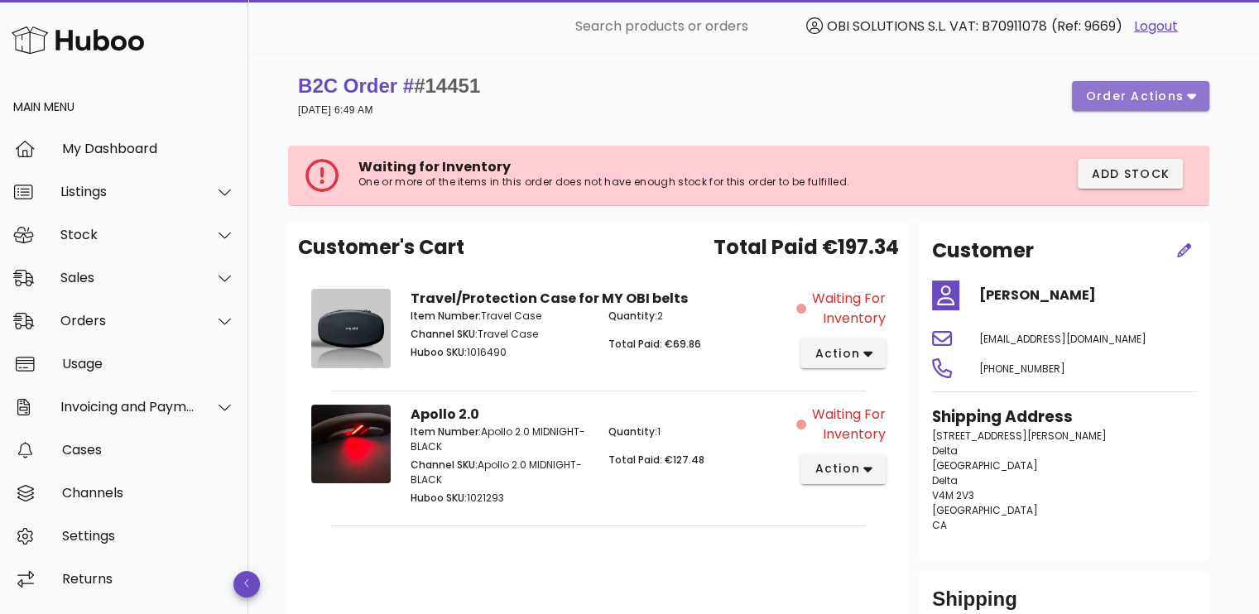
click at [1161, 99] on span "order actions" at bounding box center [1134, 96] width 99 height 17
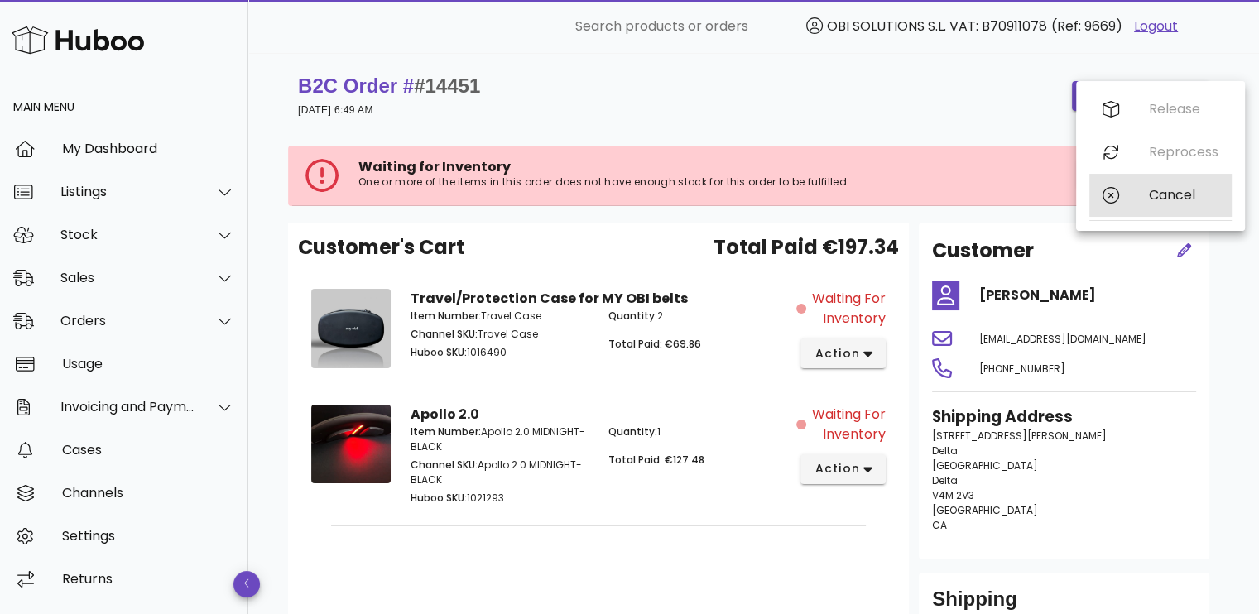
click at [1139, 194] on div "Cancel" at bounding box center [1160, 195] width 142 height 43
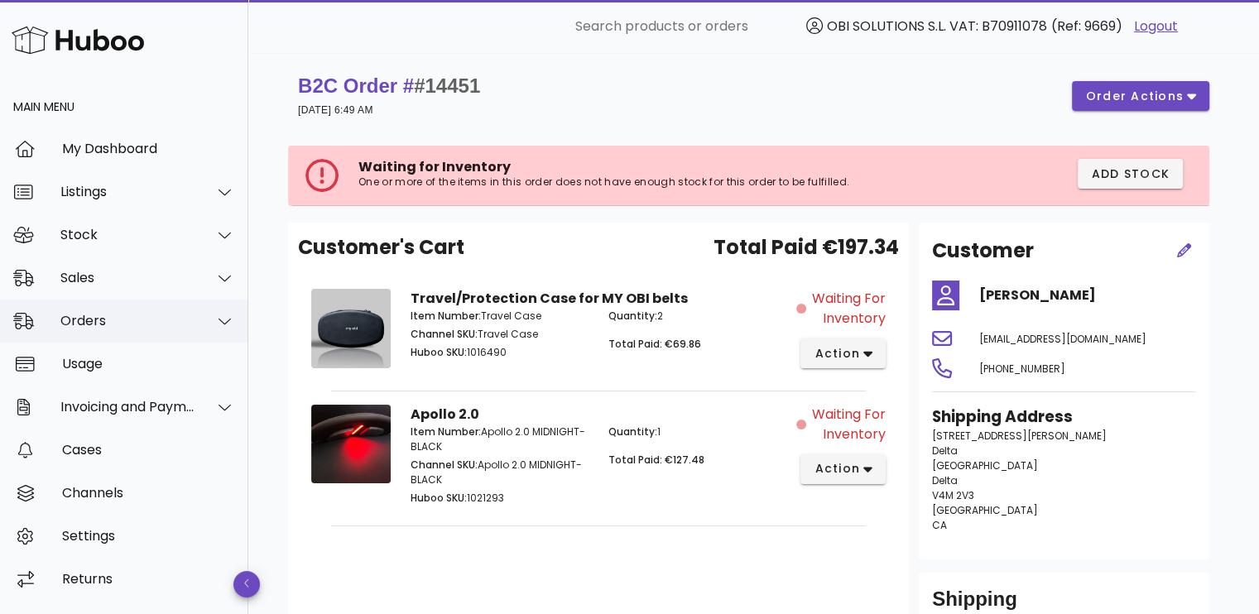
click at [100, 319] on div "Orders" at bounding box center [127, 321] width 135 height 16
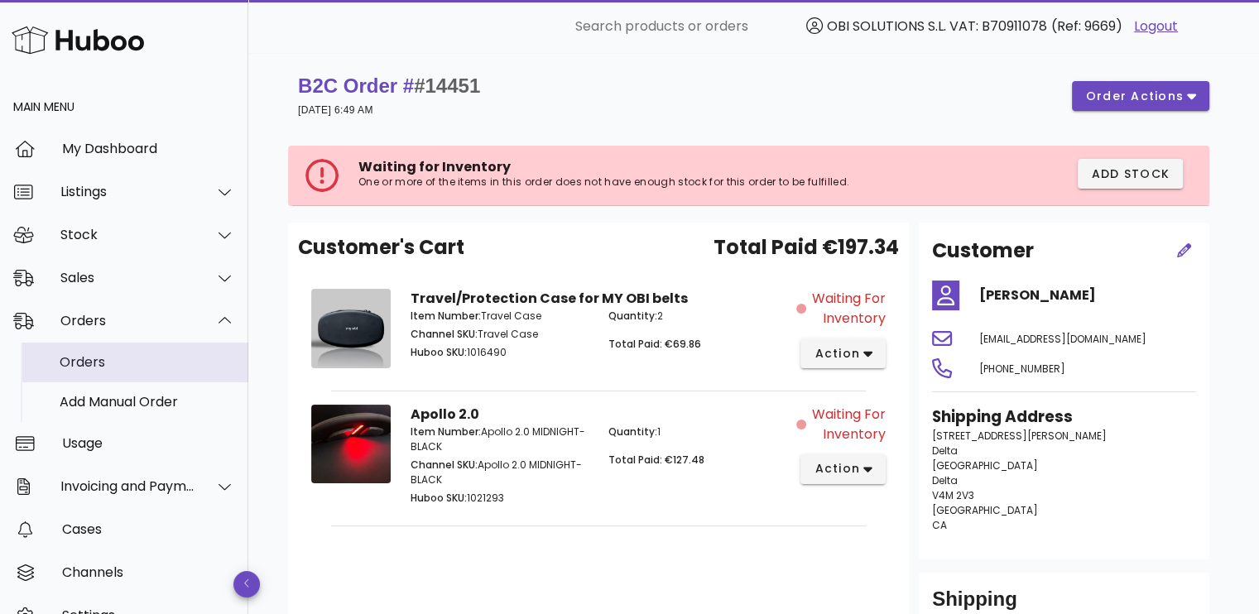
click at [106, 360] on div "Orders" at bounding box center [147, 362] width 175 height 16
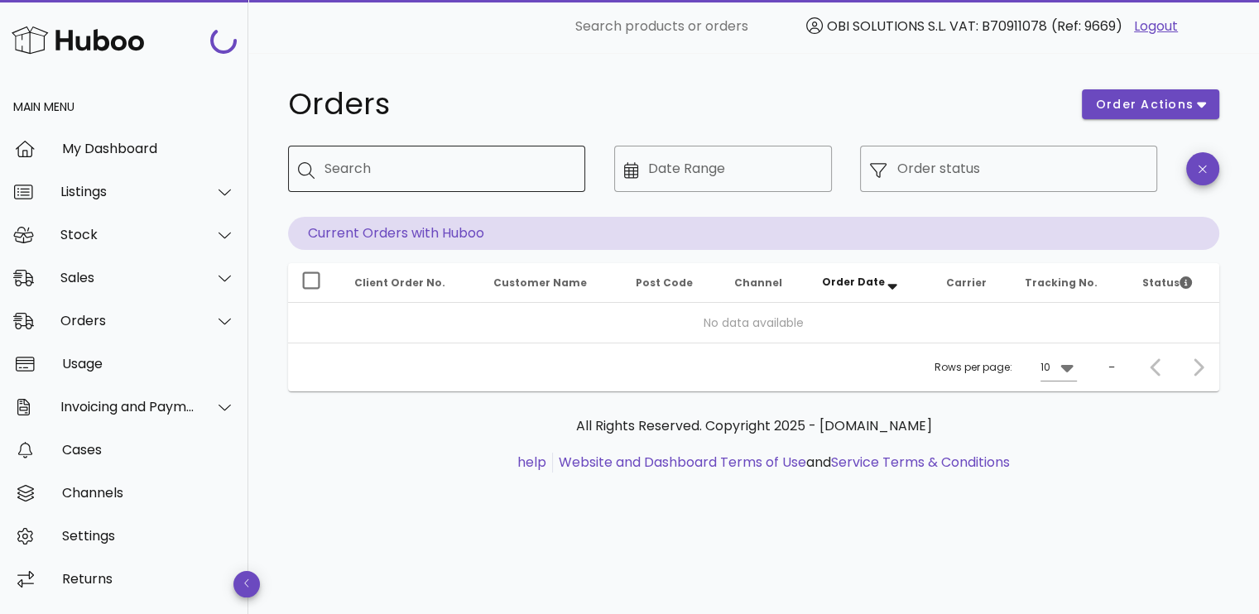
click at [451, 153] on div "Search" at bounding box center [449, 169] width 248 height 46
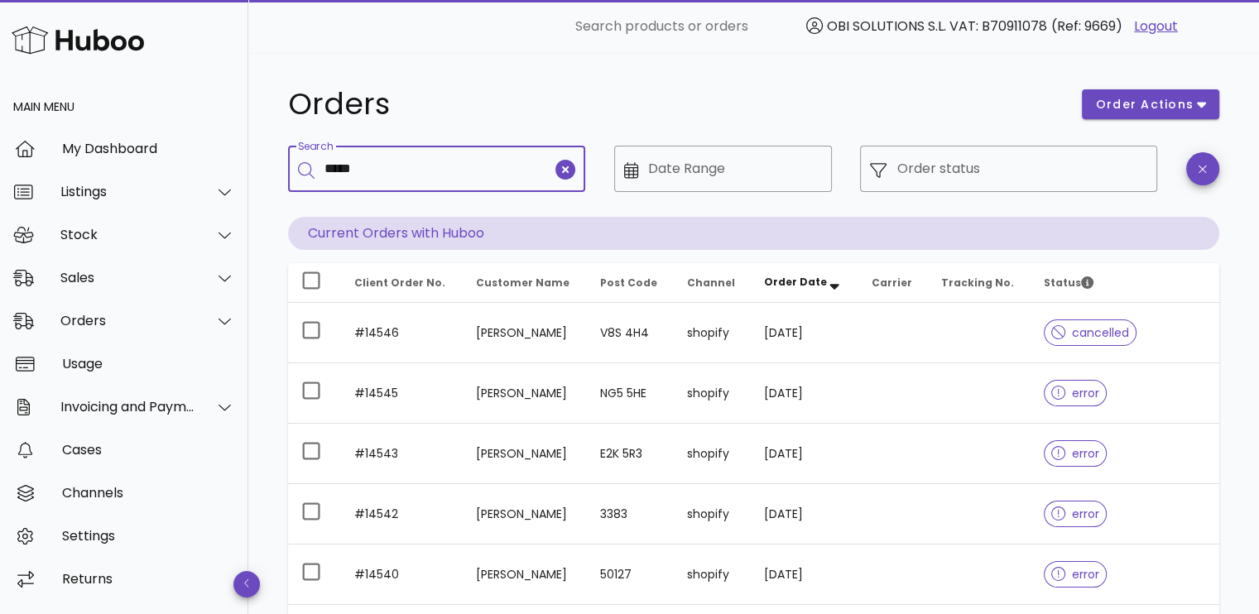
type input "*****"
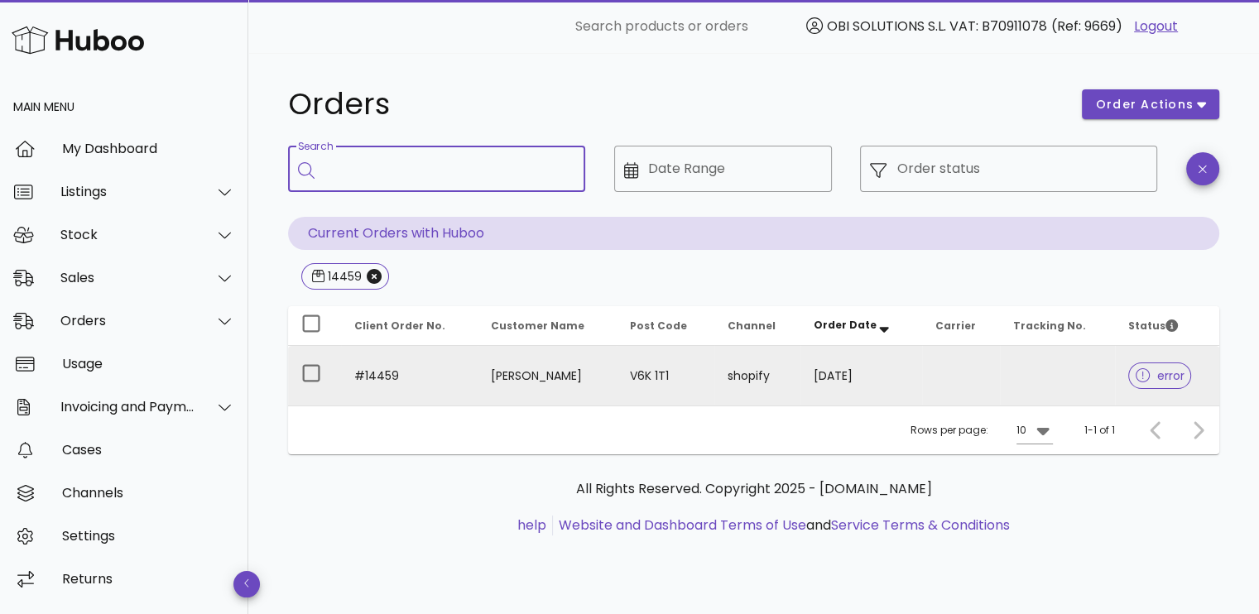
click at [818, 377] on td "[DATE]" at bounding box center [860, 376] width 121 height 60
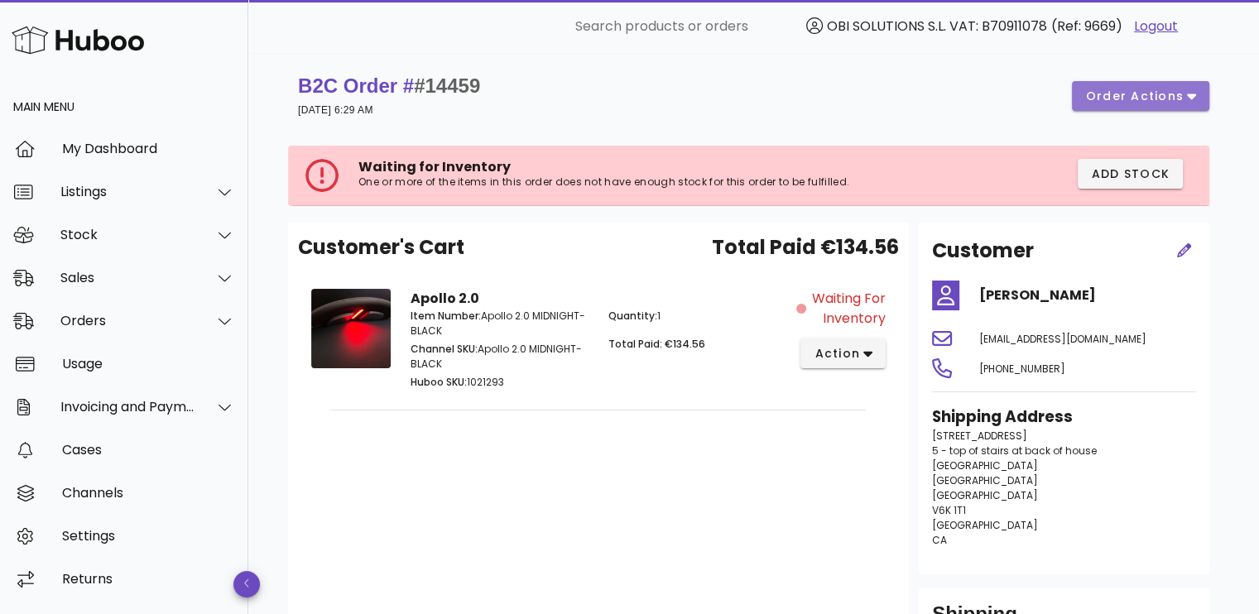
click at [1165, 104] on span "order actions" at bounding box center [1134, 96] width 99 height 17
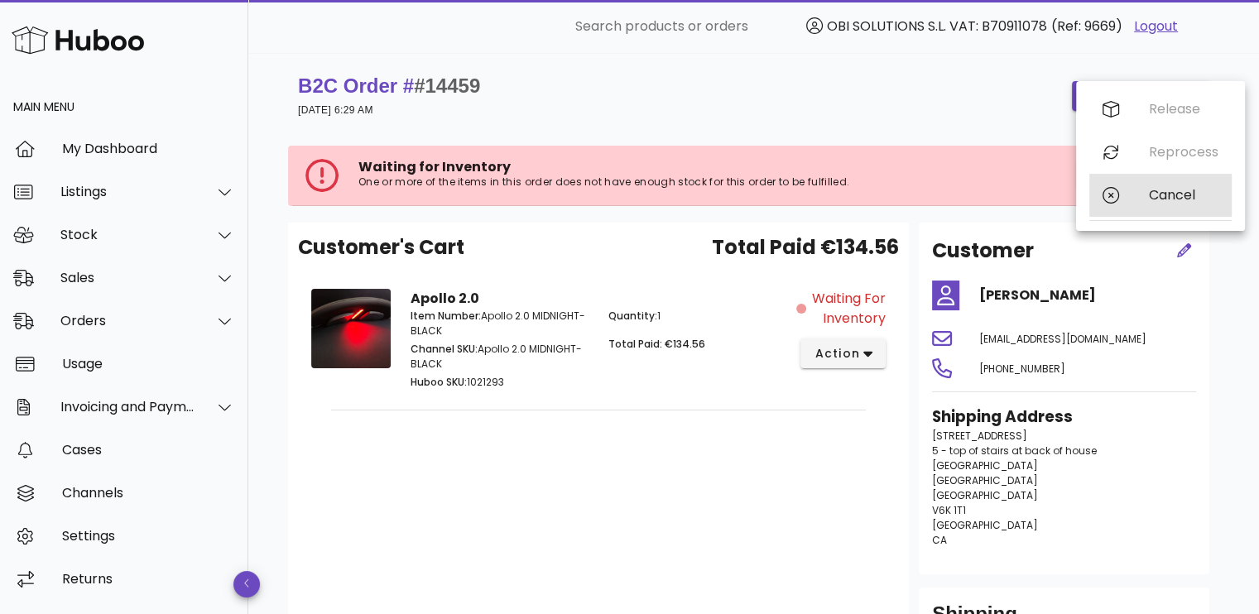
drag, startPoint x: 1124, startPoint y: 198, endPoint x: 1020, endPoint y: 195, distance: 104.4
click at [1124, 198] on div "Cancel" at bounding box center [1160, 195] width 142 height 43
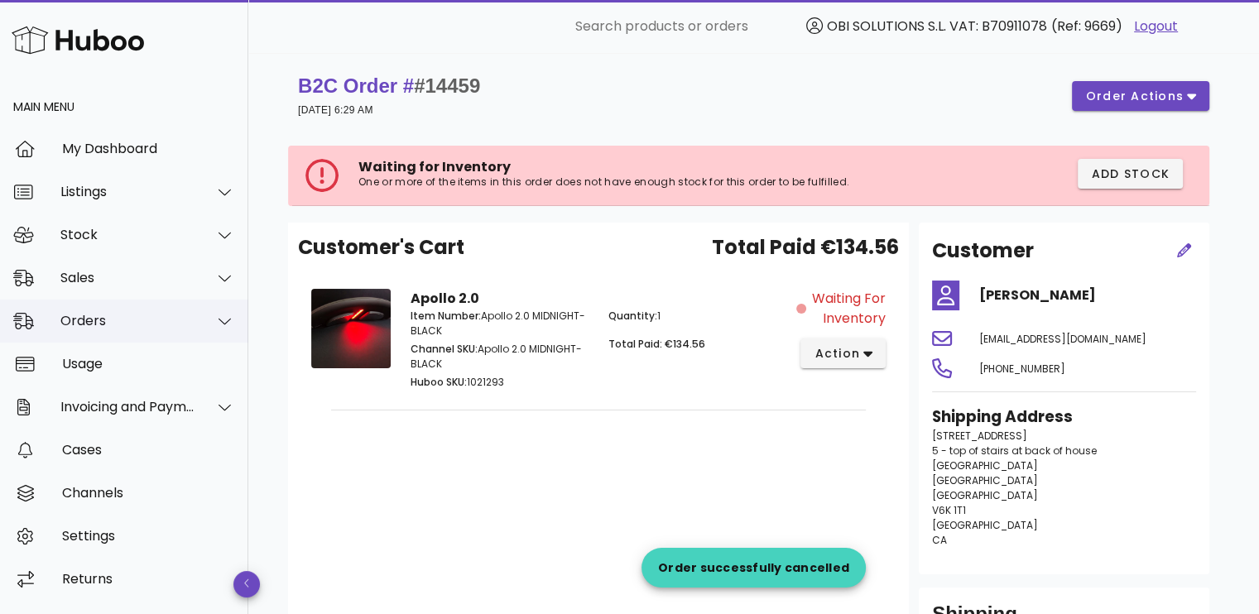
click at [139, 310] on div "Orders" at bounding box center [124, 321] width 248 height 43
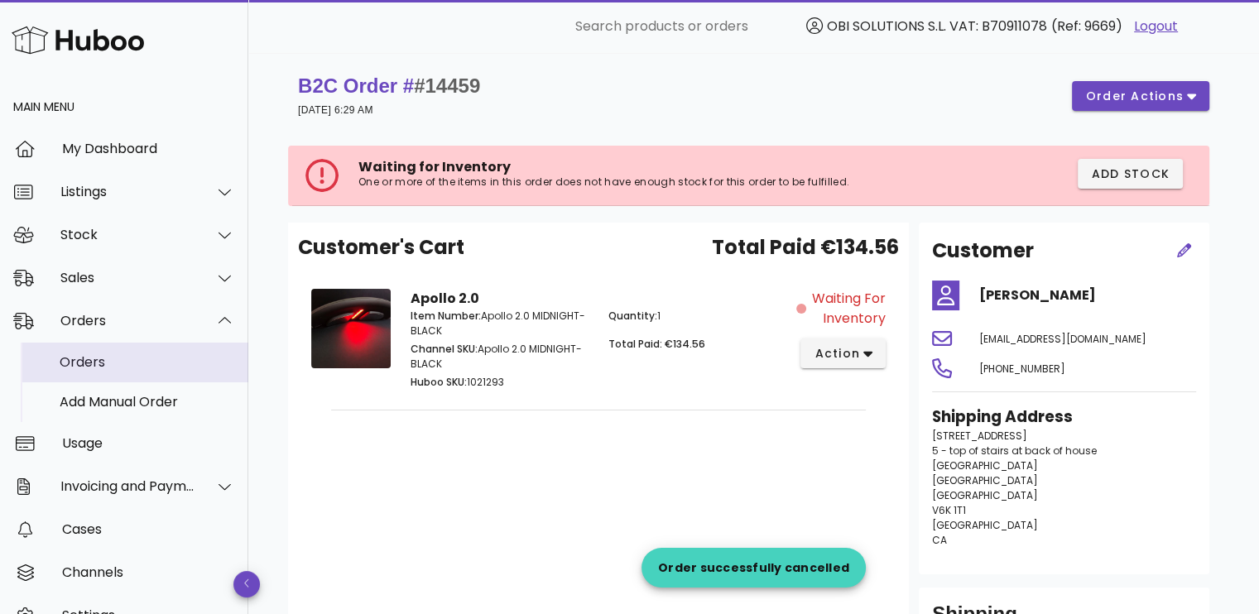
click at [127, 354] on div "Orders" at bounding box center [147, 362] width 175 height 16
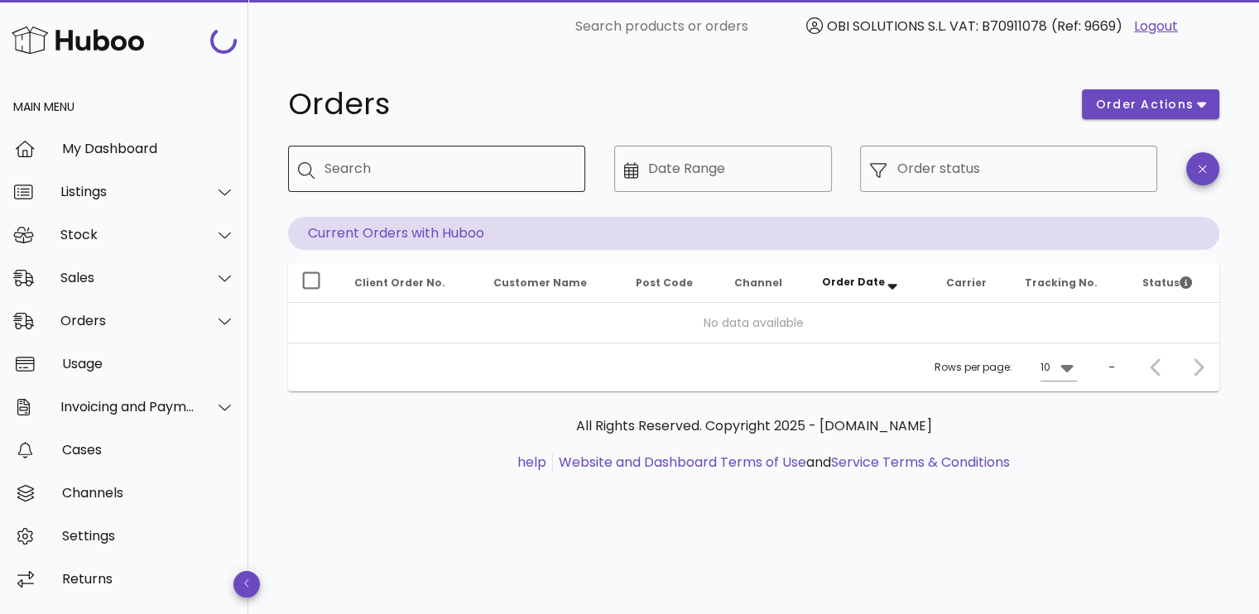
click at [484, 175] on input "Search" at bounding box center [449, 169] width 248 height 26
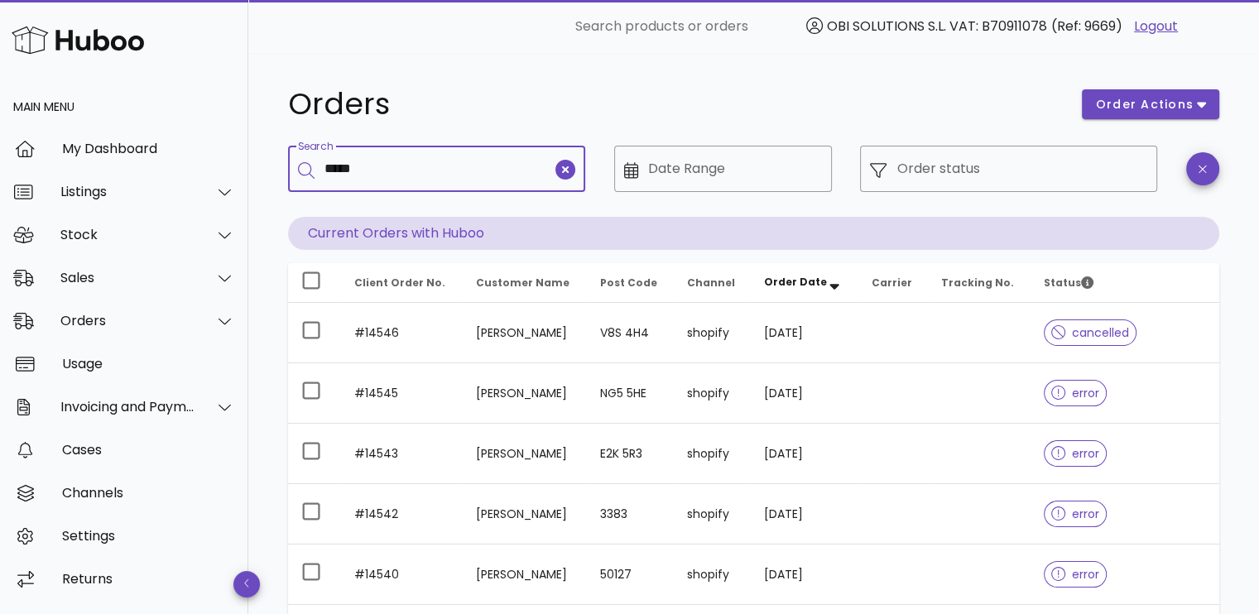
type input "*****"
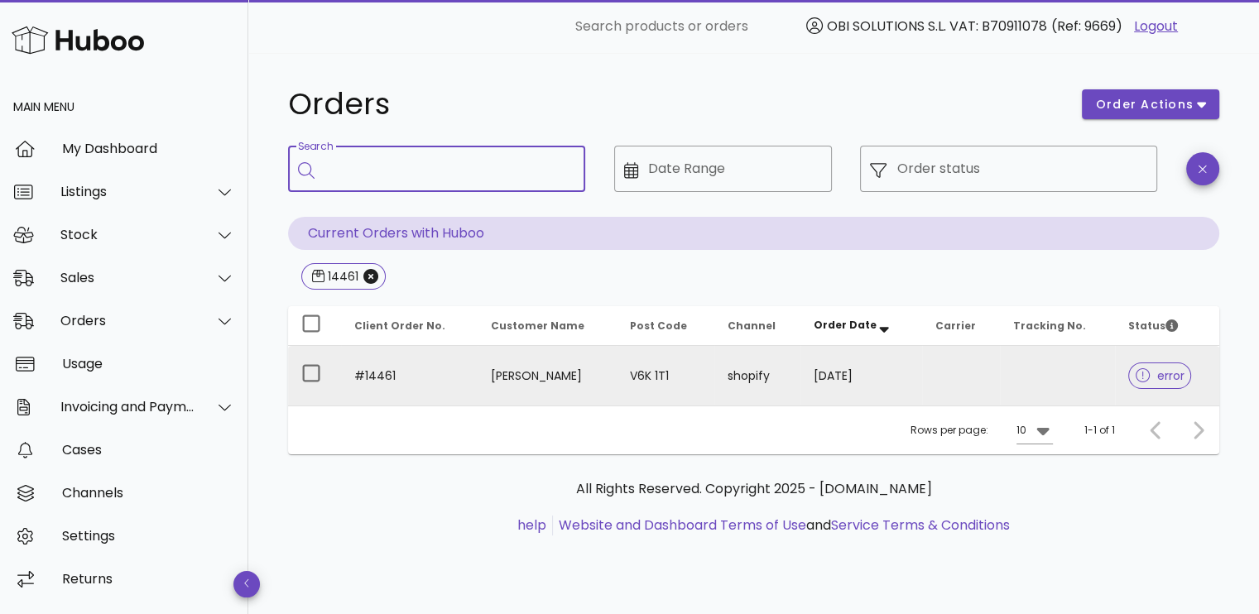
click at [882, 371] on td "26/09/2025" at bounding box center [860, 376] width 121 height 60
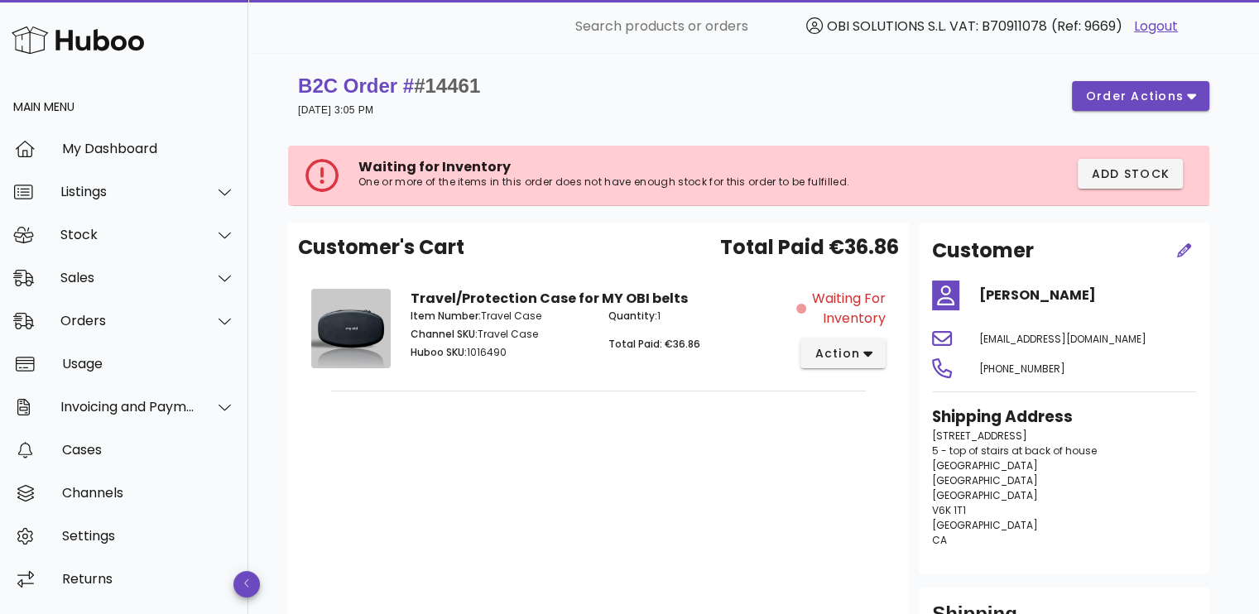
click at [1132, 78] on div "B2C Order # #14461 26 September 2025 at 3:05 PM order actions" at bounding box center [753, 96] width 911 height 46
click at [1132, 89] on span "order actions" at bounding box center [1134, 96] width 99 height 17
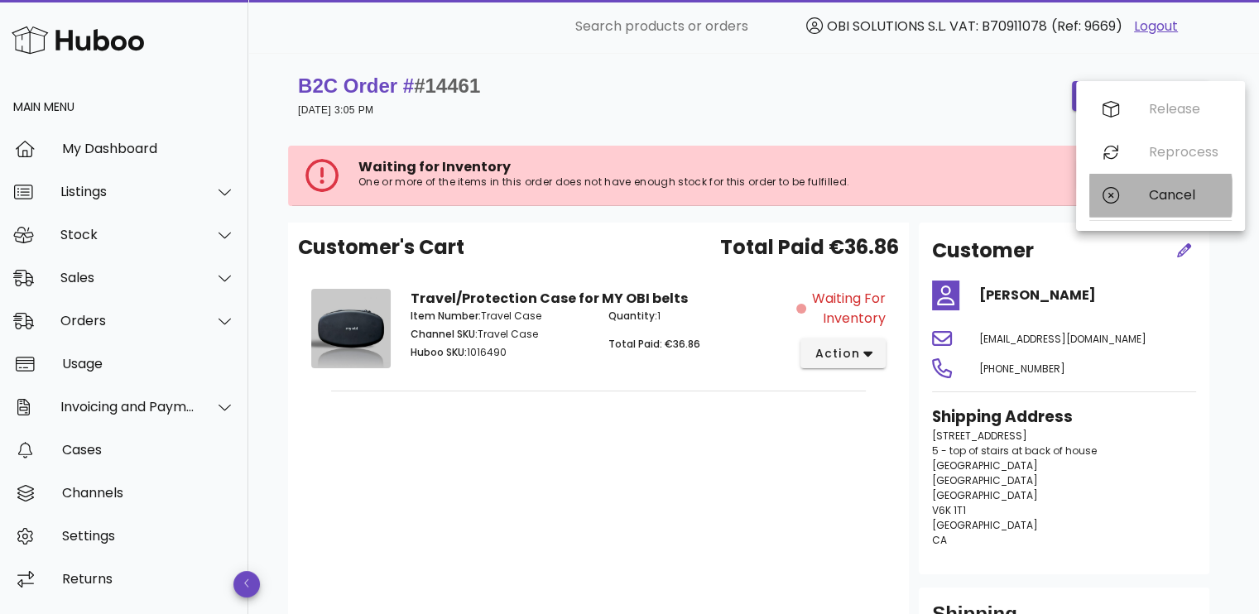
click at [1127, 186] on div "Cancel" at bounding box center [1160, 195] width 142 height 43
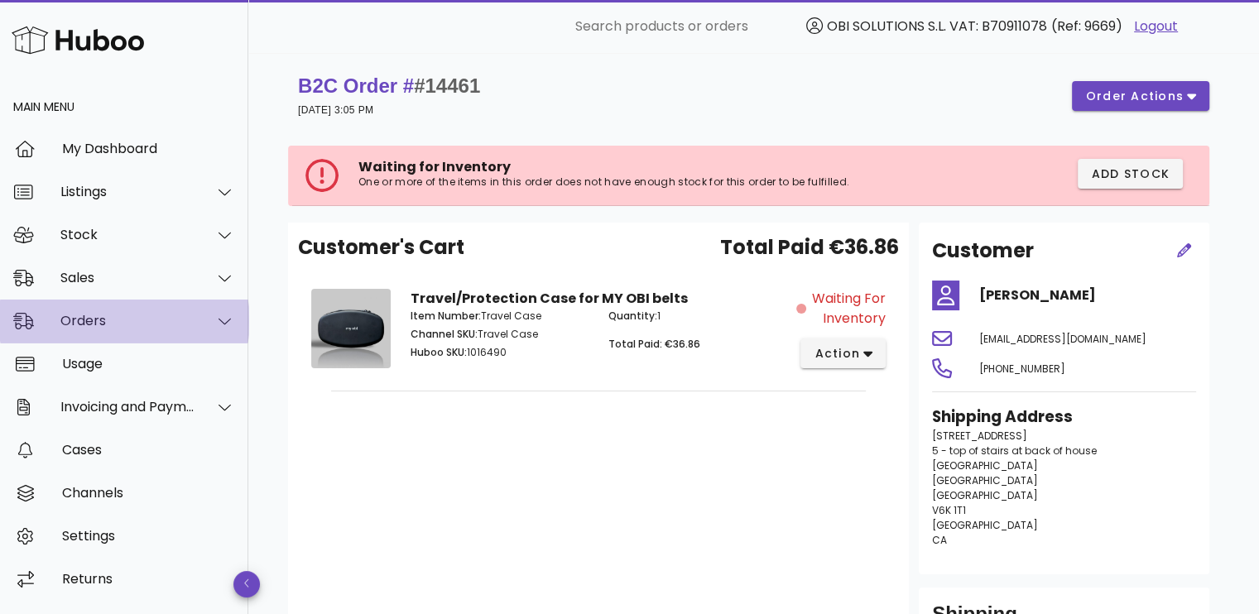
click at [140, 326] on div "Orders" at bounding box center [127, 321] width 135 height 16
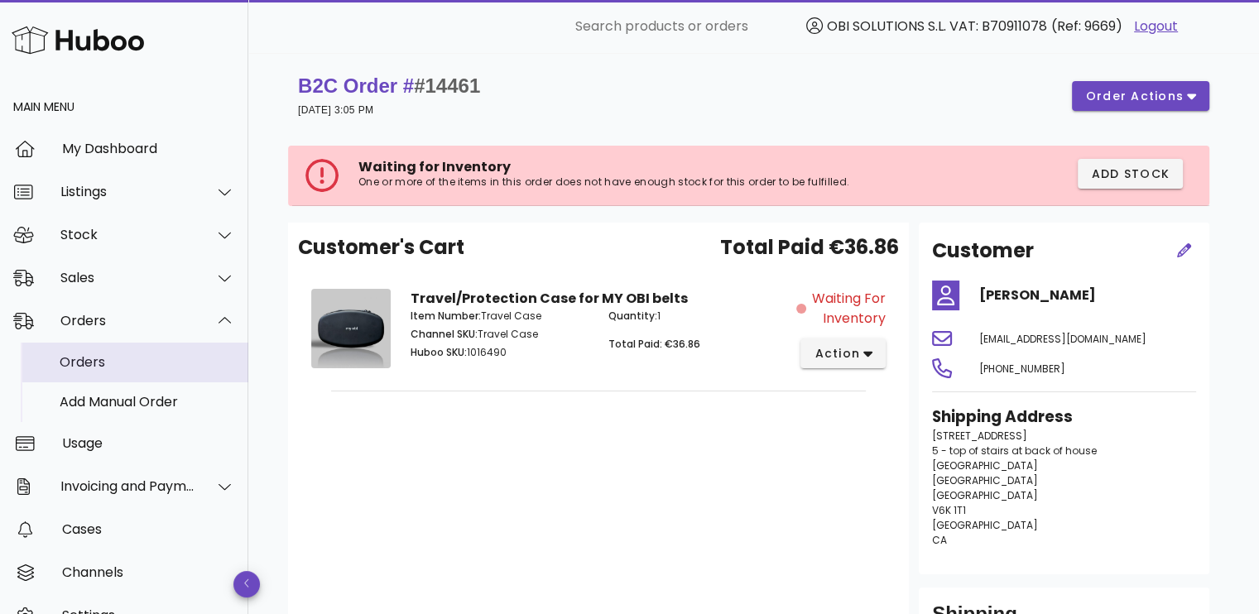
click at [142, 357] on div "Orders" at bounding box center [147, 362] width 175 height 16
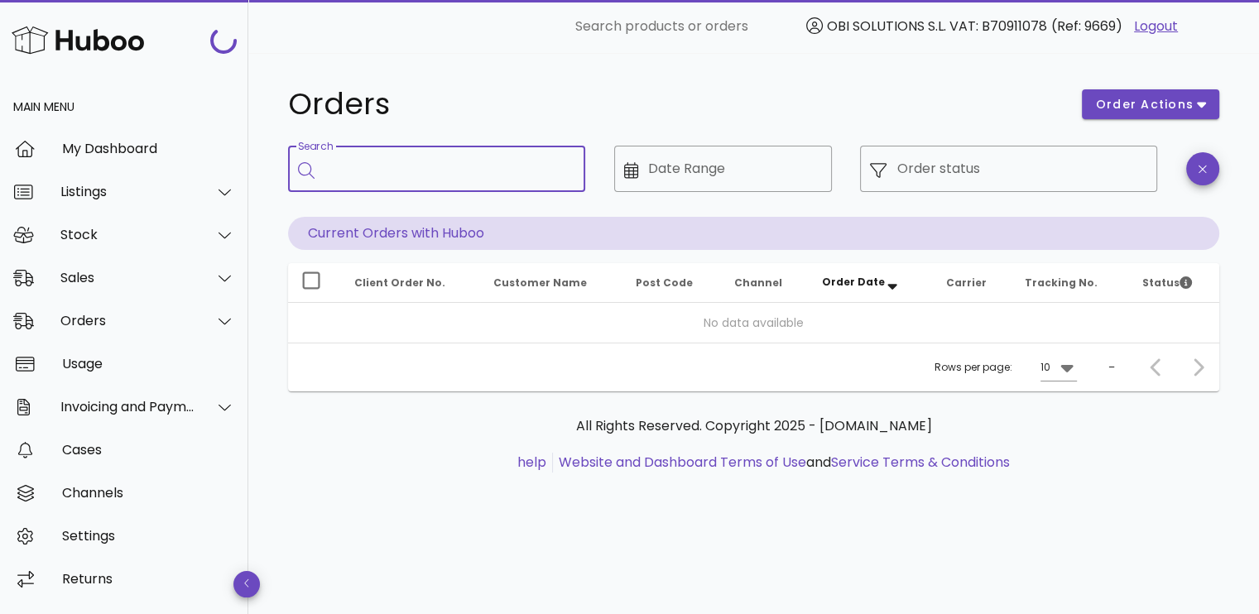
click at [425, 171] on input "Search" at bounding box center [449, 169] width 248 height 26
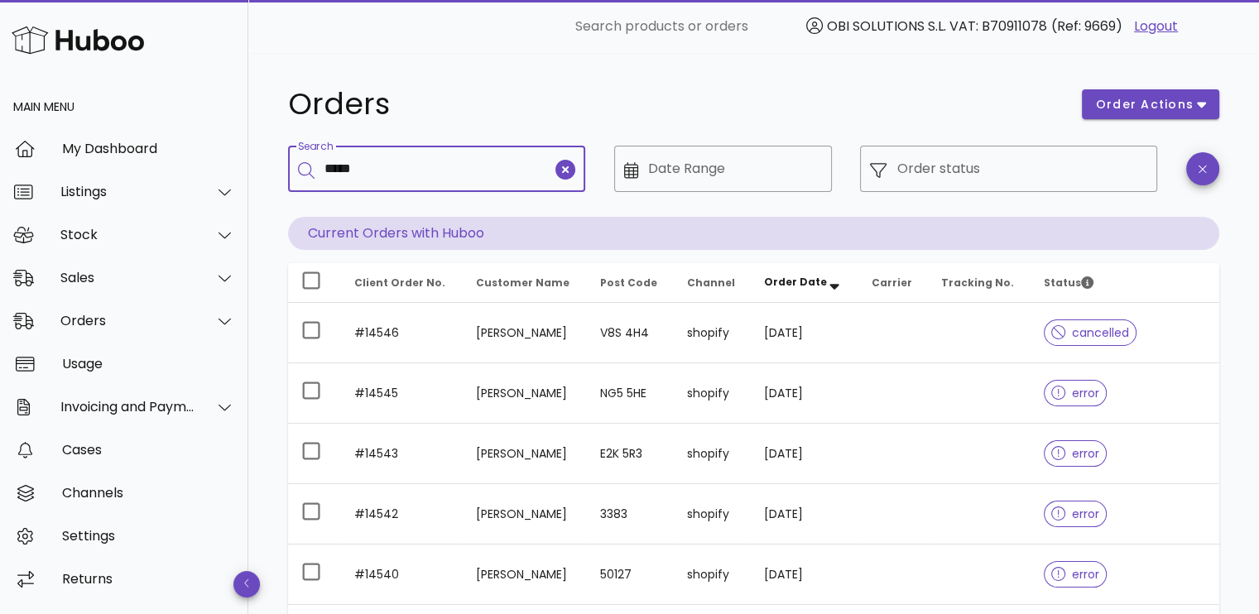
type input "*****"
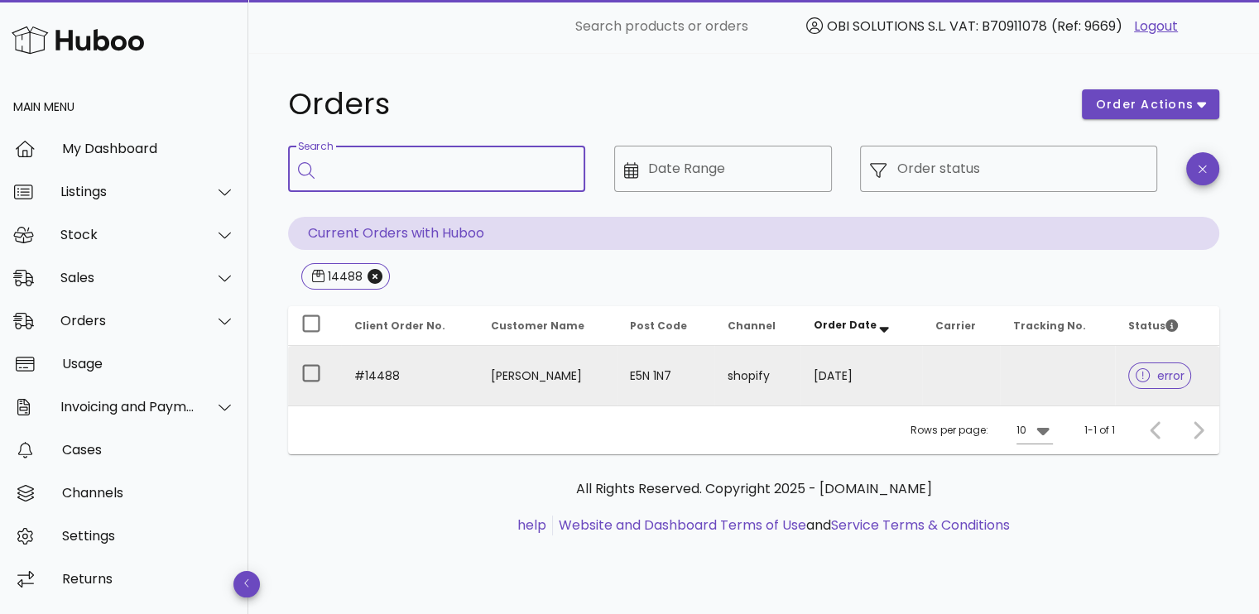
click at [818, 373] on td "30/09/2025" at bounding box center [860, 376] width 121 height 60
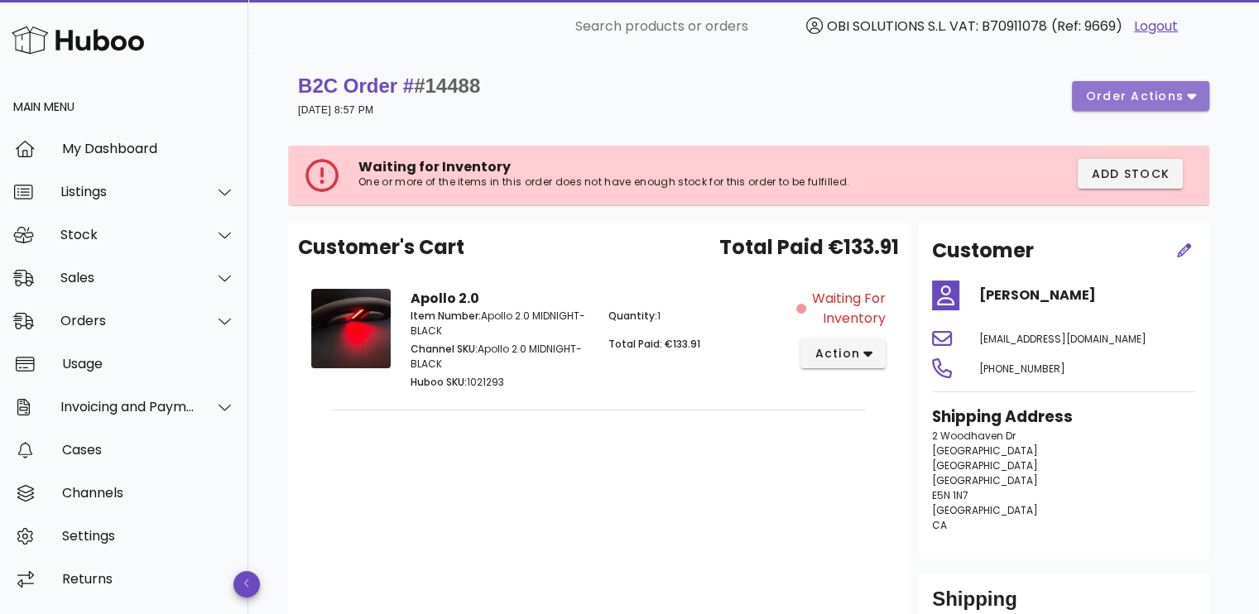
click at [1094, 86] on button "order actions" at bounding box center [1140, 96] width 137 height 30
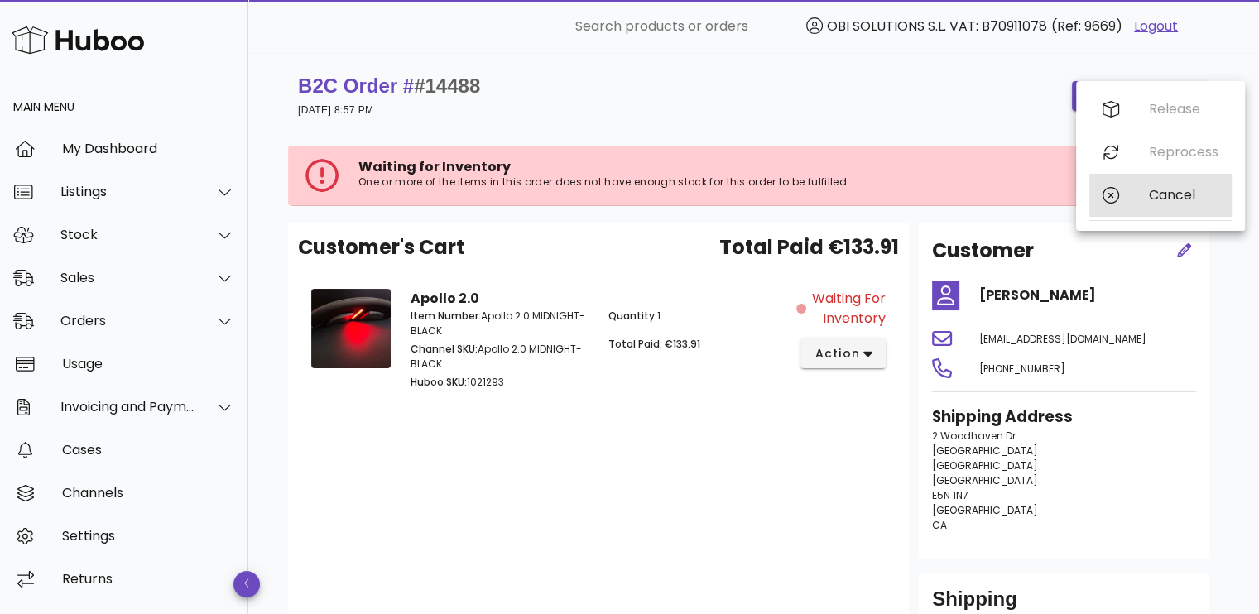
click at [1137, 191] on div "Cancel" at bounding box center [1160, 195] width 142 height 43
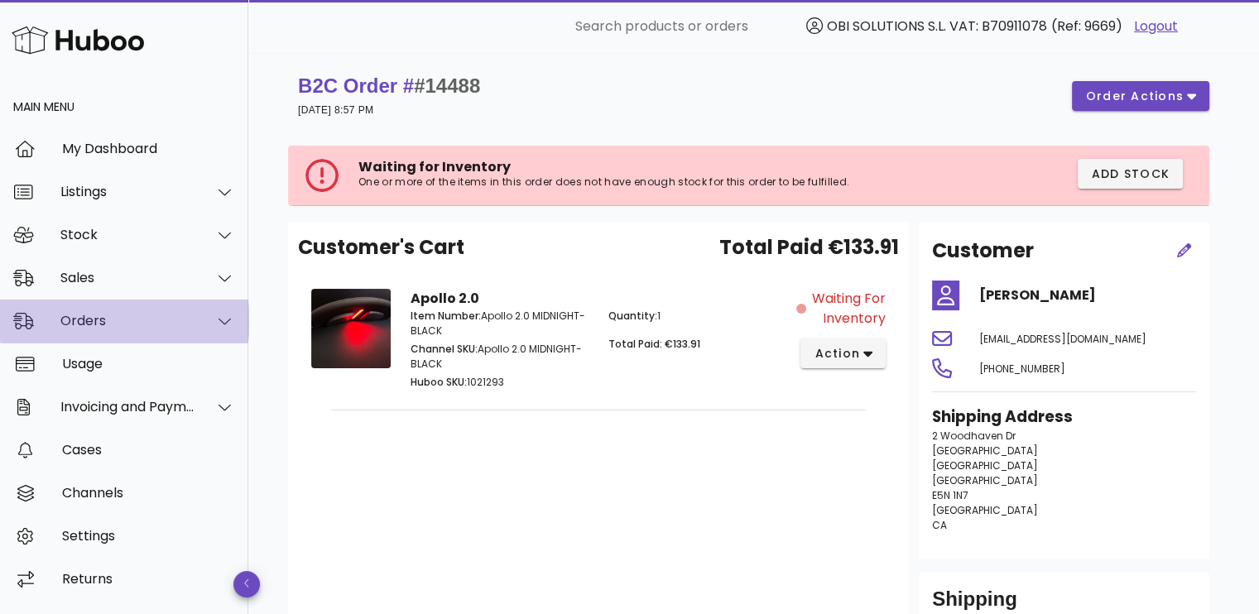
drag, startPoint x: 83, startPoint y: 323, endPoint x: 84, endPoint y: 337, distance: 14.1
click at [83, 323] on div "Orders" at bounding box center [127, 321] width 135 height 16
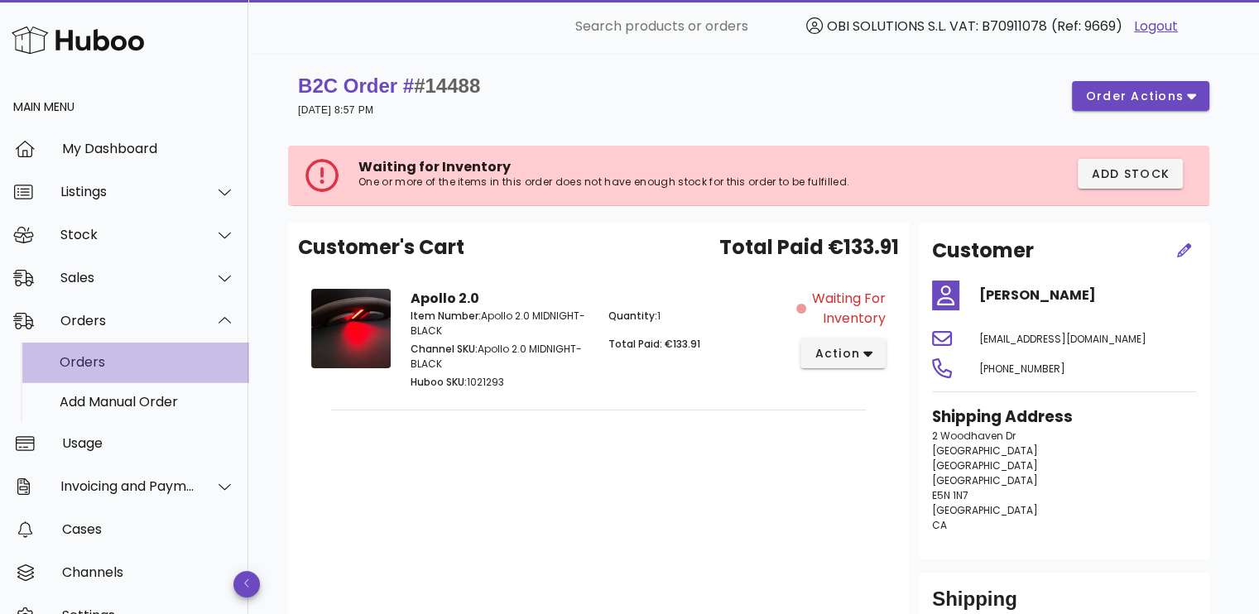
click at [86, 357] on div "Orders" at bounding box center [147, 362] width 175 height 16
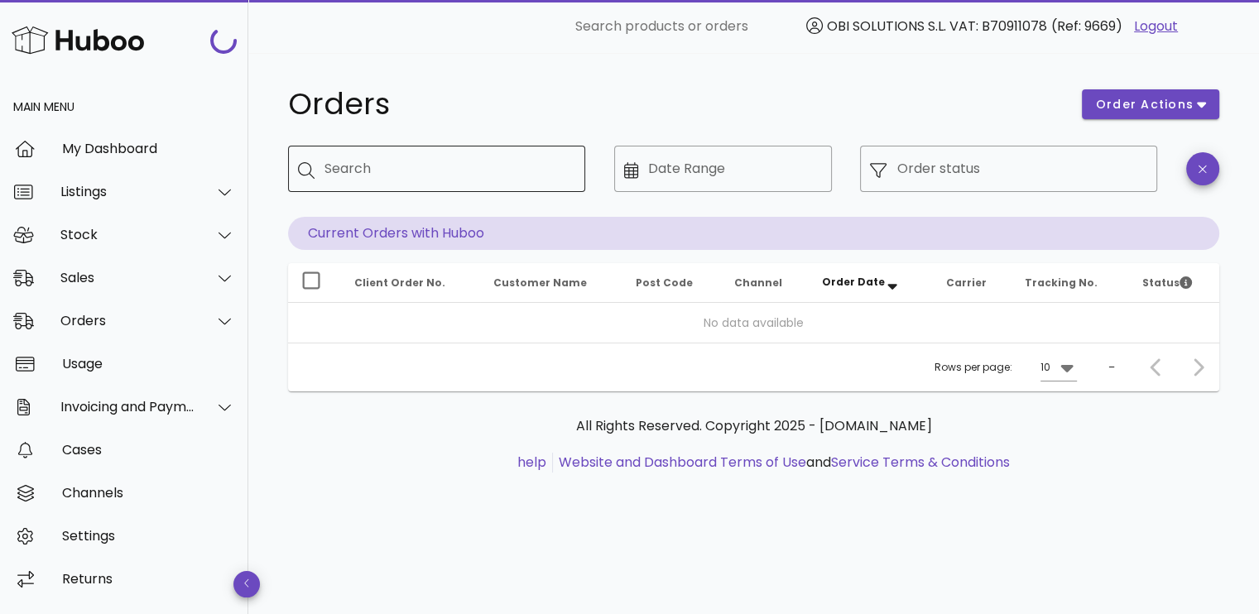
click at [392, 168] on input "Search" at bounding box center [449, 169] width 248 height 26
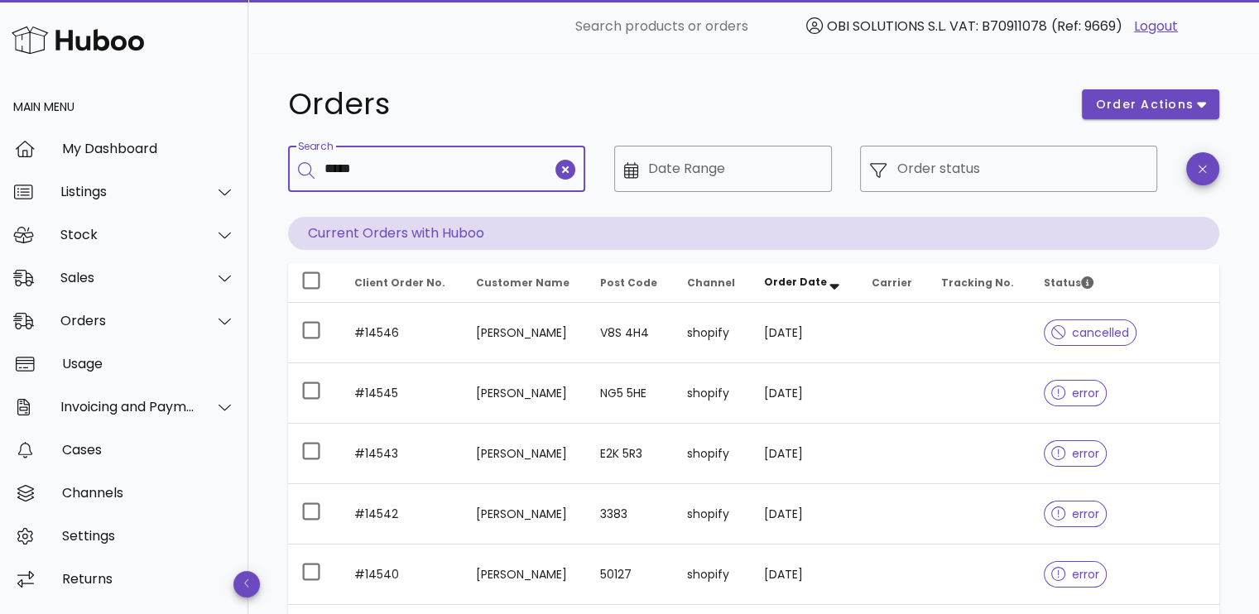
type input "*****"
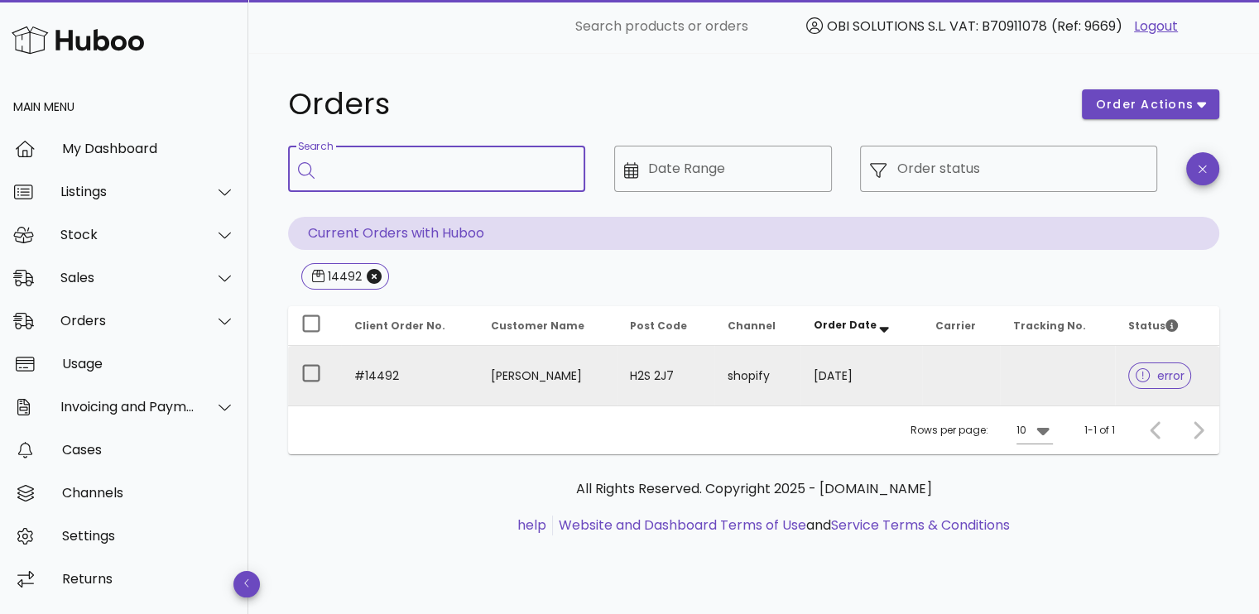
click at [942, 373] on td at bounding box center [961, 376] width 78 height 60
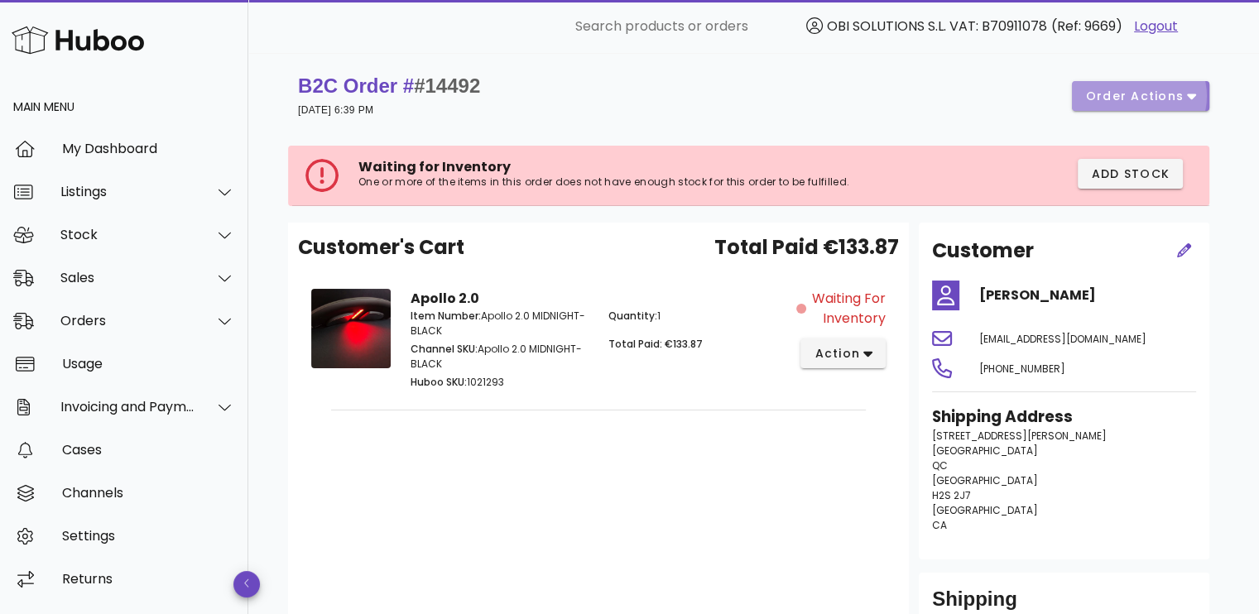
click at [1143, 99] on span "order actions" at bounding box center [1134, 96] width 99 height 17
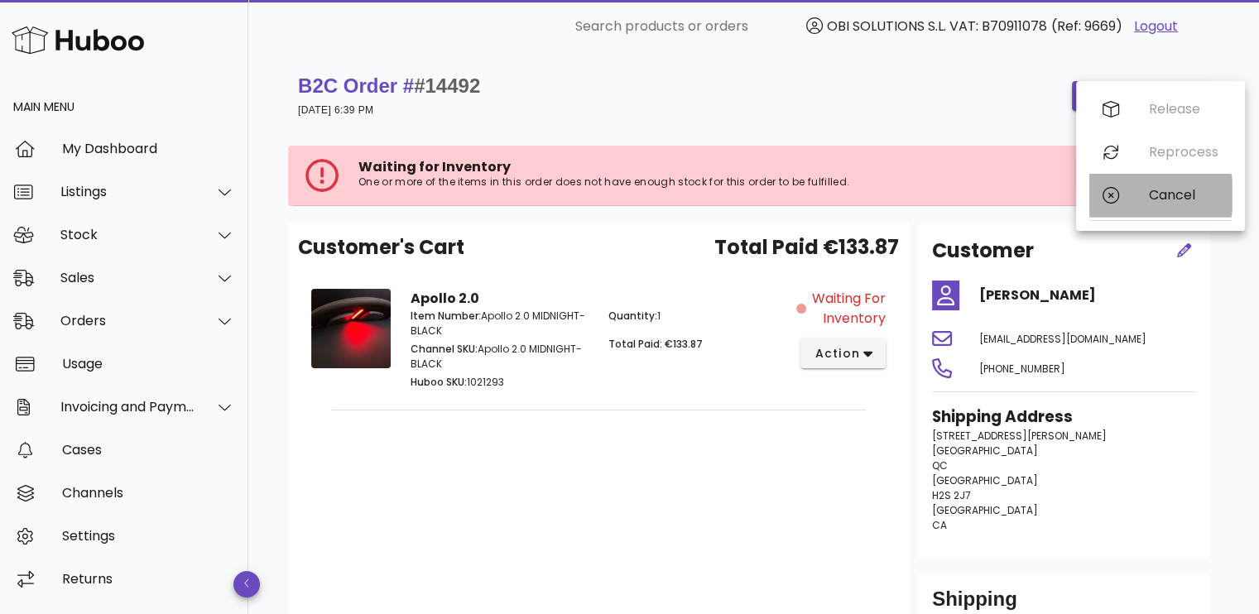
click at [1116, 193] on icon at bounding box center [1111, 195] width 17 height 17
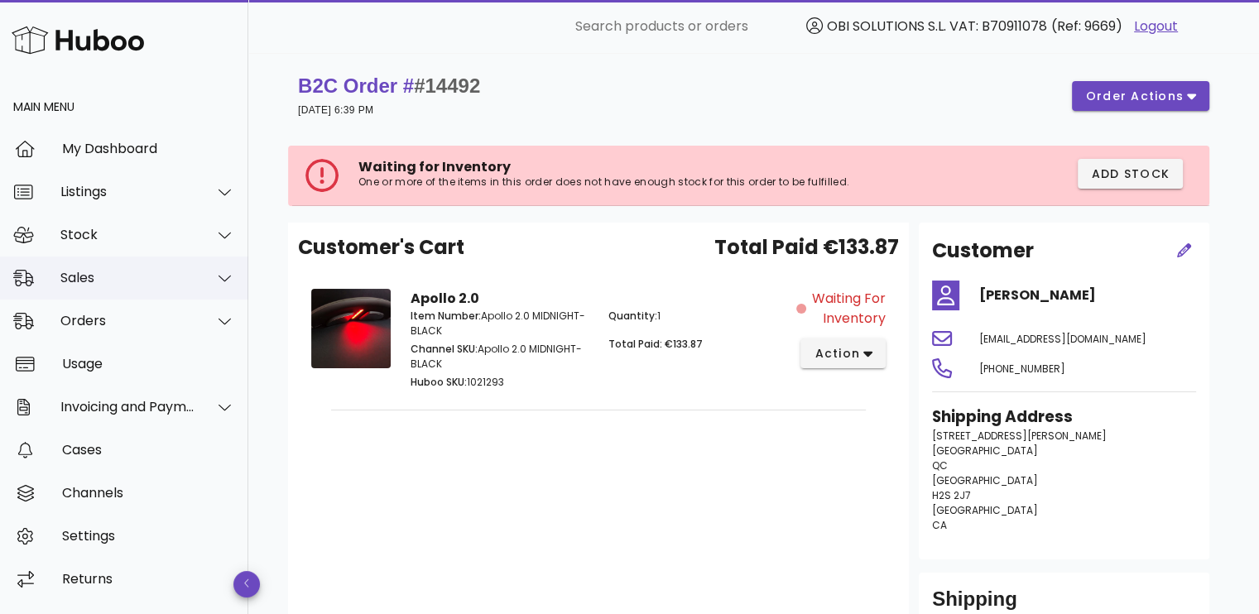
drag, startPoint x: 129, startPoint y: 276, endPoint x: 129, endPoint y: 292, distance: 15.7
click at [129, 277] on div "Sales" at bounding box center [127, 278] width 135 height 16
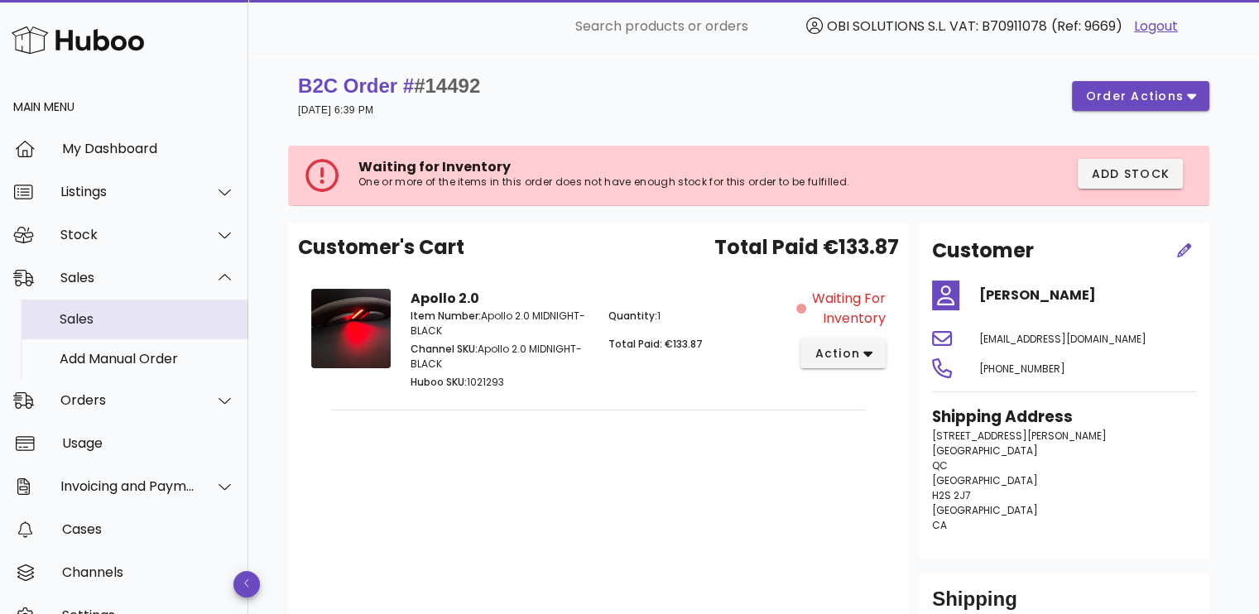
click at [129, 317] on div "Sales" at bounding box center [147, 319] width 175 height 16
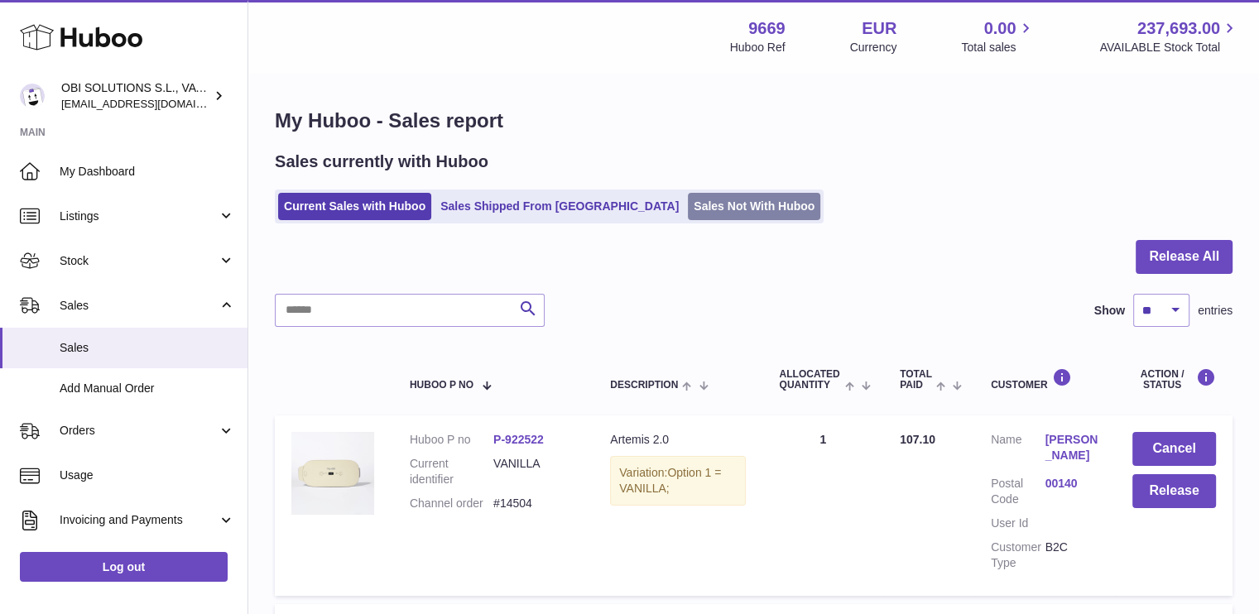
click at [695, 198] on link "Sales Not With Huboo" at bounding box center [754, 206] width 132 height 27
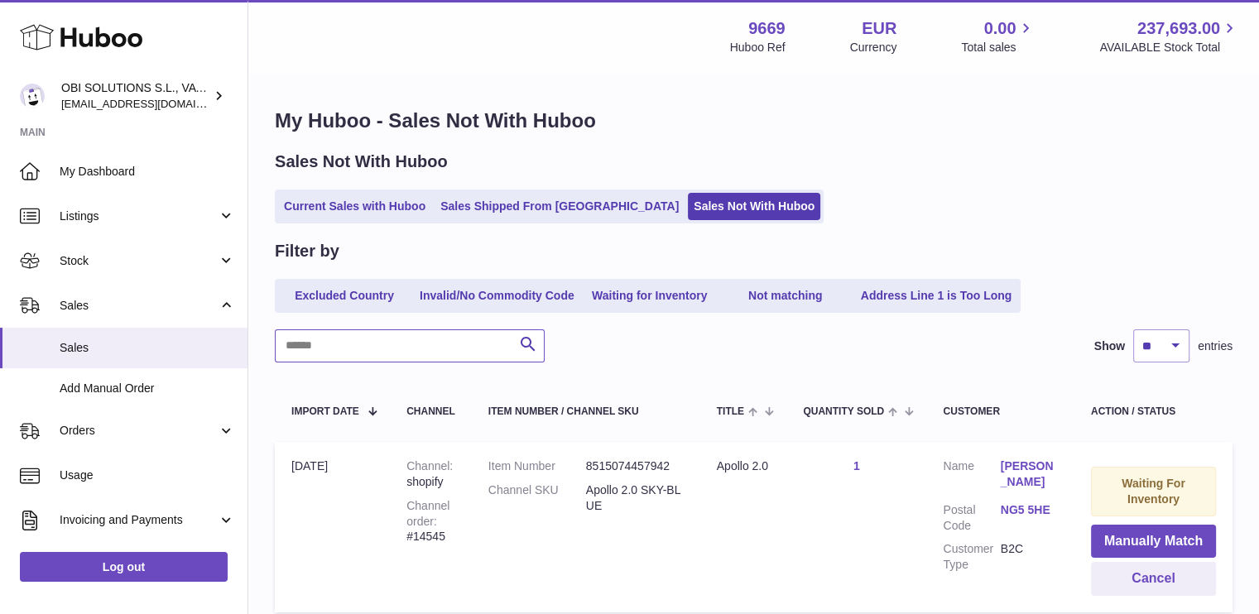
click at [344, 348] on input "text" at bounding box center [410, 345] width 270 height 33
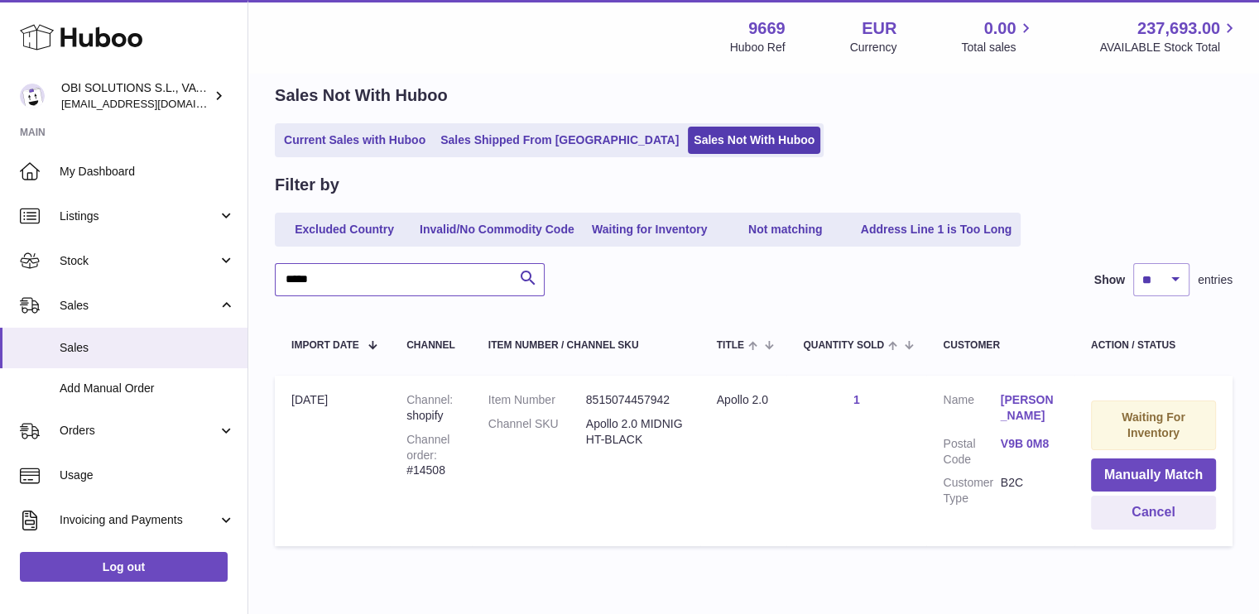
scroll to position [136, 0]
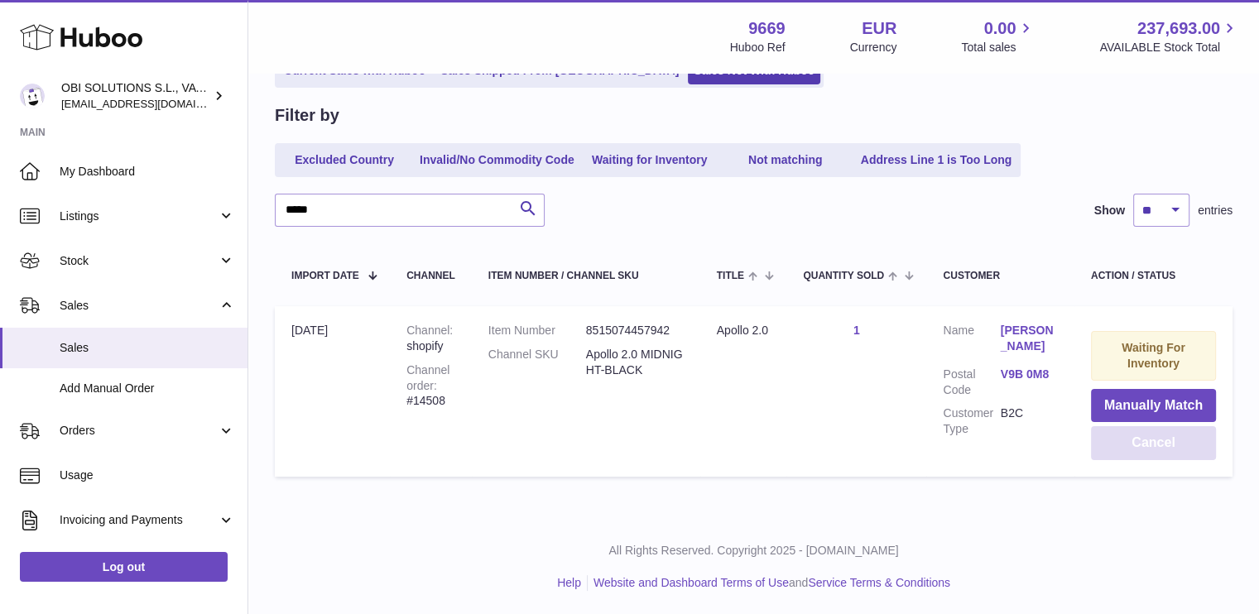
click at [1114, 428] on button "Cancel" at bounding box center [1153, 443] width 125 height 34
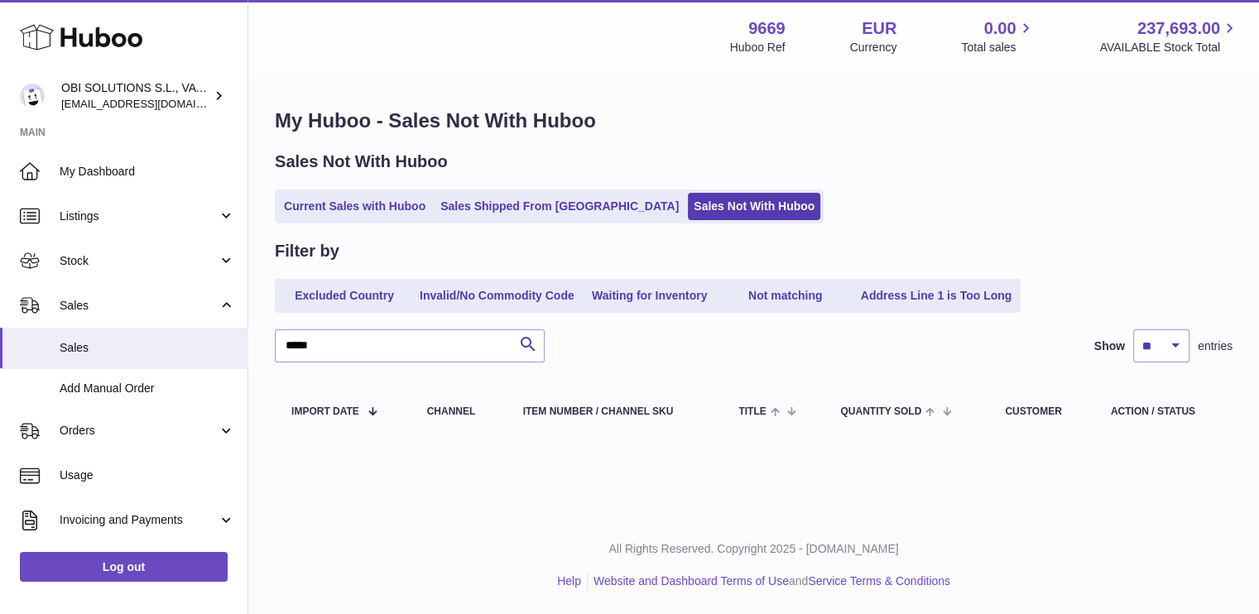
scroll to position [0, 0]
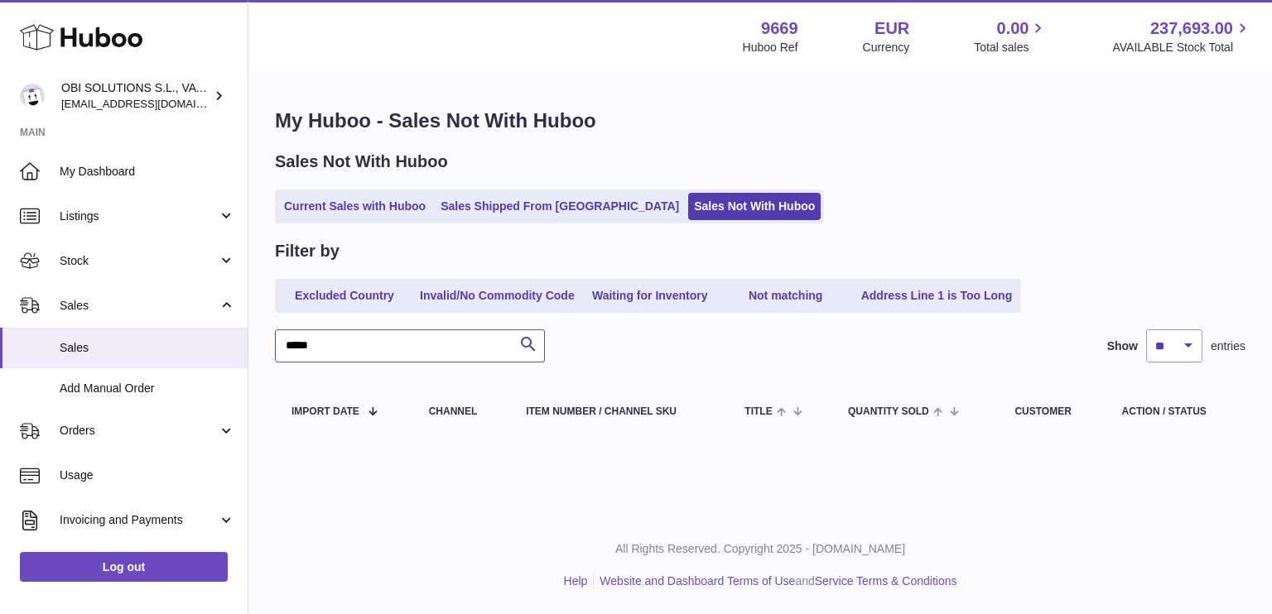
click at [333, 346] on input "*****" at bounding box center [410, 345] width 270 height 33
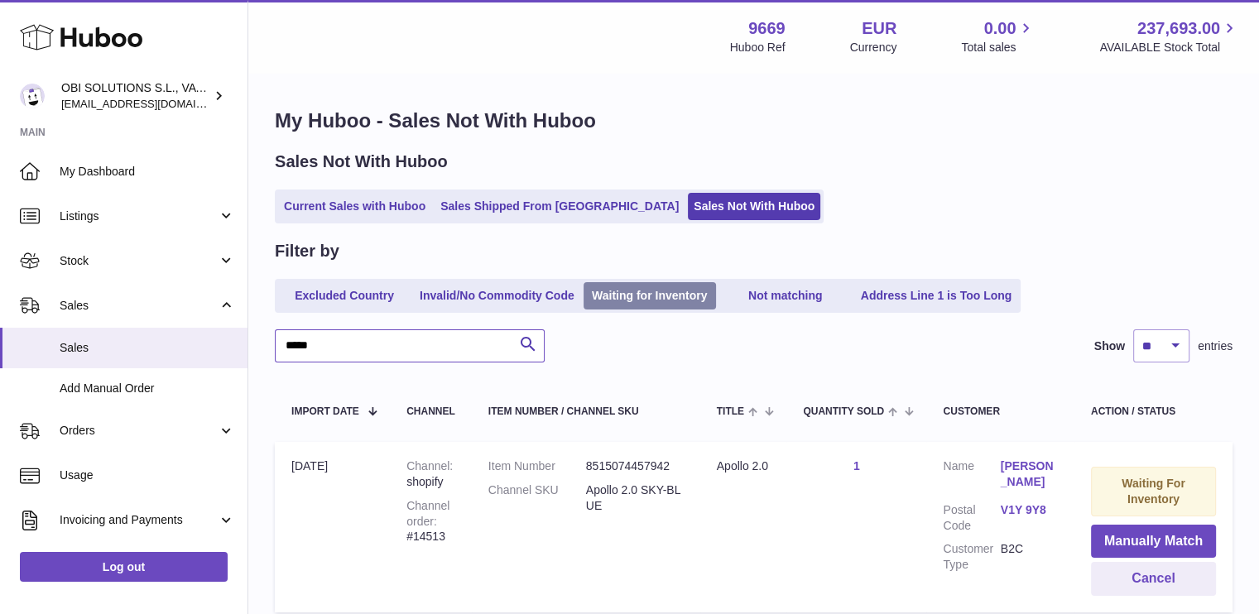
scroll to position [136, 0]
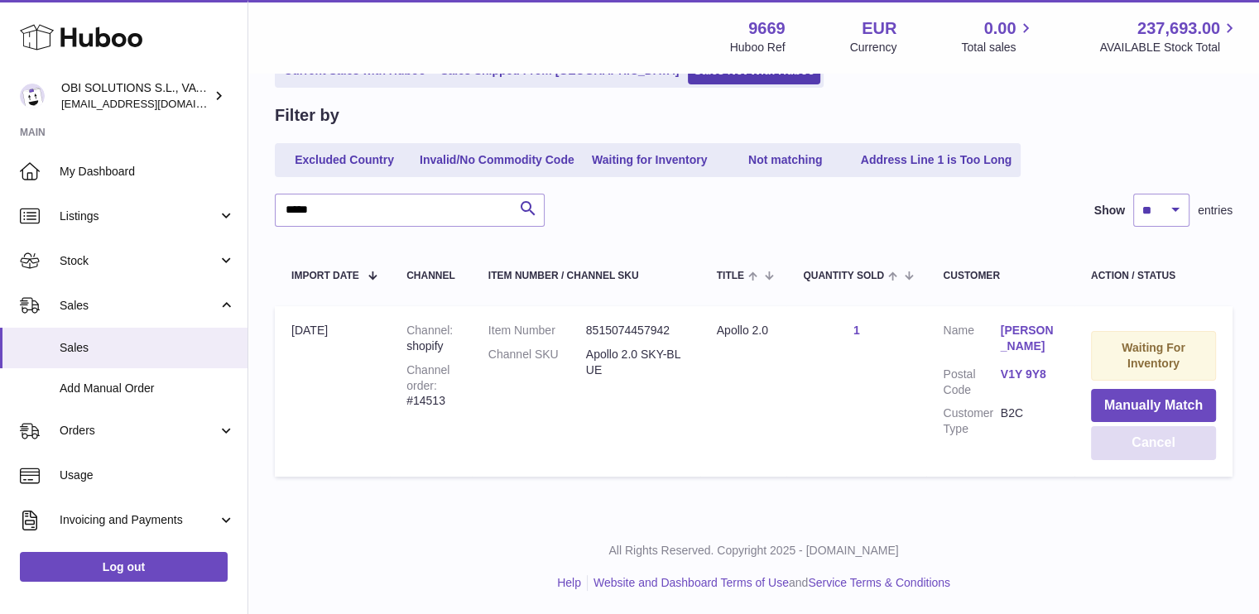
click at [1181, 441] on button "Cancel" at bounding box center [1153, 443] width 125 height 34
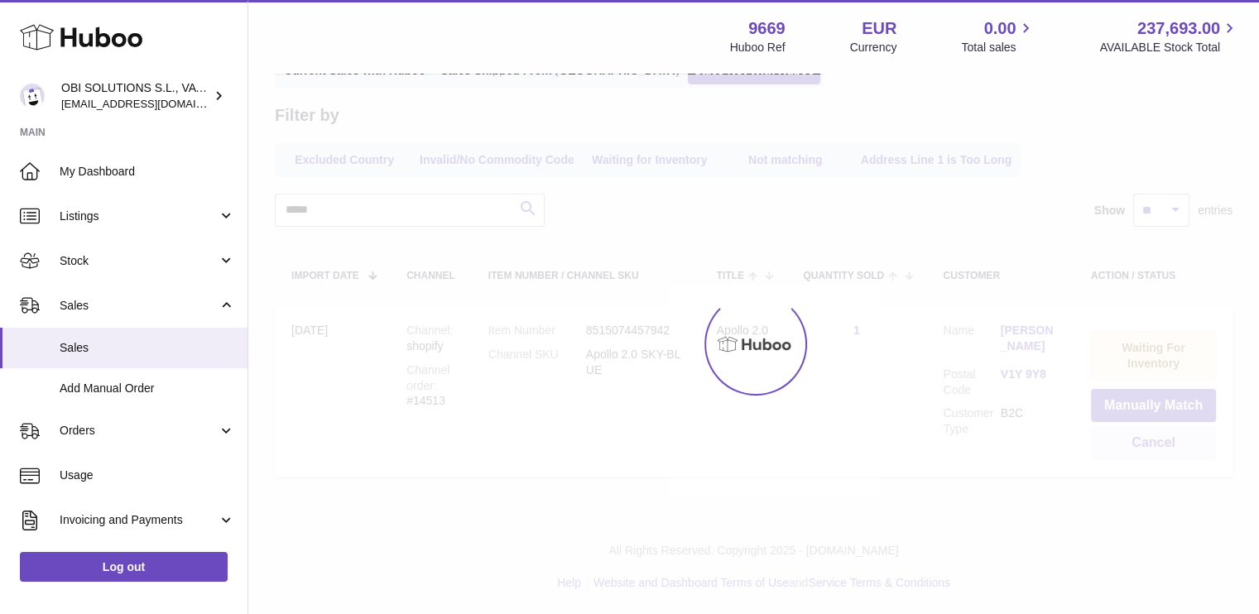
scroll to position [0, 0]
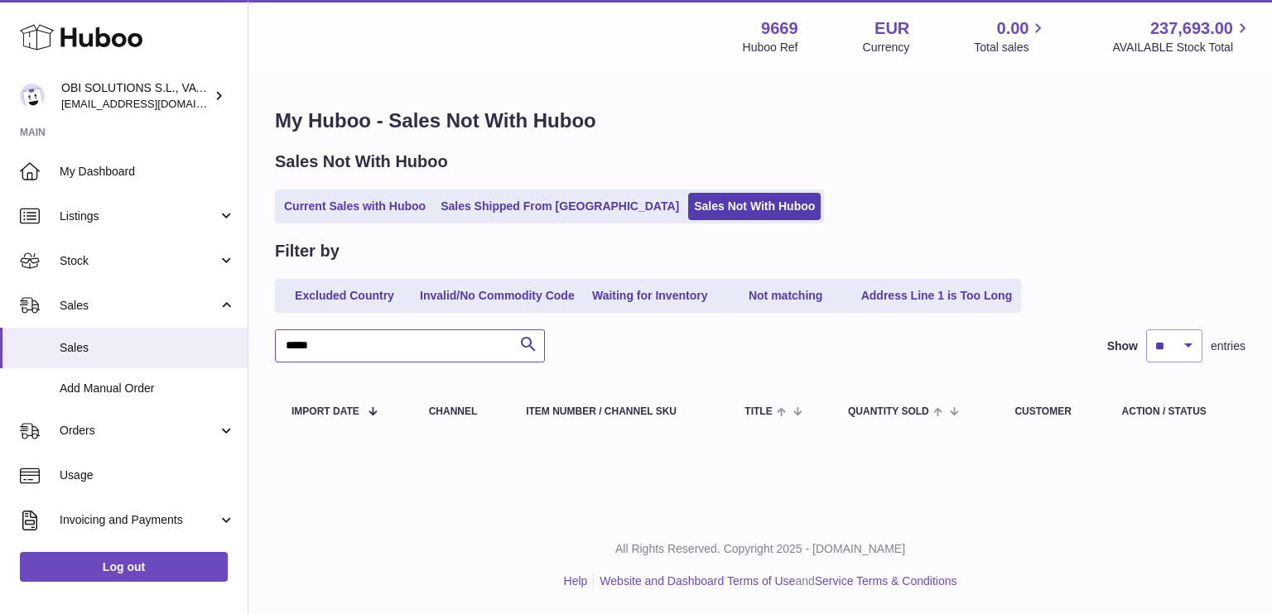
click at [351, 350] on input "*****" at bounding box center [410, 345] width 270 height 33
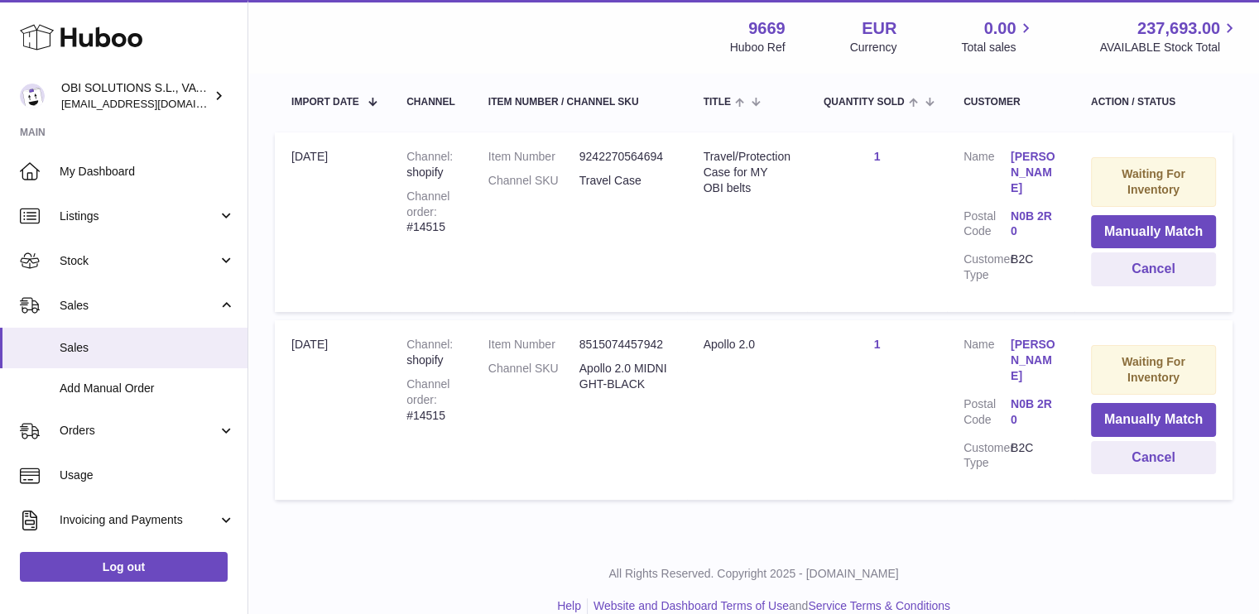
scroll to position [315, 0]
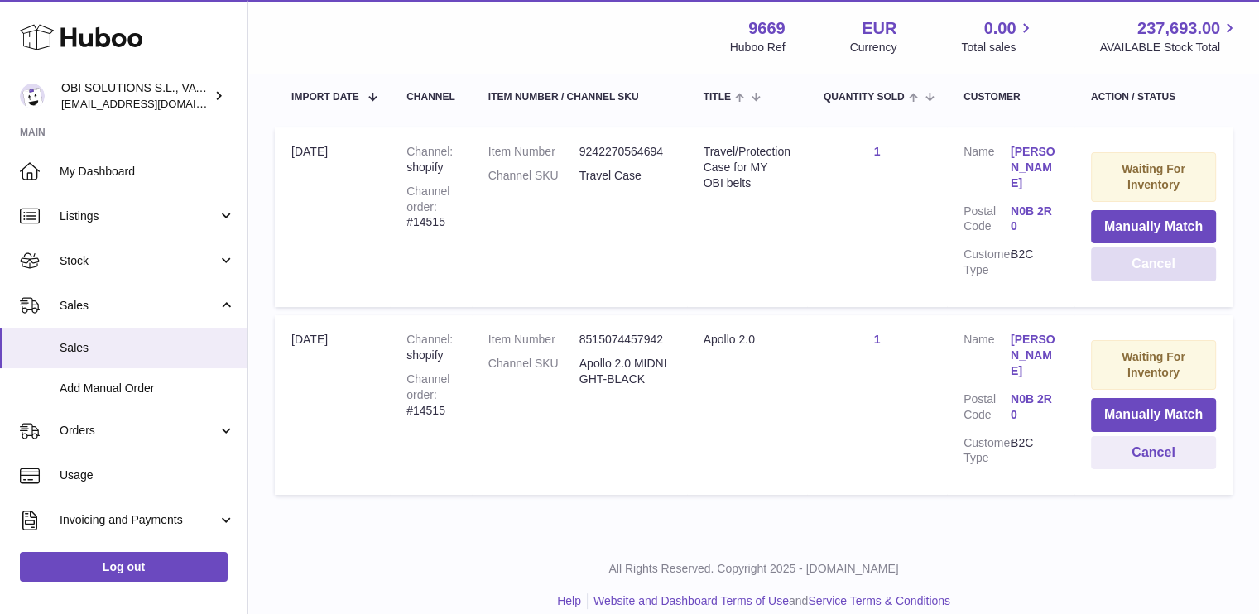
click at [1147, 254] on button "Cancel" at bounding box center [1153, 265] width 125 height 34
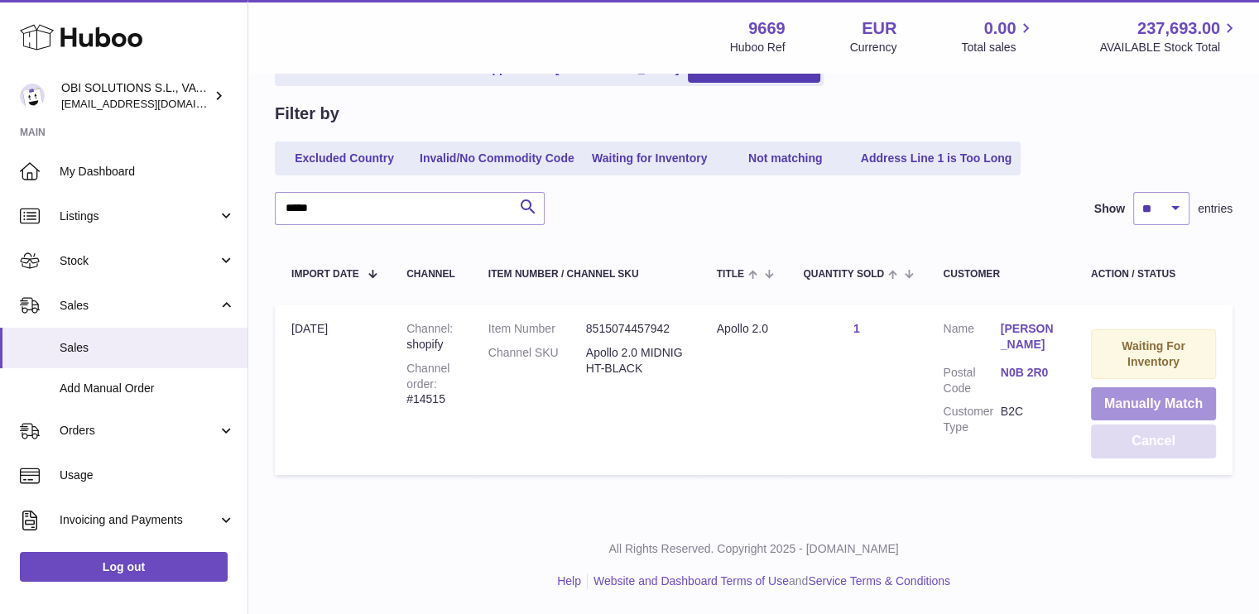
scroll to position [136, 0]
click at [1137, 445] on button "Cancel" at bounding box center [1153, 443] width 125 height 34
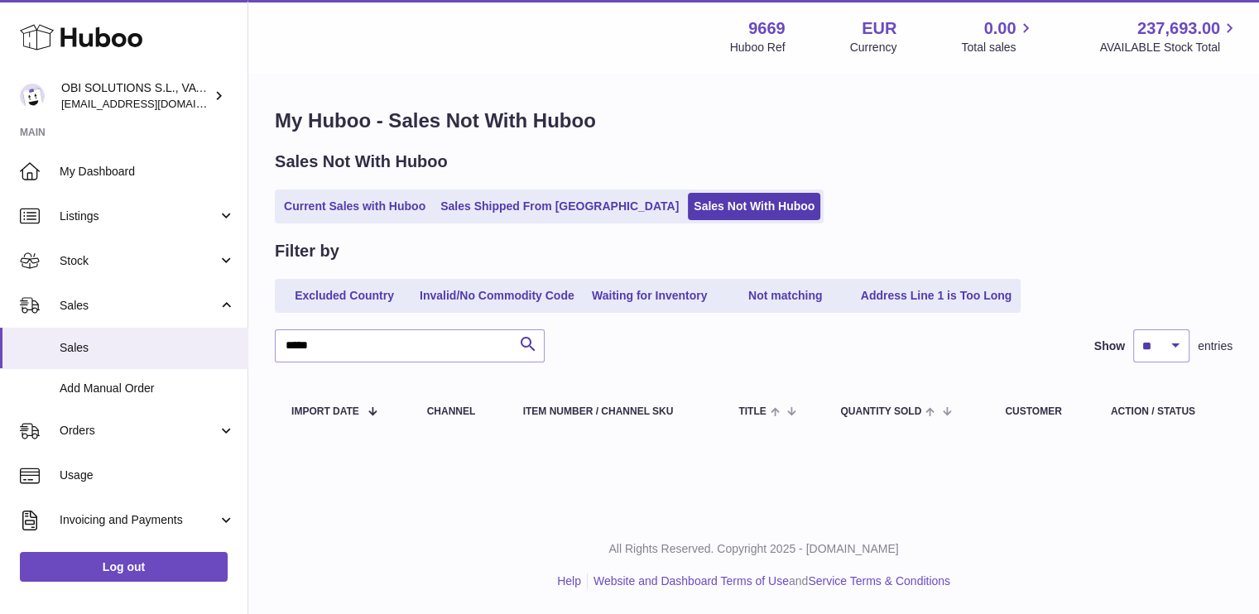
scroll to position [0, 0]
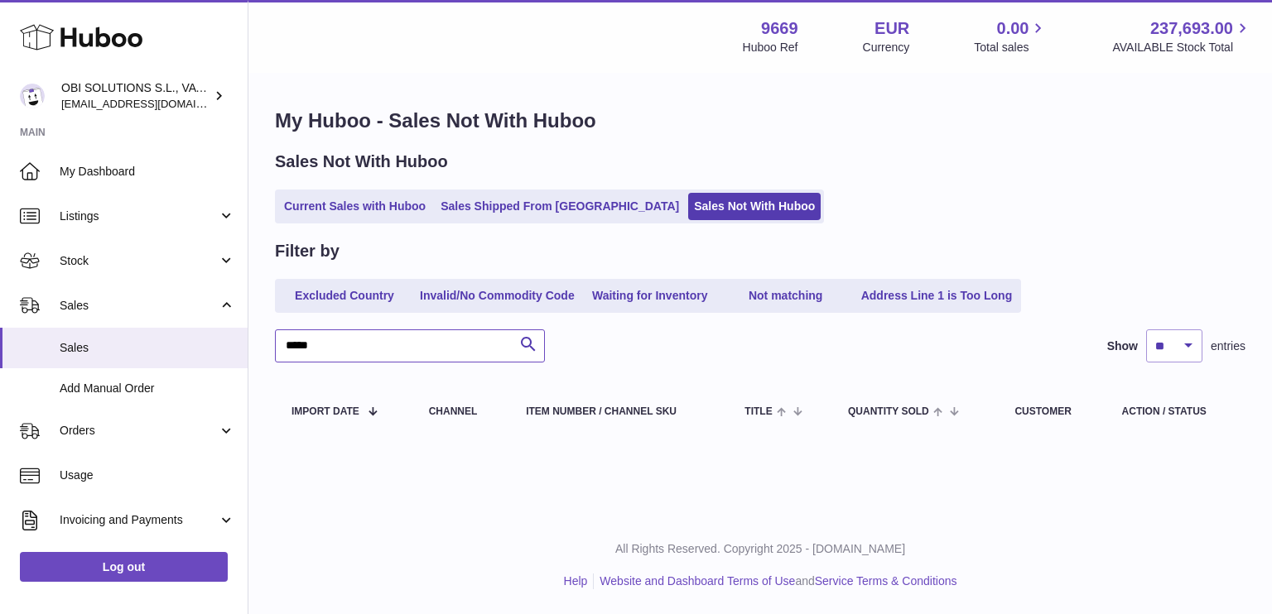
click at [368, 354] on input "*****" at bounding box center [410, 345] width 270 height 33
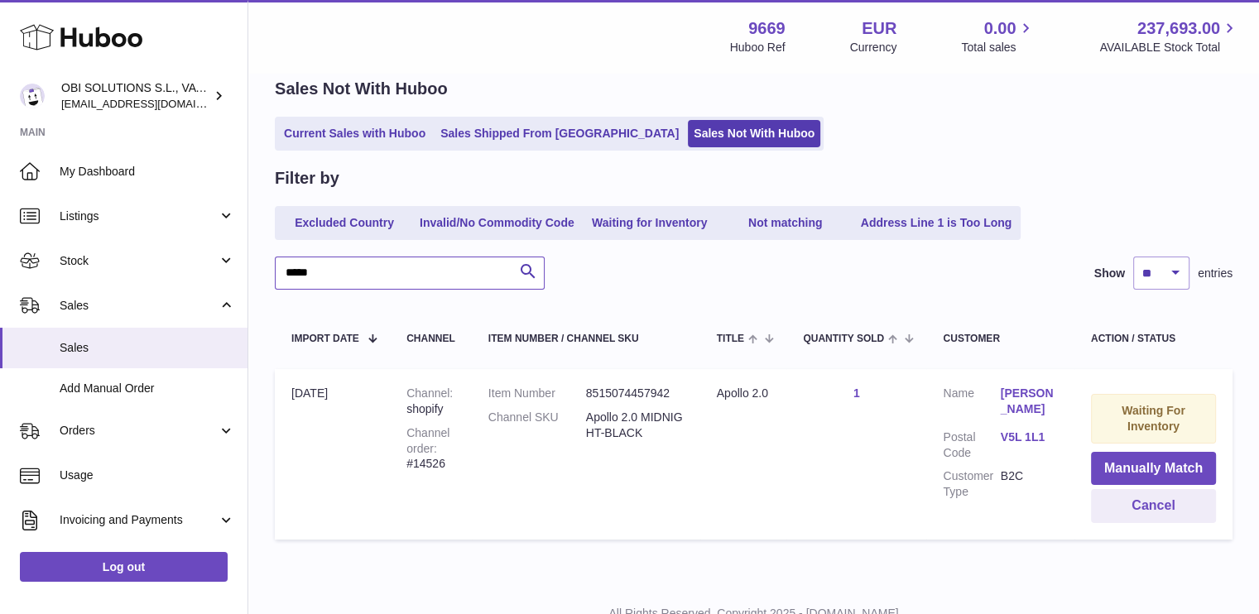
scroll to position [136, 0]
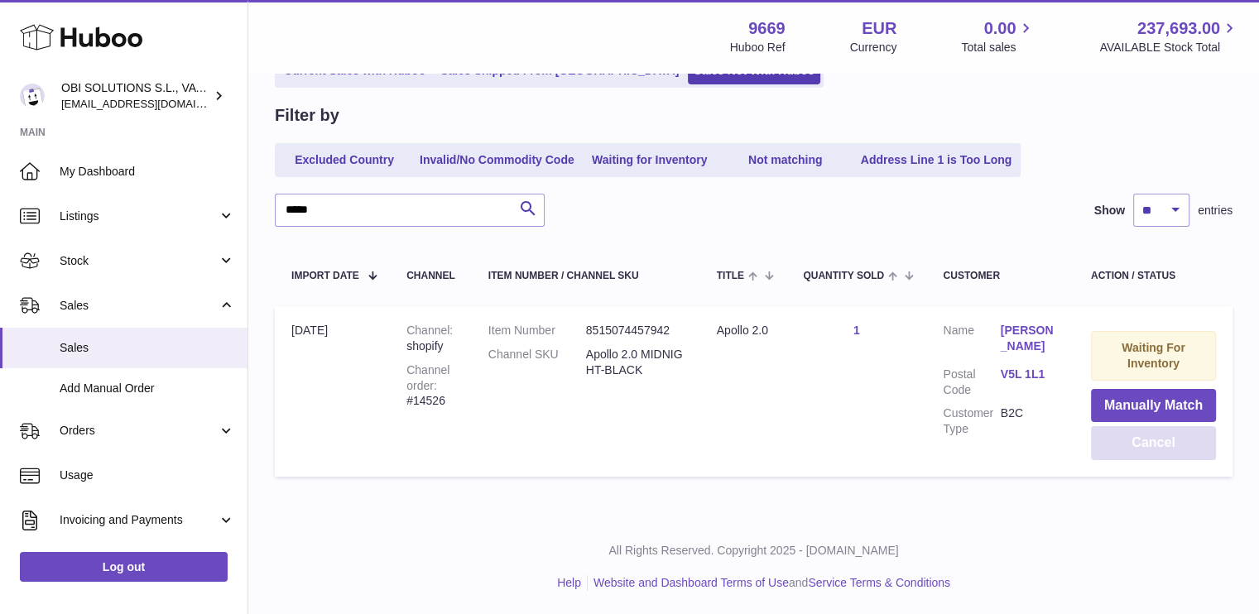
click at [1132, 441] on button "Cancel" at bounding box center [1153, 443] width 125 height 34
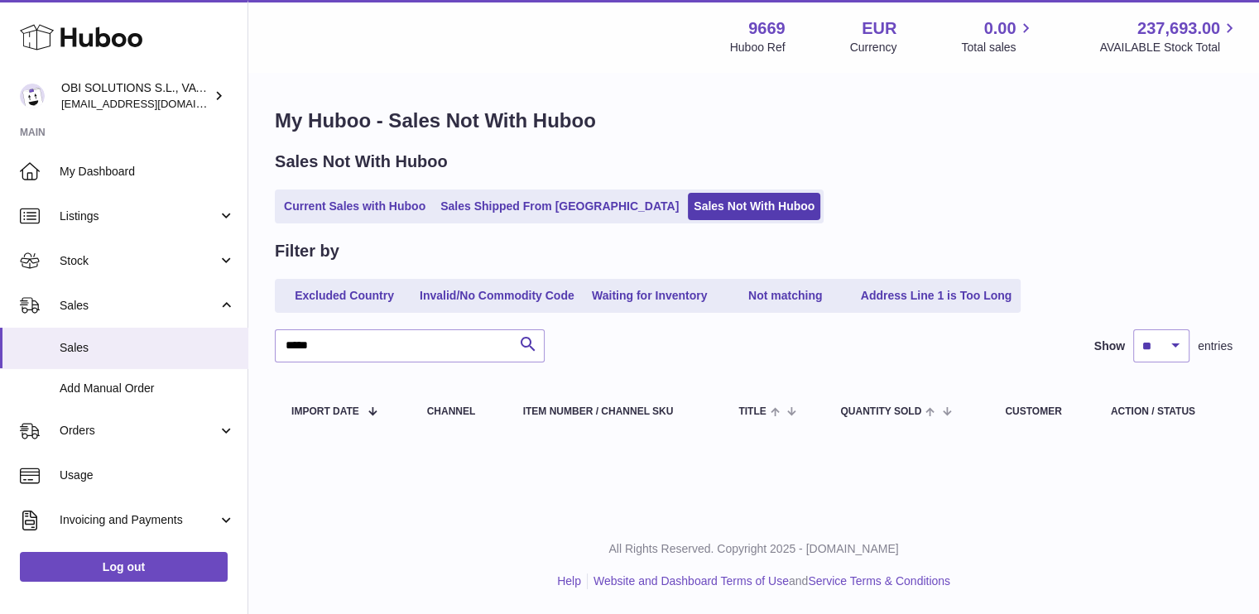
scroll to position [0, 0]
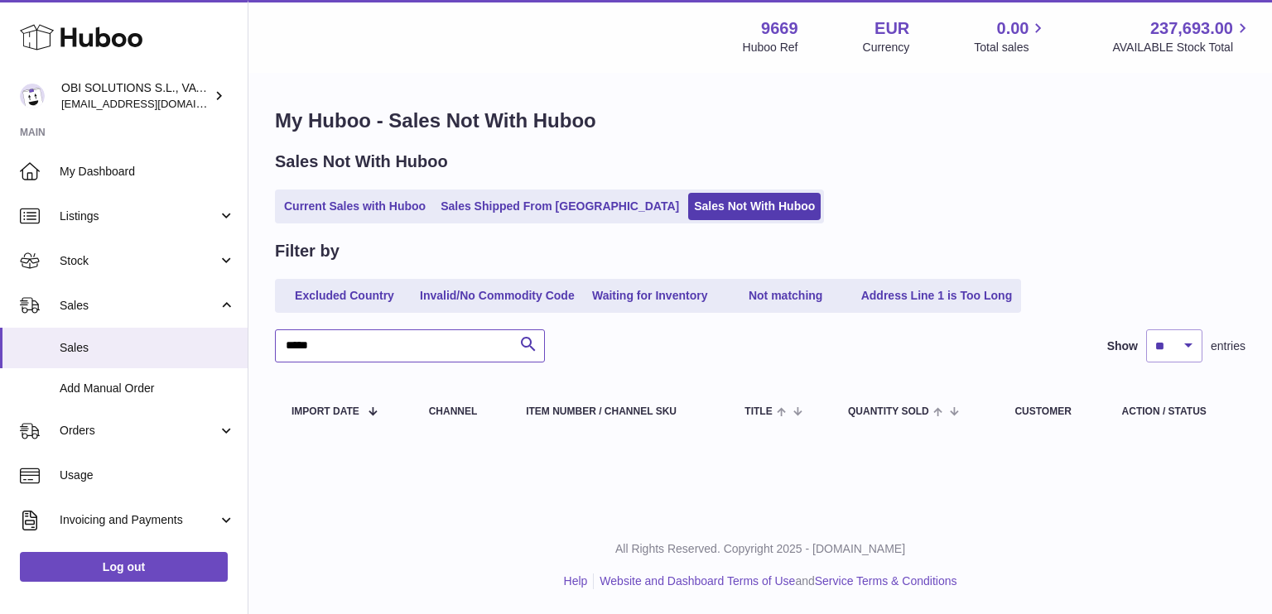
click at [369, 353] on input "*****" at bounding box center [410, 345] width 270 height 33
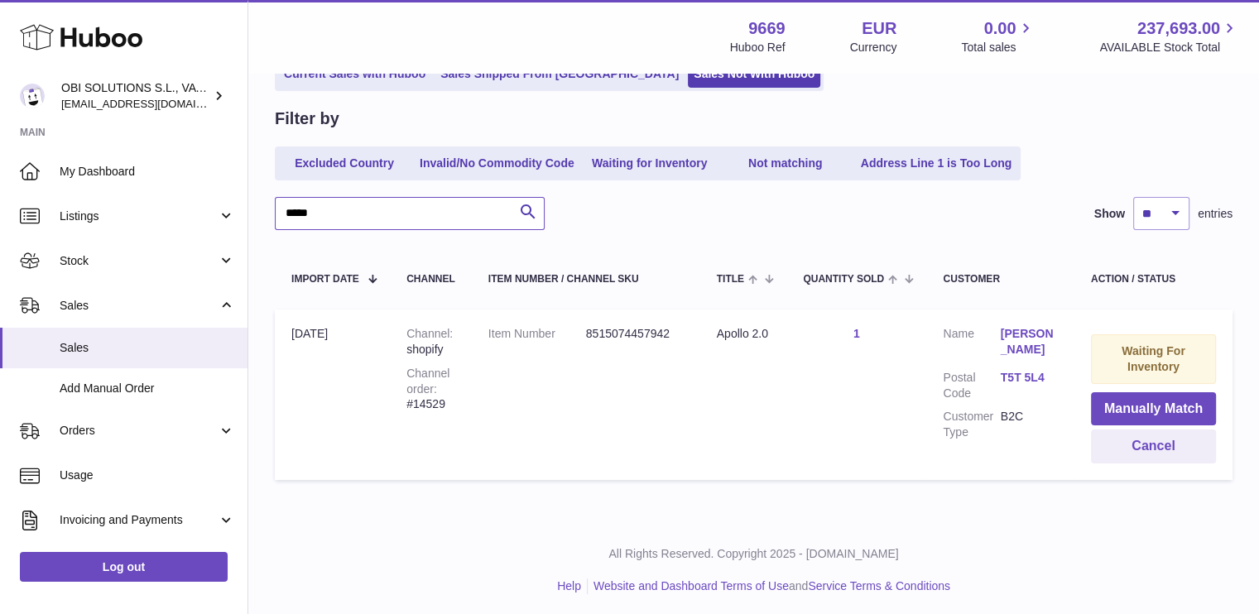
scroll to position [136, 0]
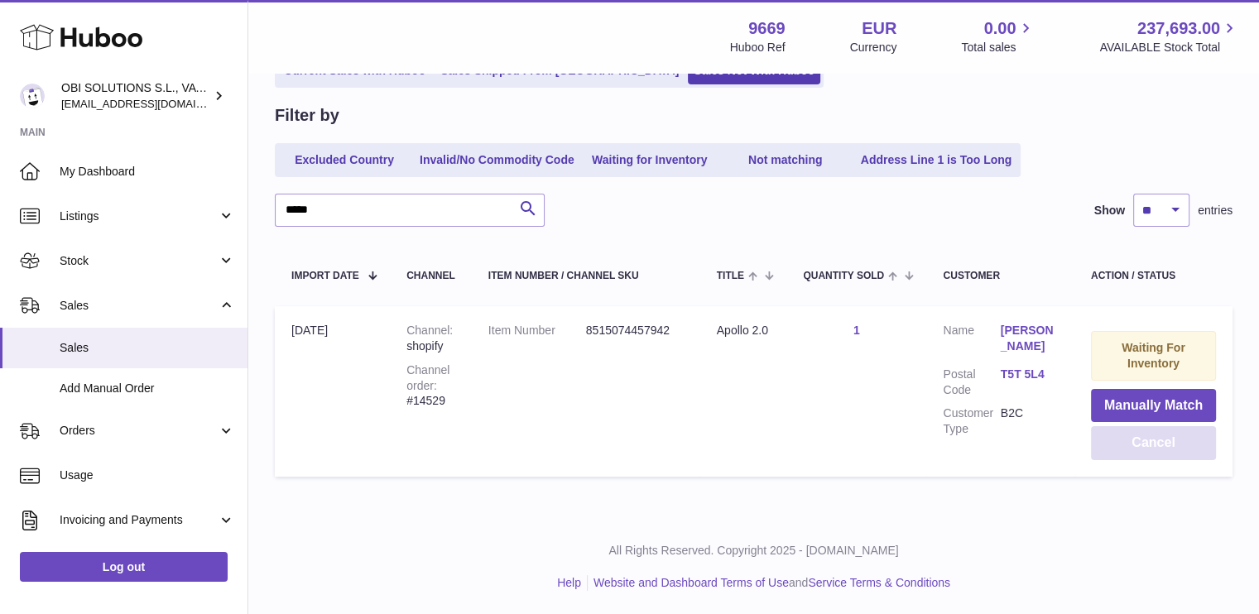
click at [1139, 440] on button "Cancel" at bounding box center [1153, 443] width 125 height 34
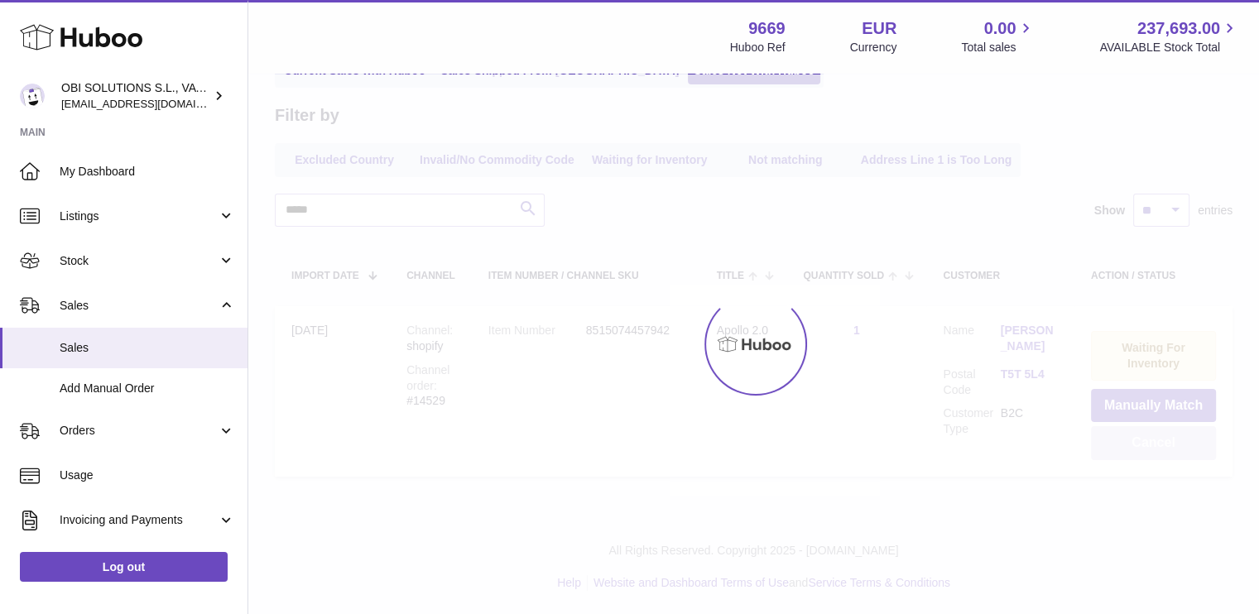
scroll to position [0, 0]
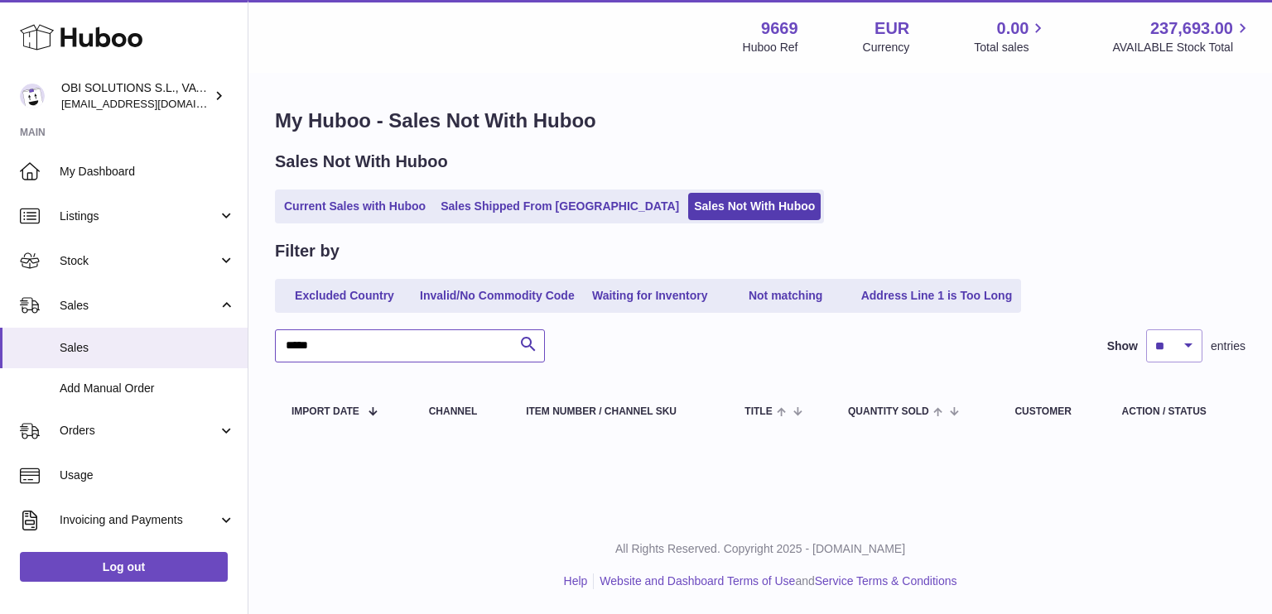
click at [366, 347] on input "*****" at bounding box center [410, 345] width 270 height 33
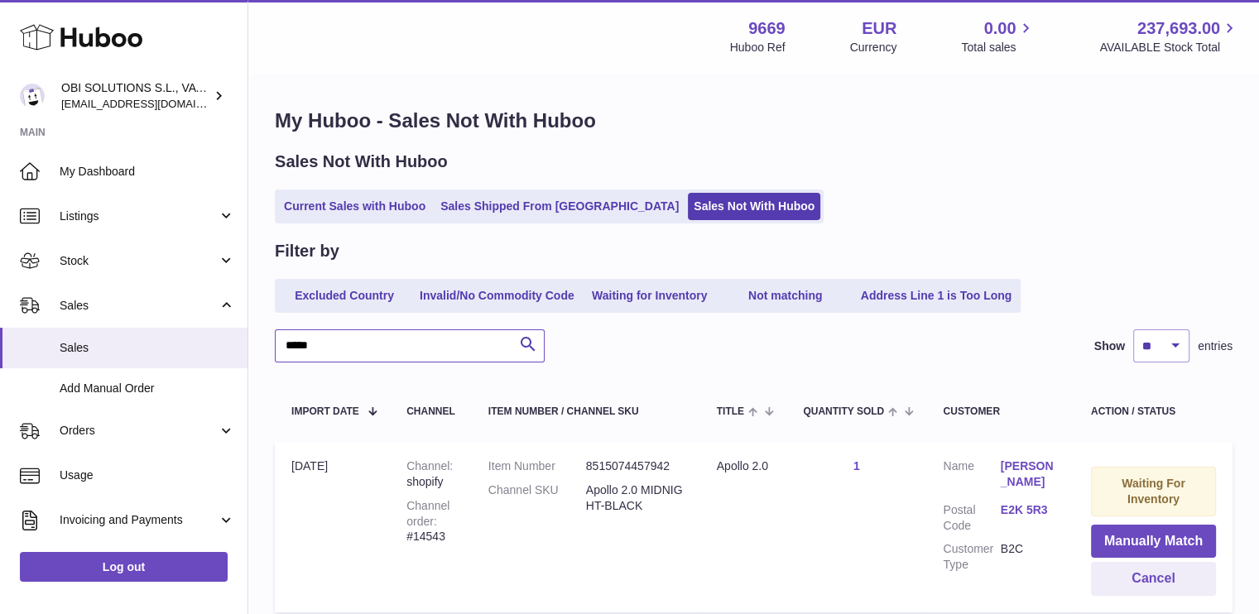
scroll to position [136, 0]
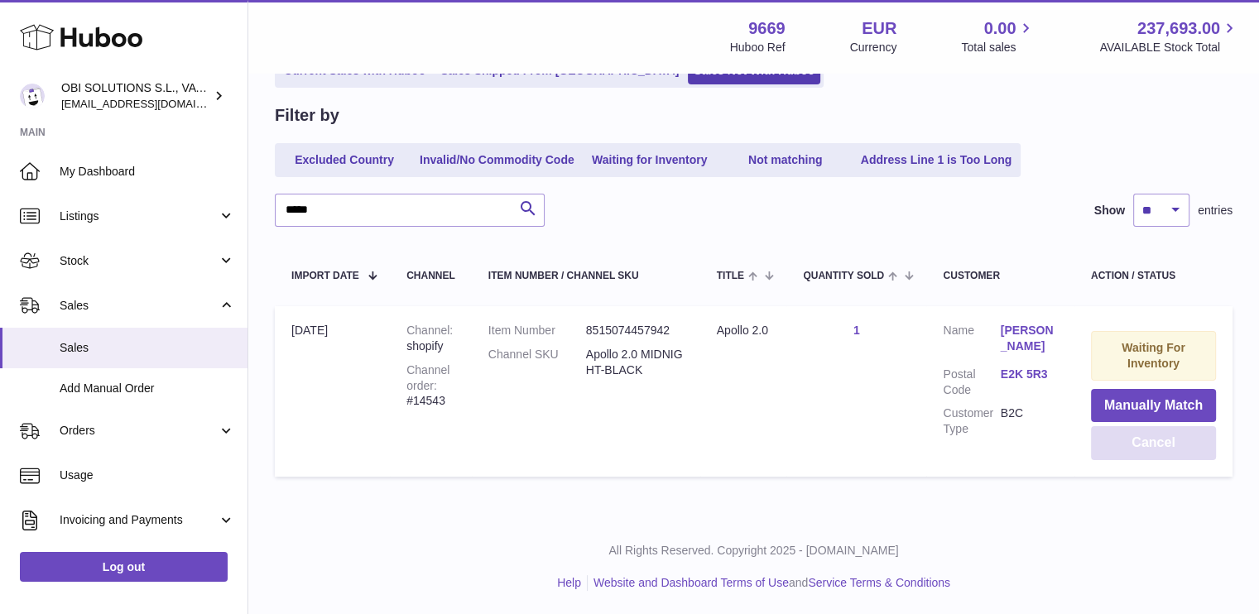
click at [1158, 432] on button "Cancel" at bounding box center [1153, 443] width 125 height 34
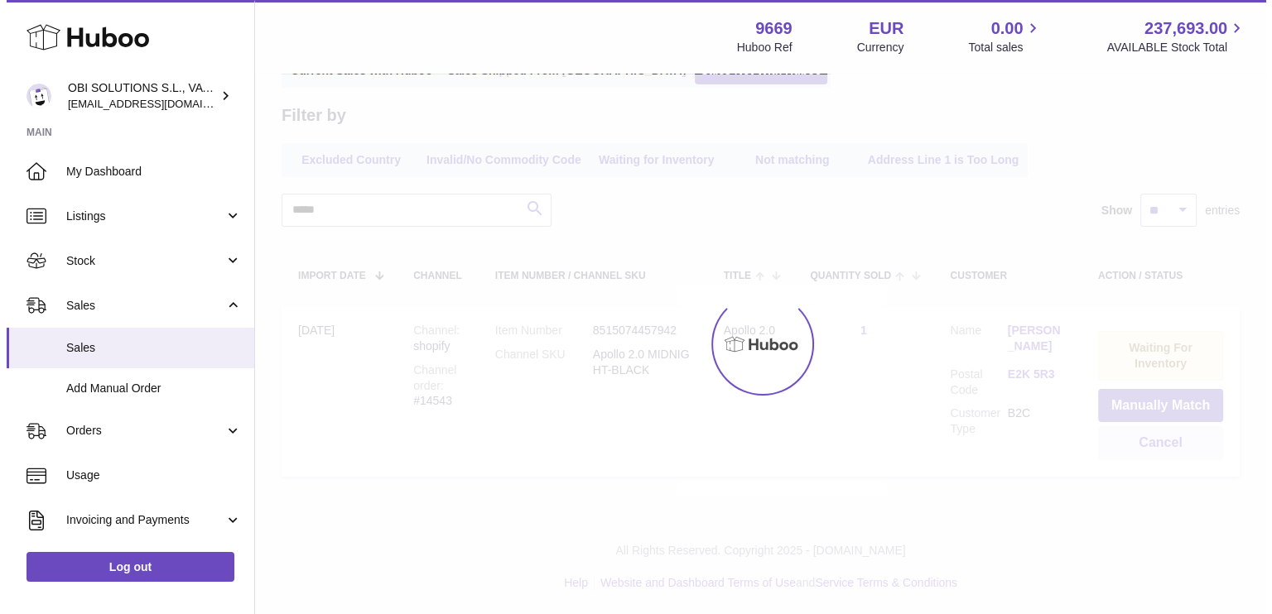
scroll to position [0, 0]
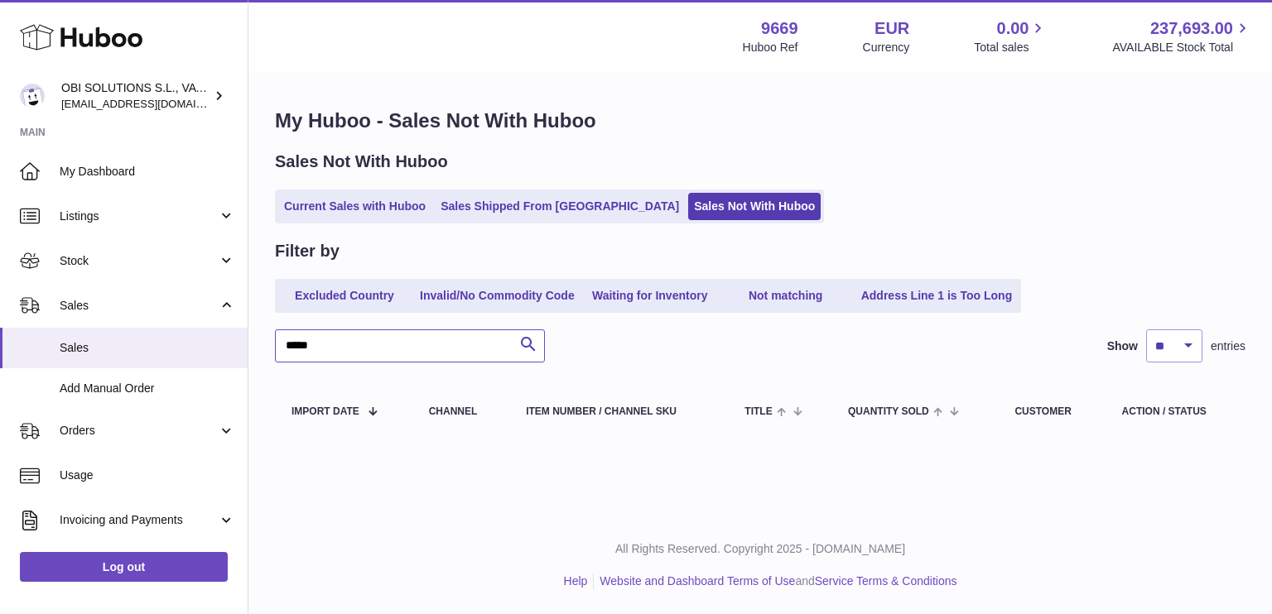
click at [372, 342] on input "*****" at bounding box center [410, 345] width 270 height 33
type input "*****"
